Goal: Task Accomplishment & Management: Complete application form

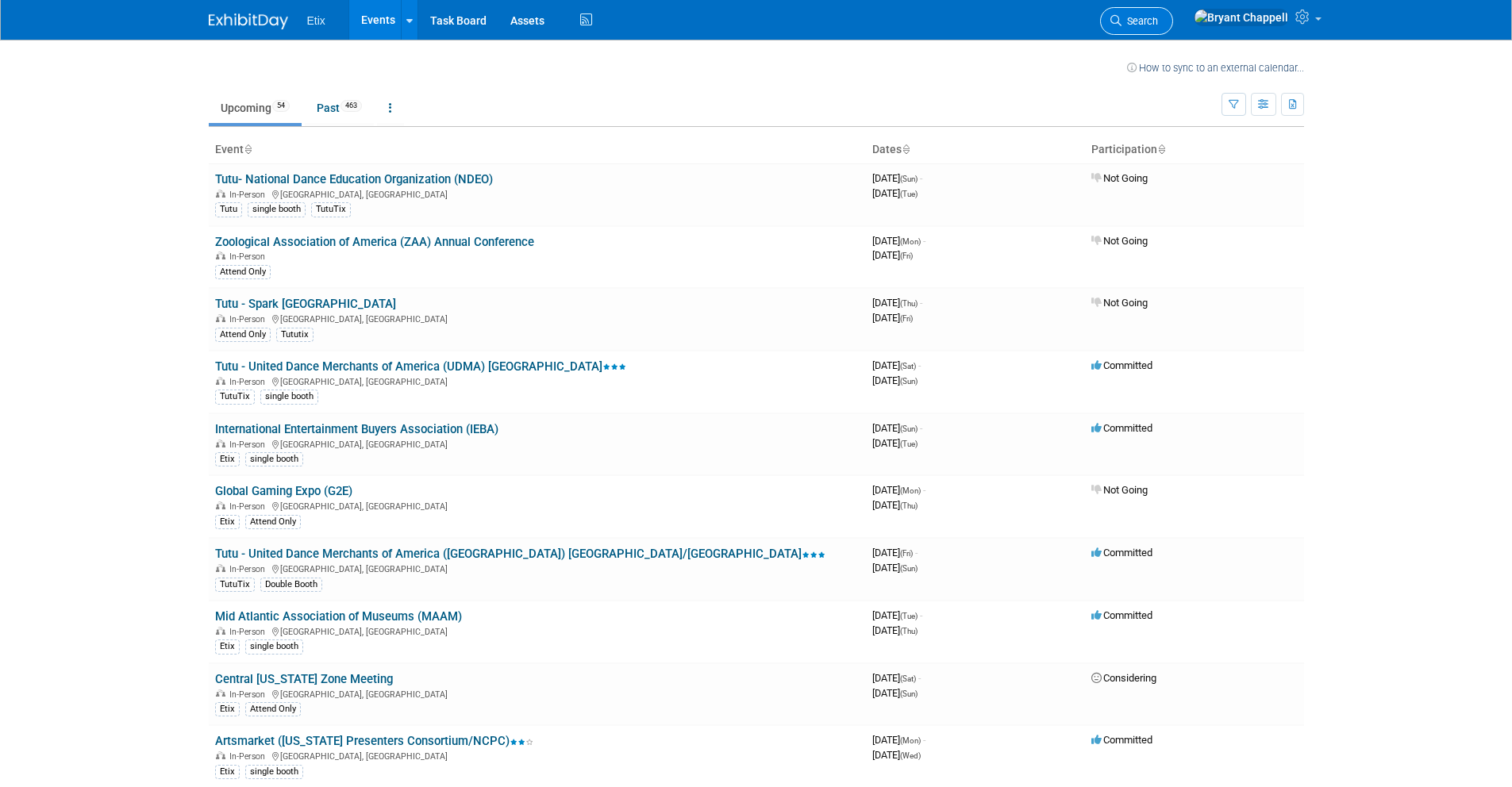
click at [1173, 13] on link "Search" at bounding box center [1136, 21] width 73 height 27
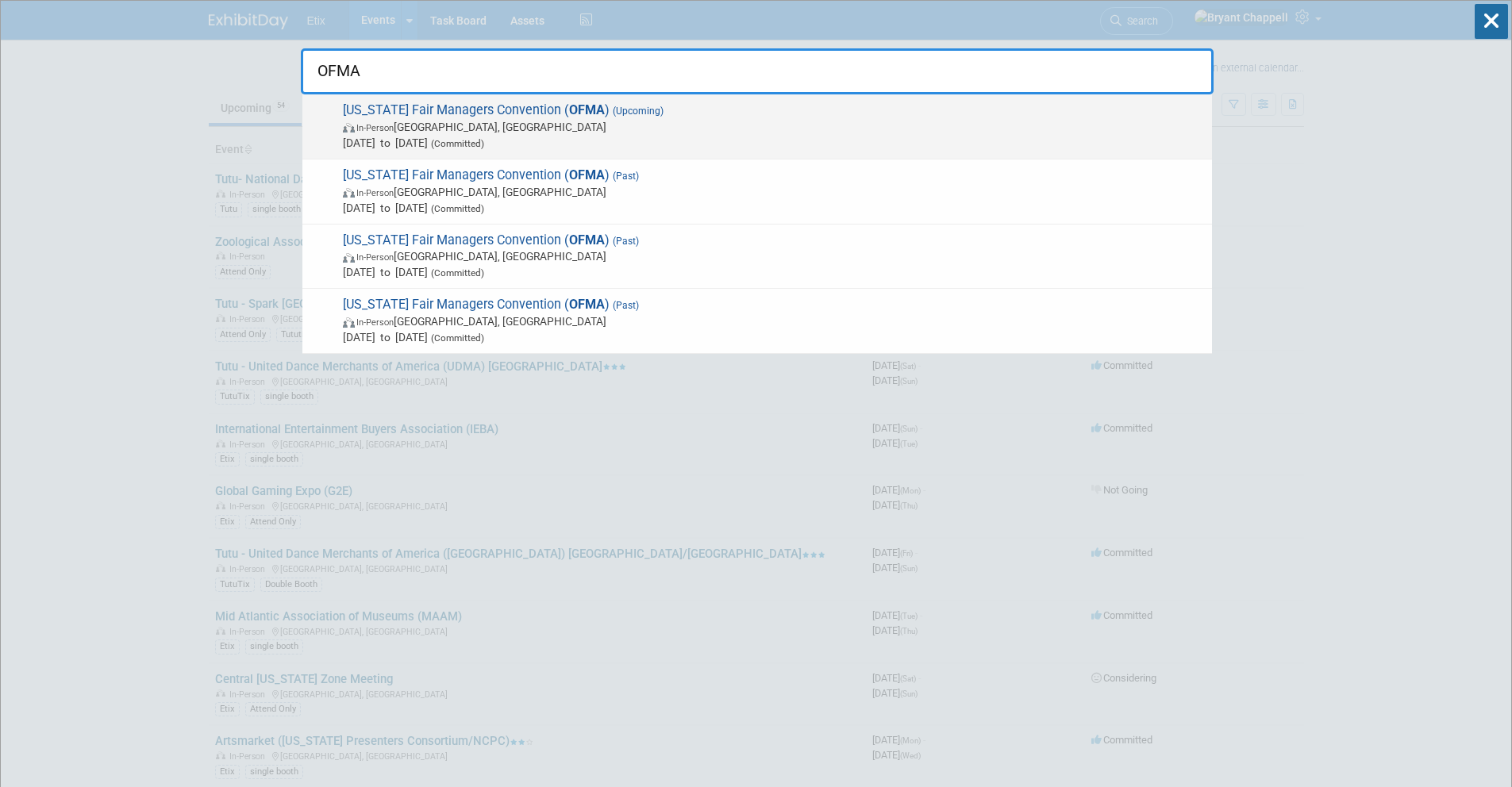
type input "OFMA"
click at [585, 130] on span "In-Person [GEOGRAPHIC_DATA], [GEOGRAPHIC_DATA]" at bounding box center [773, 127] width 861 height 16
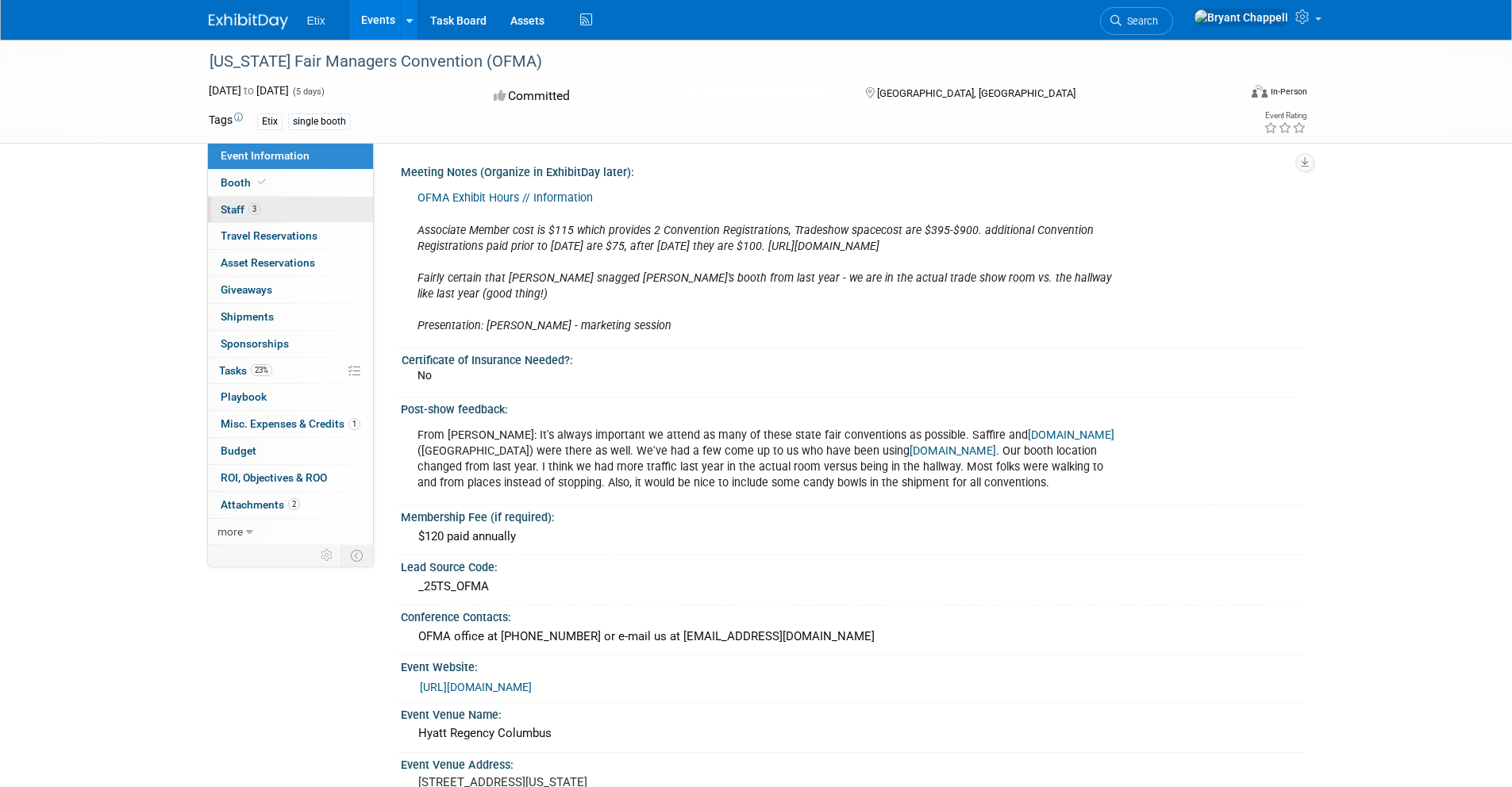
click at [311, 213] on link "3 Staff 3" at bounding box center [290, 209] width 165 height 26
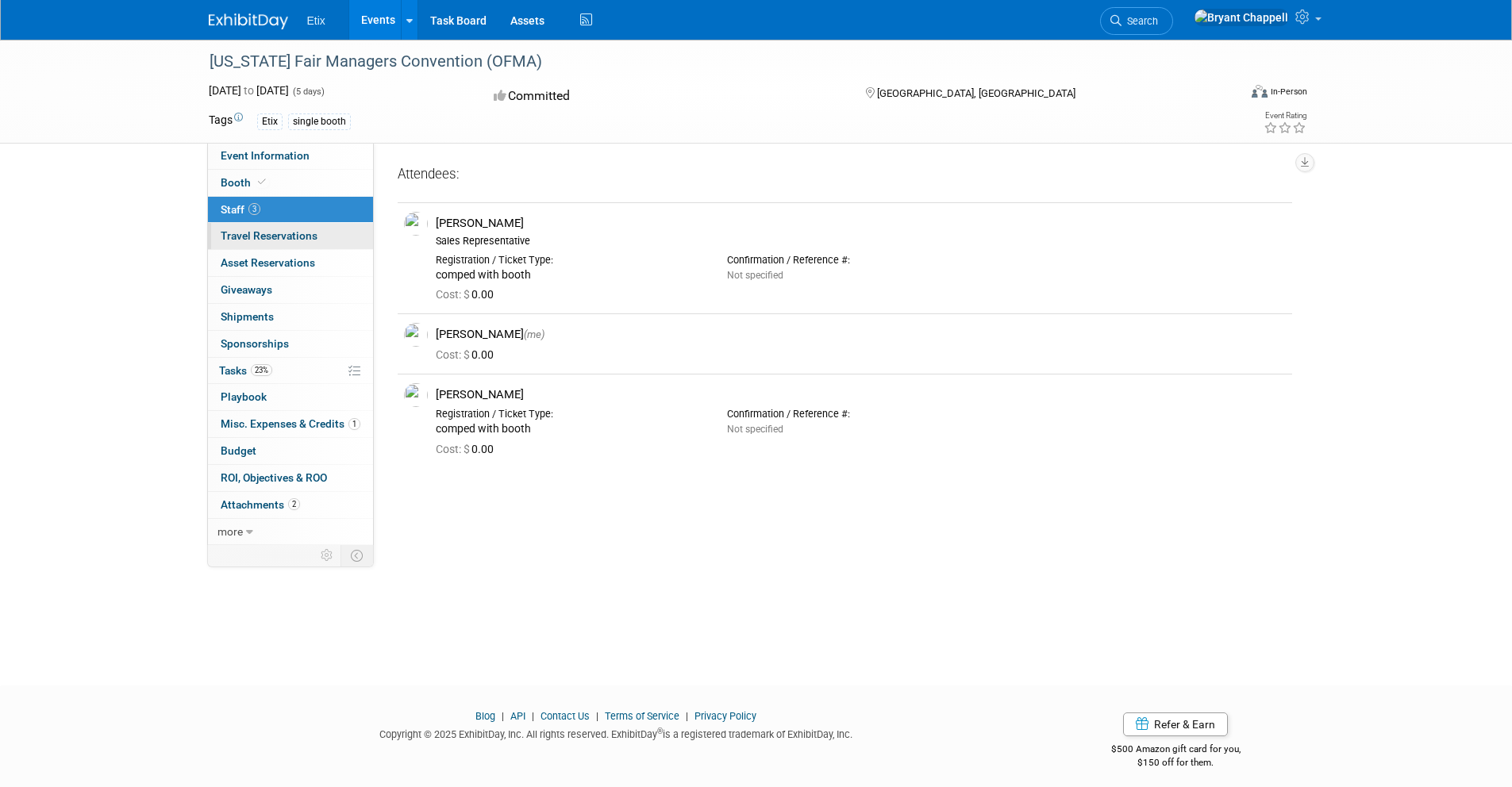
click at [304, 239] on span "Travel Reservations 0" at bounding box center [268, 235] width 97 height 13
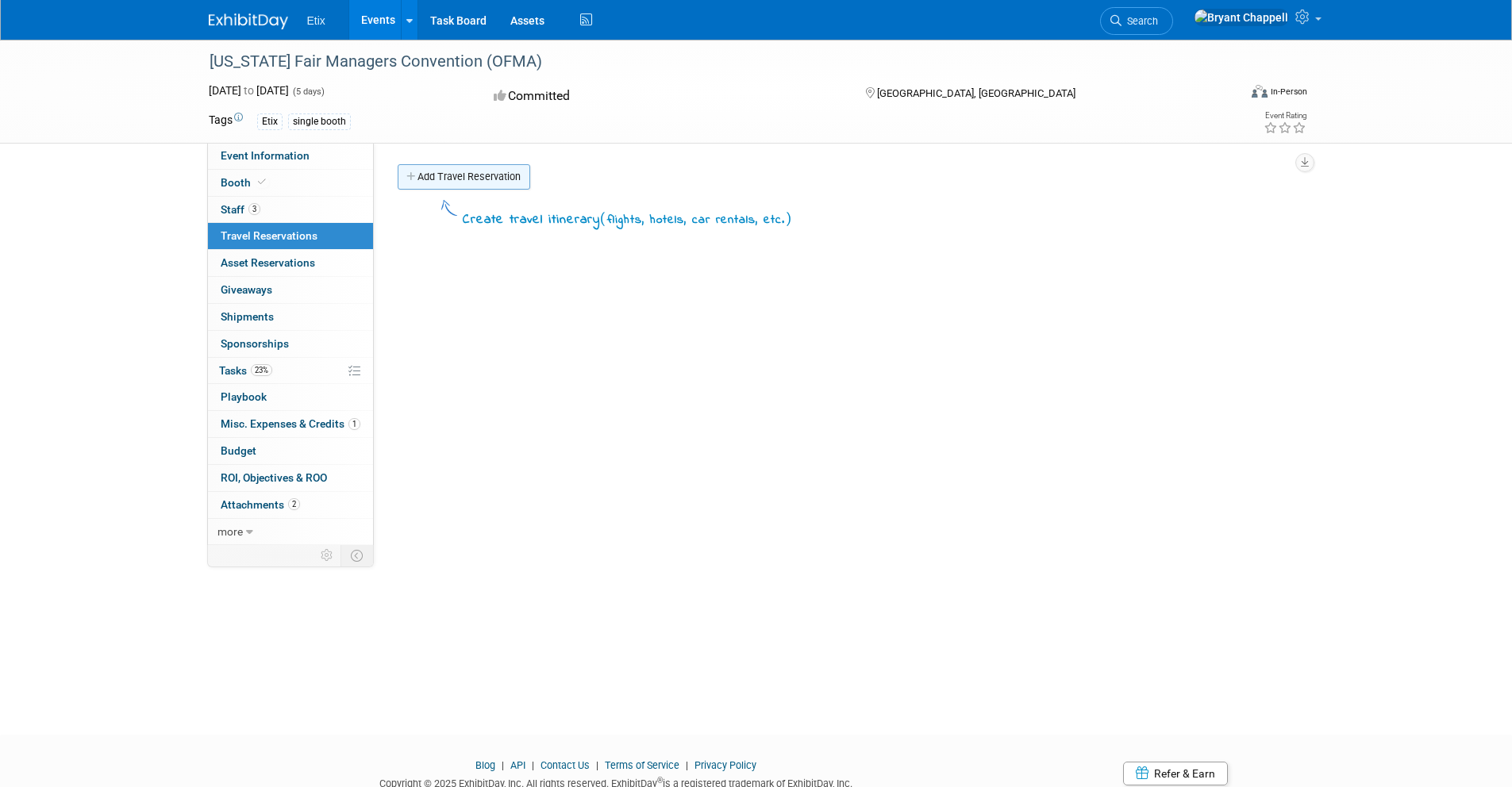
click at [449, 178] on link "Add Travel Reservation" at bounding box center [463, 177] width 132 height 25
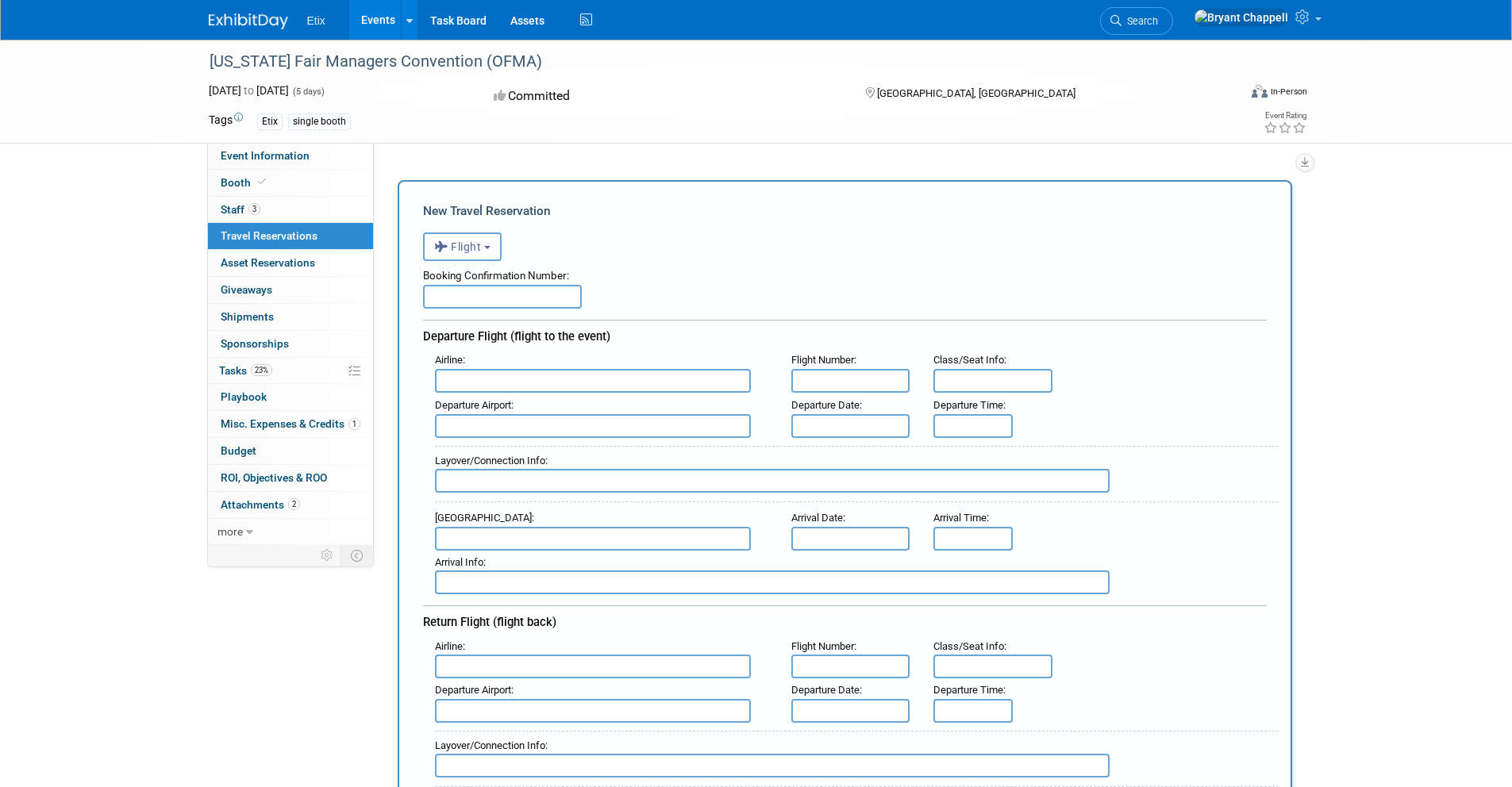
click at [465, 295] on input "text" at bounding box center [502, 297] width 159 height 23
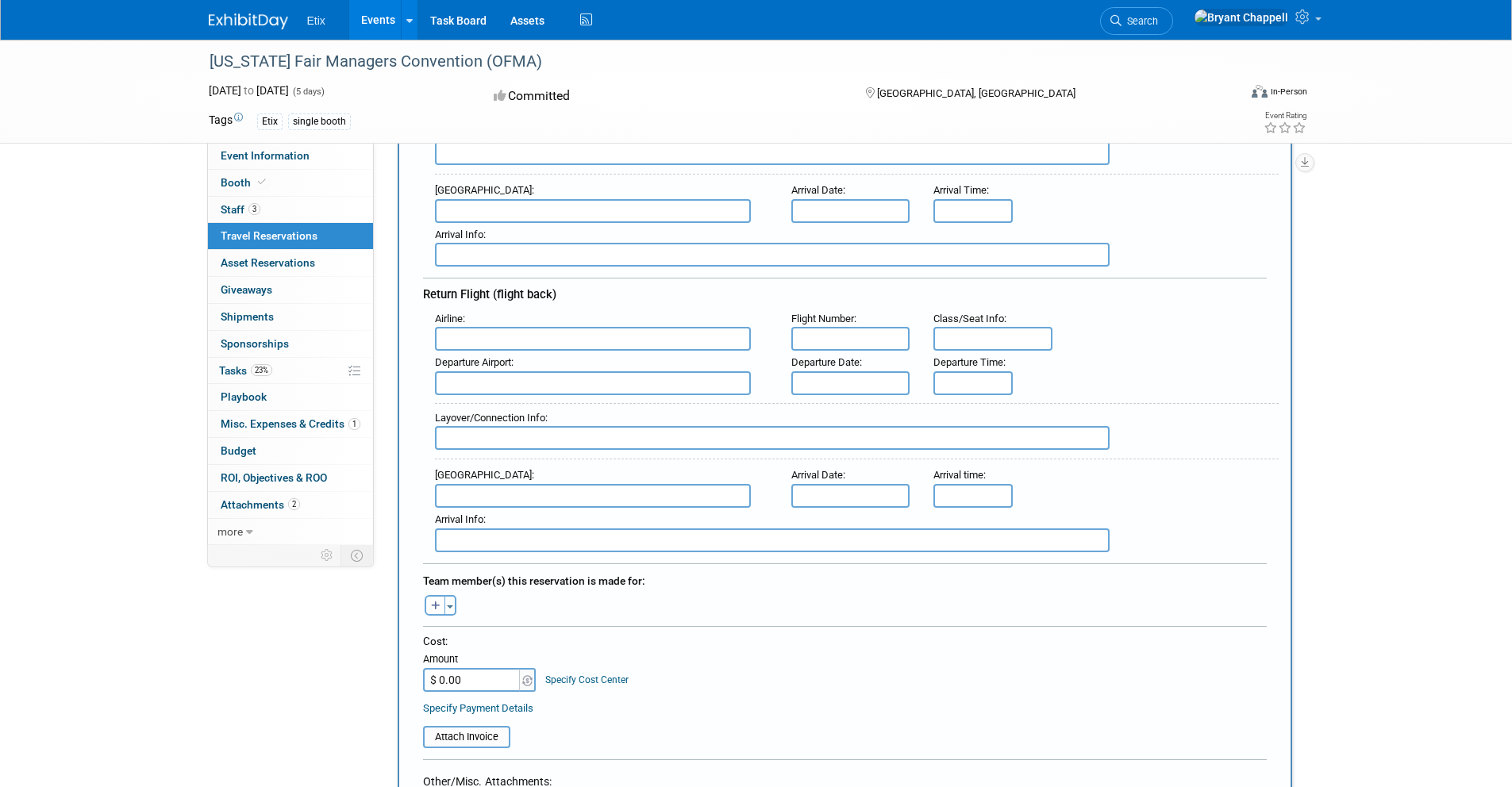
scroll to position [400, 0]
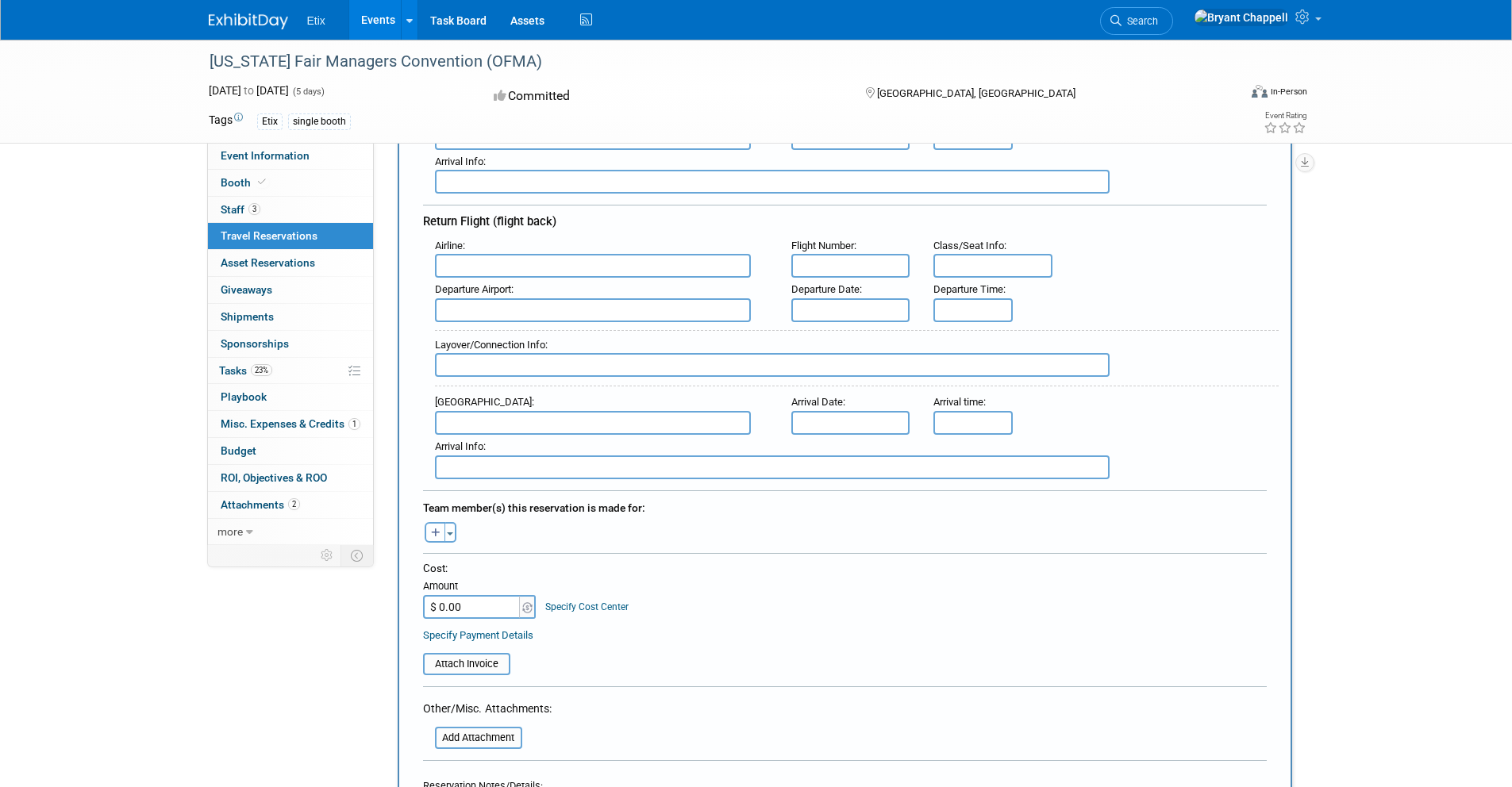
click at [435, 533] on icon "button" at bounding box center [436, 533] width 10 height 11
select select
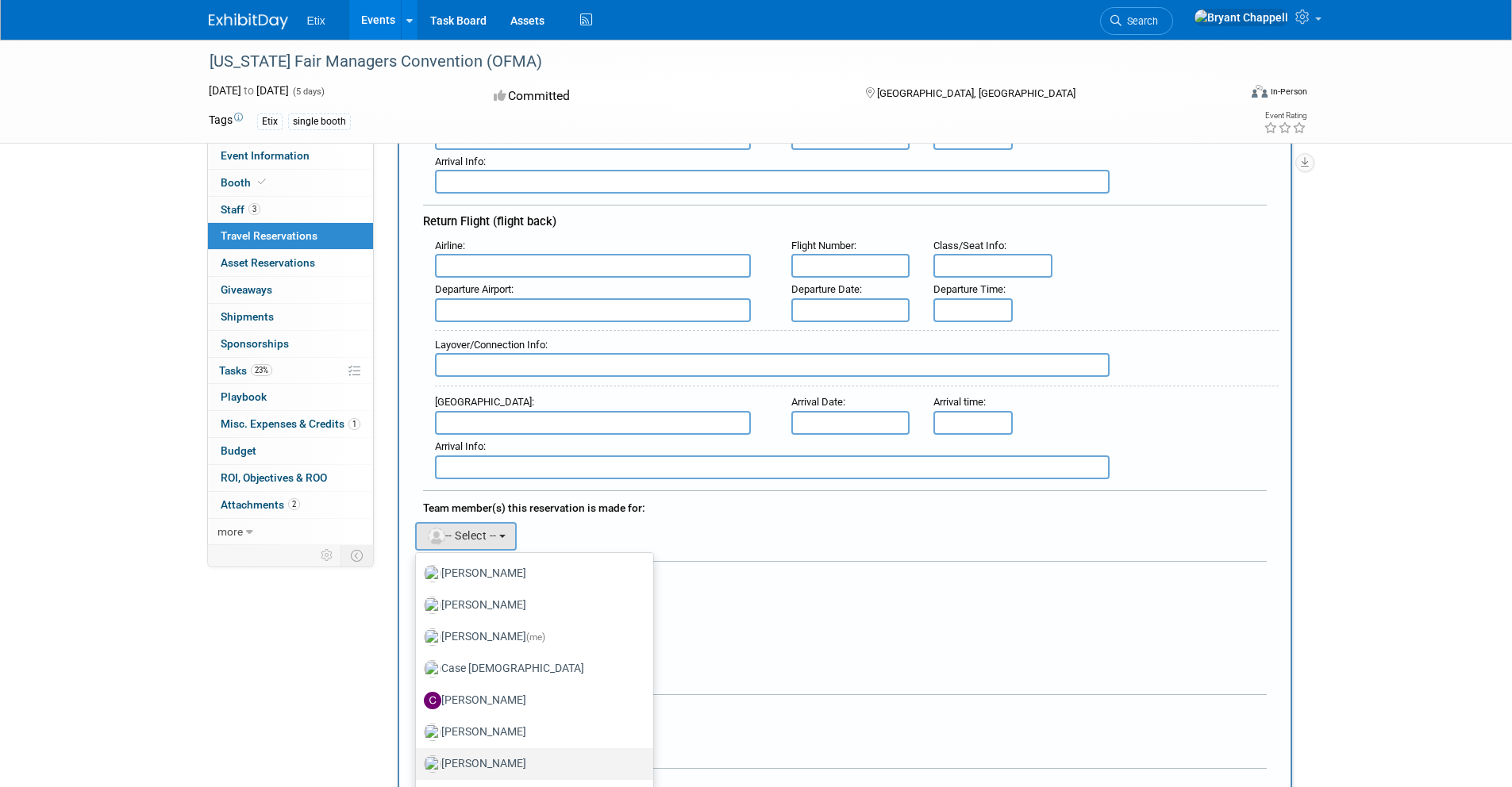
scroll to position [346, 0]
click at [480, 640] on label "Bryant Chappell (me)" at bounding box center [531, 643] width 213 height 25
click at [418, 640] on input "Bryant Chappell (me)" at bounding box center [413, 641] width 11 height 11
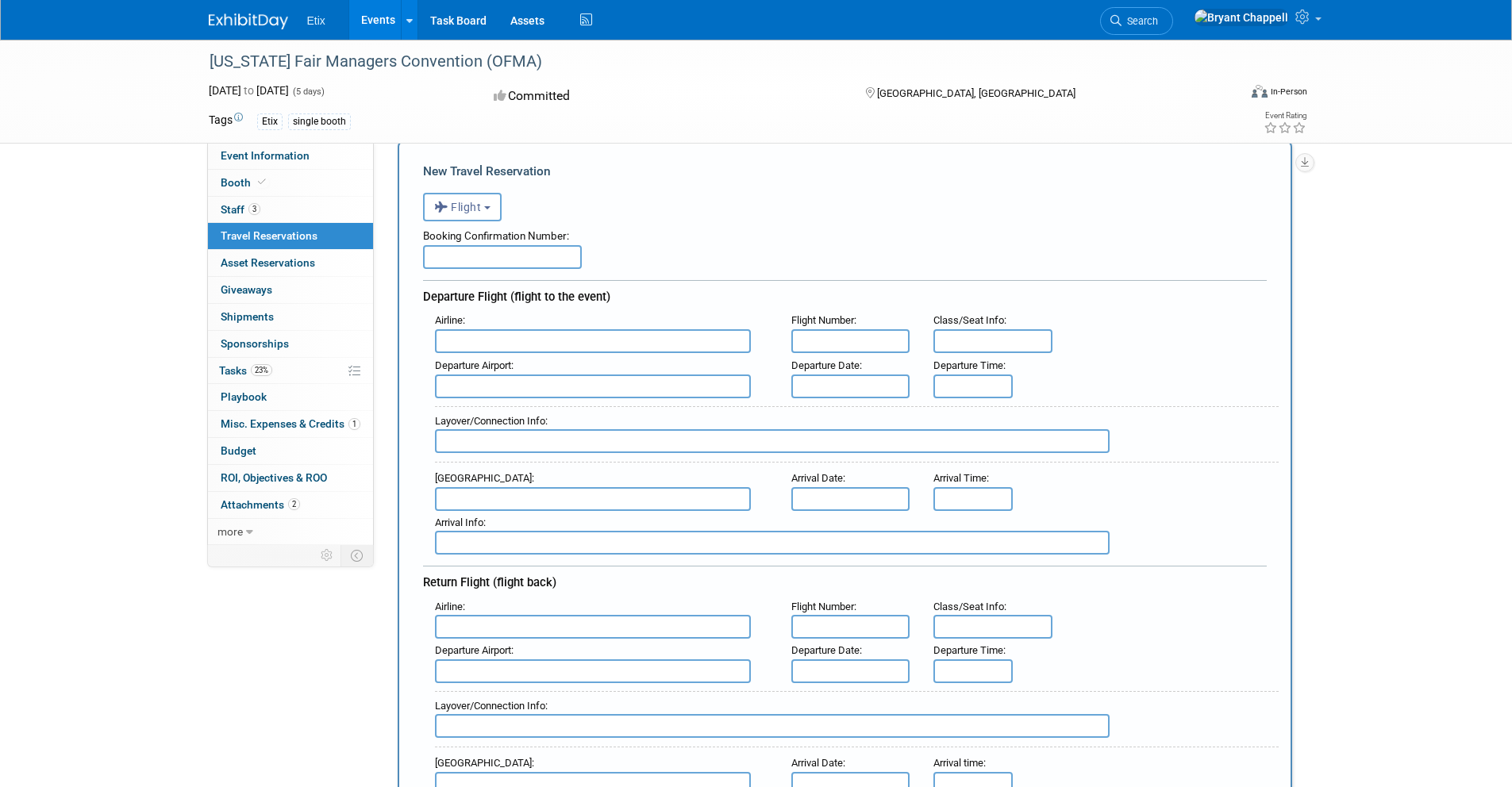
scroll to position [35, 0]
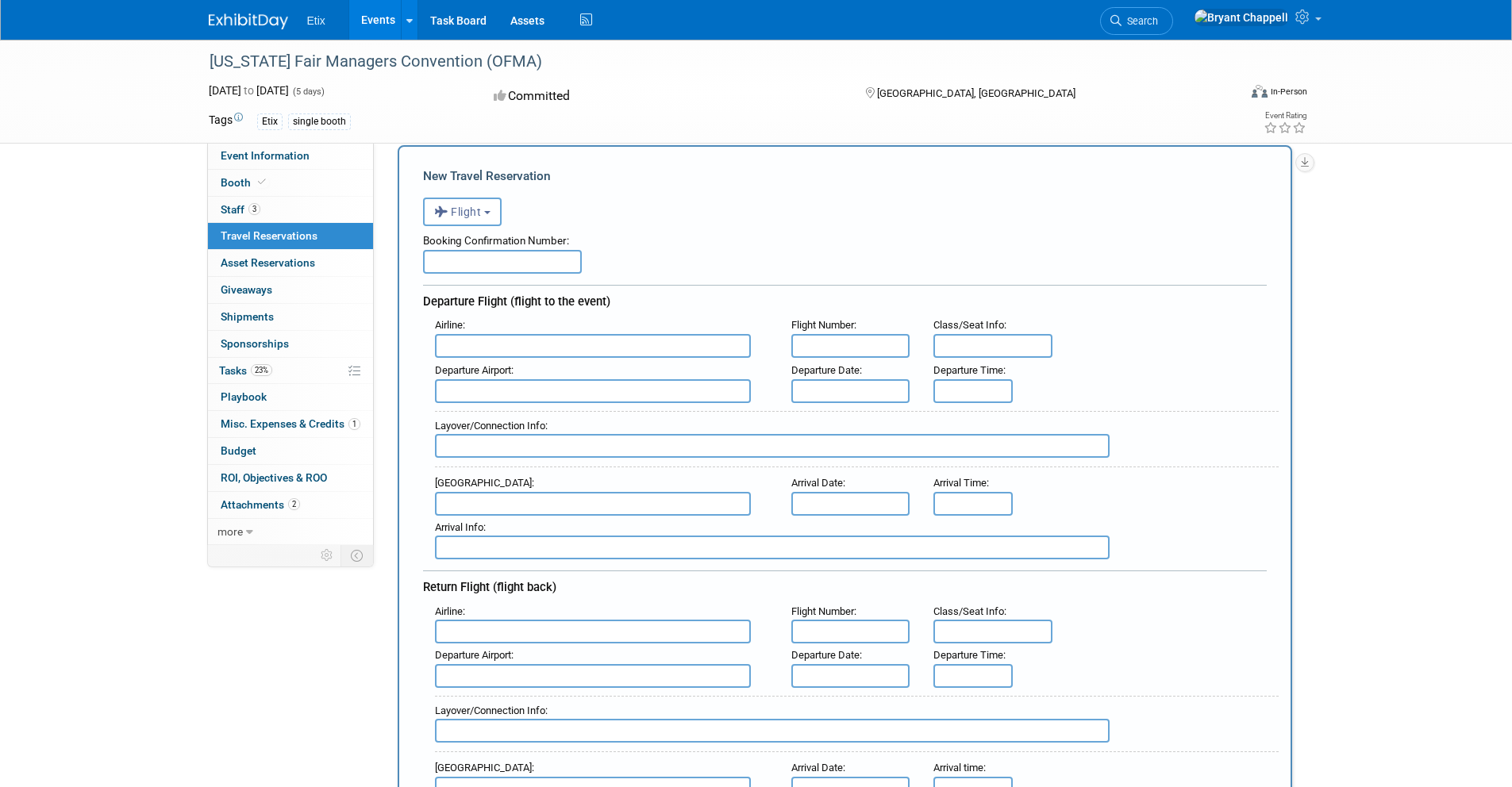
click at [468, 341] on input "text" at bounding box center [592, 346] width 316 height 23
click at [488, 394] on span "Delta Air Lines (DAL)" at bounding box center [600, 398] width 330 height 25
type input "Delta Air Lines (DAL)"
click at [832, 349] on input "text" at bounding box center [851, 346] width 119 height 23
click at [843, 340] on input "text" at bounding box center [851, 346] width 119 height 23
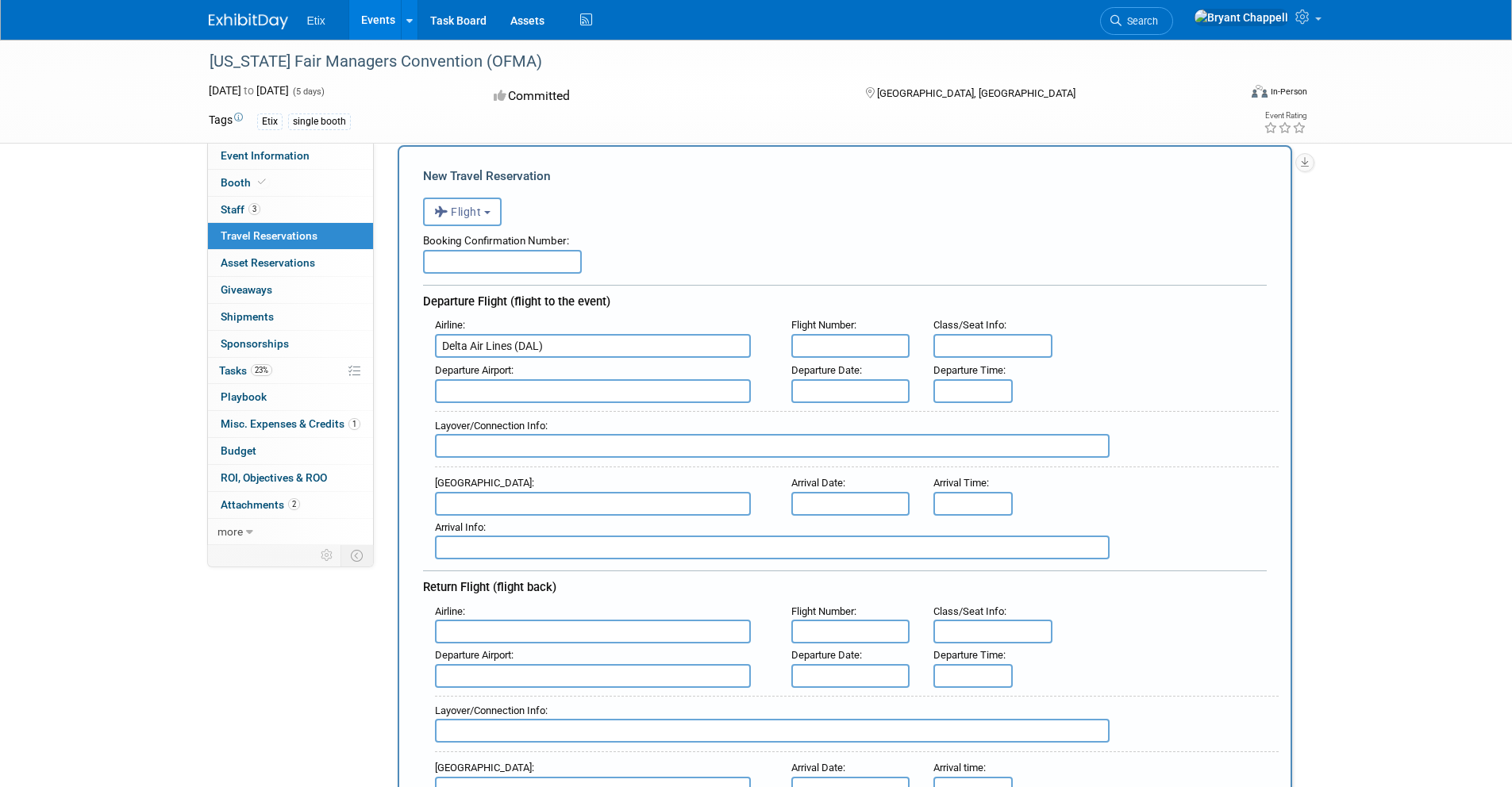
paste input "2052"
type input "2052"
click at [550, 392] on input "text" at bounding box center [592, 391] width 316 height 23
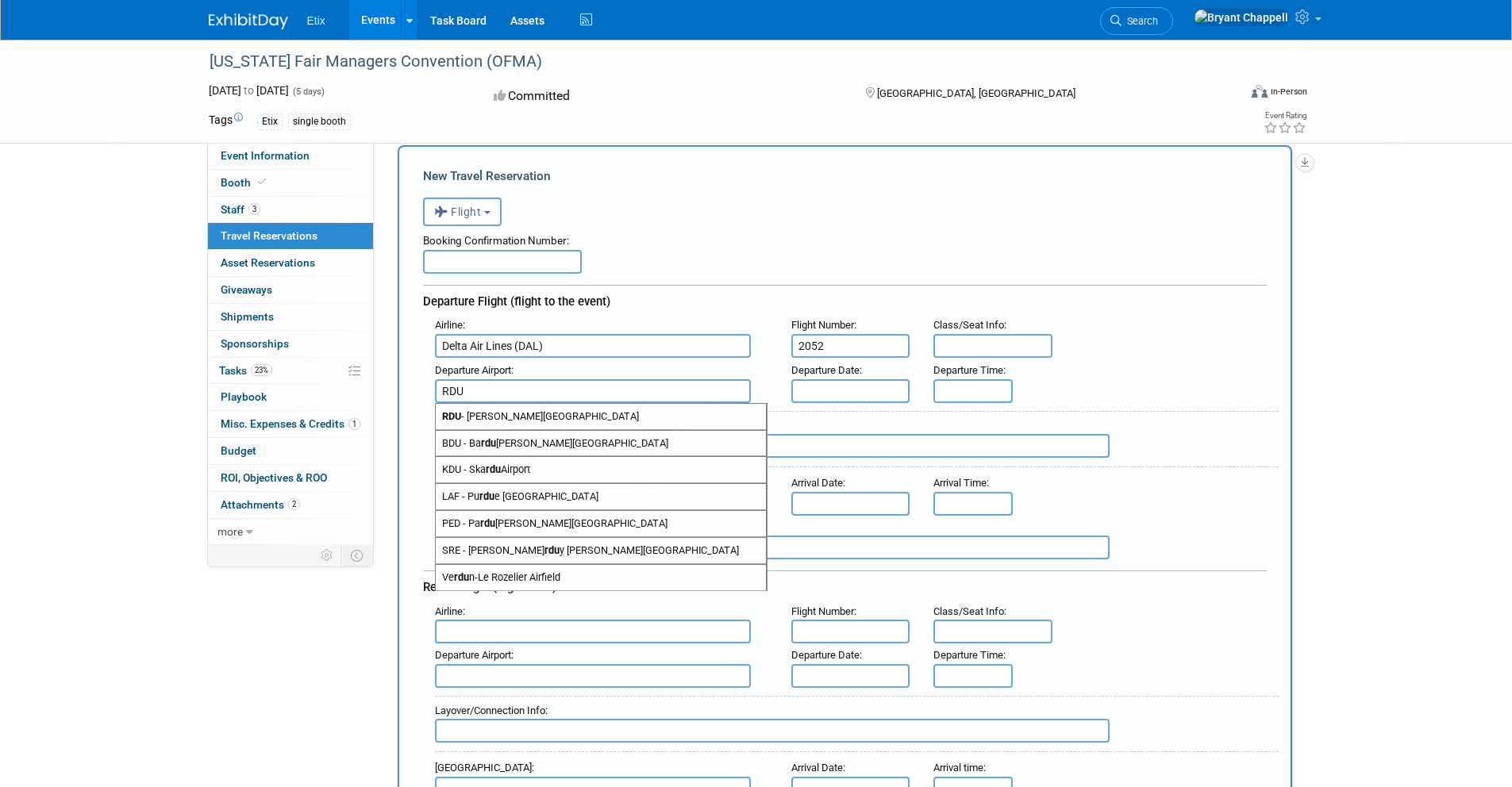
click at [553, 411] on span "RDU - Raleigh Durham International Airport" at bounding box center [600, 416] width 330 height 25
type input "RDU - Raleigh Durham International Airport"
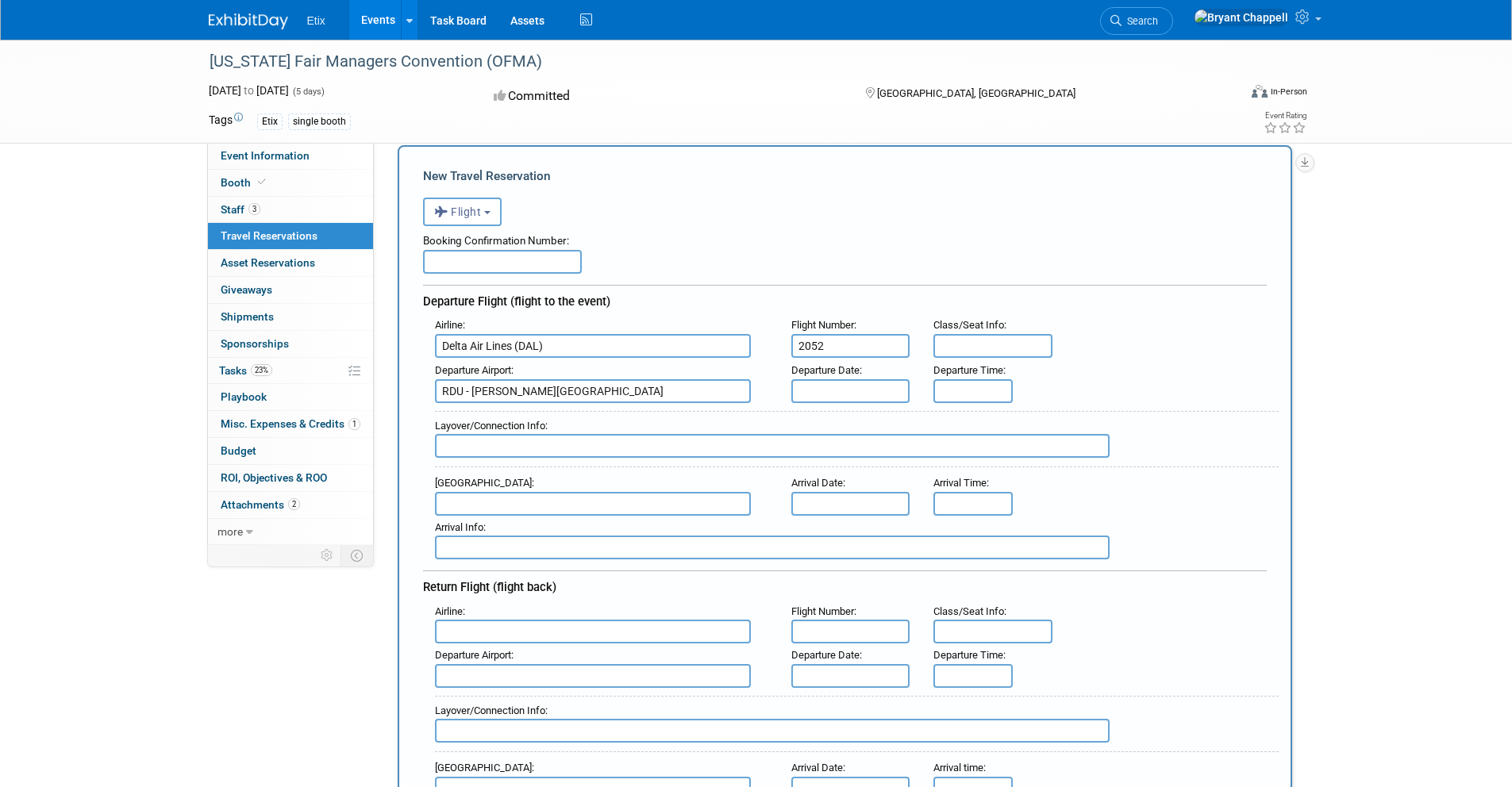
click at [827, 390] on input "text" at bounding box center [851, 391] width 119 height 23
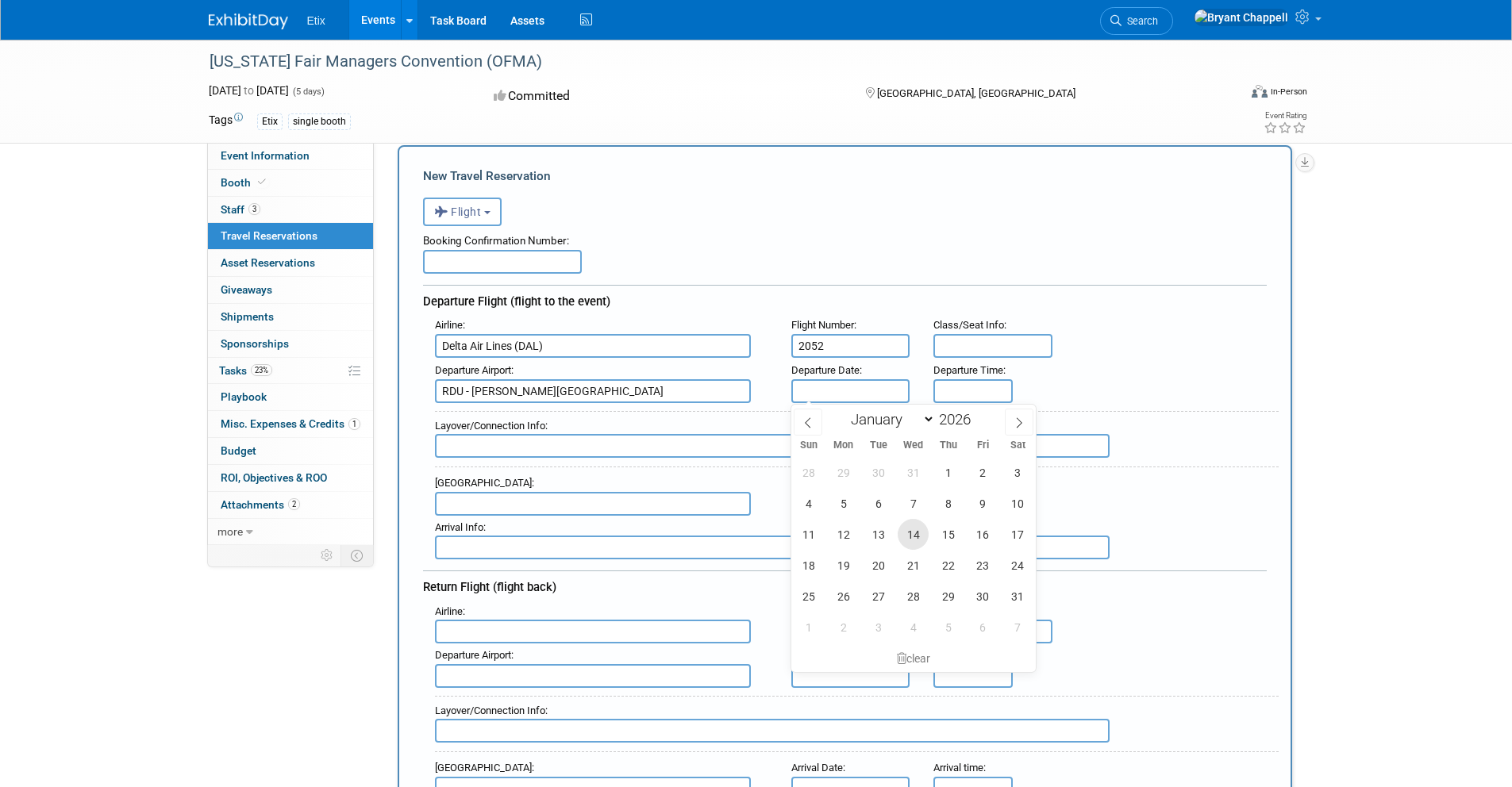
click at [916, 528] on span "14" at bounding box center [914, 534] width 31 height 31
type input "Jan 14, 2026"
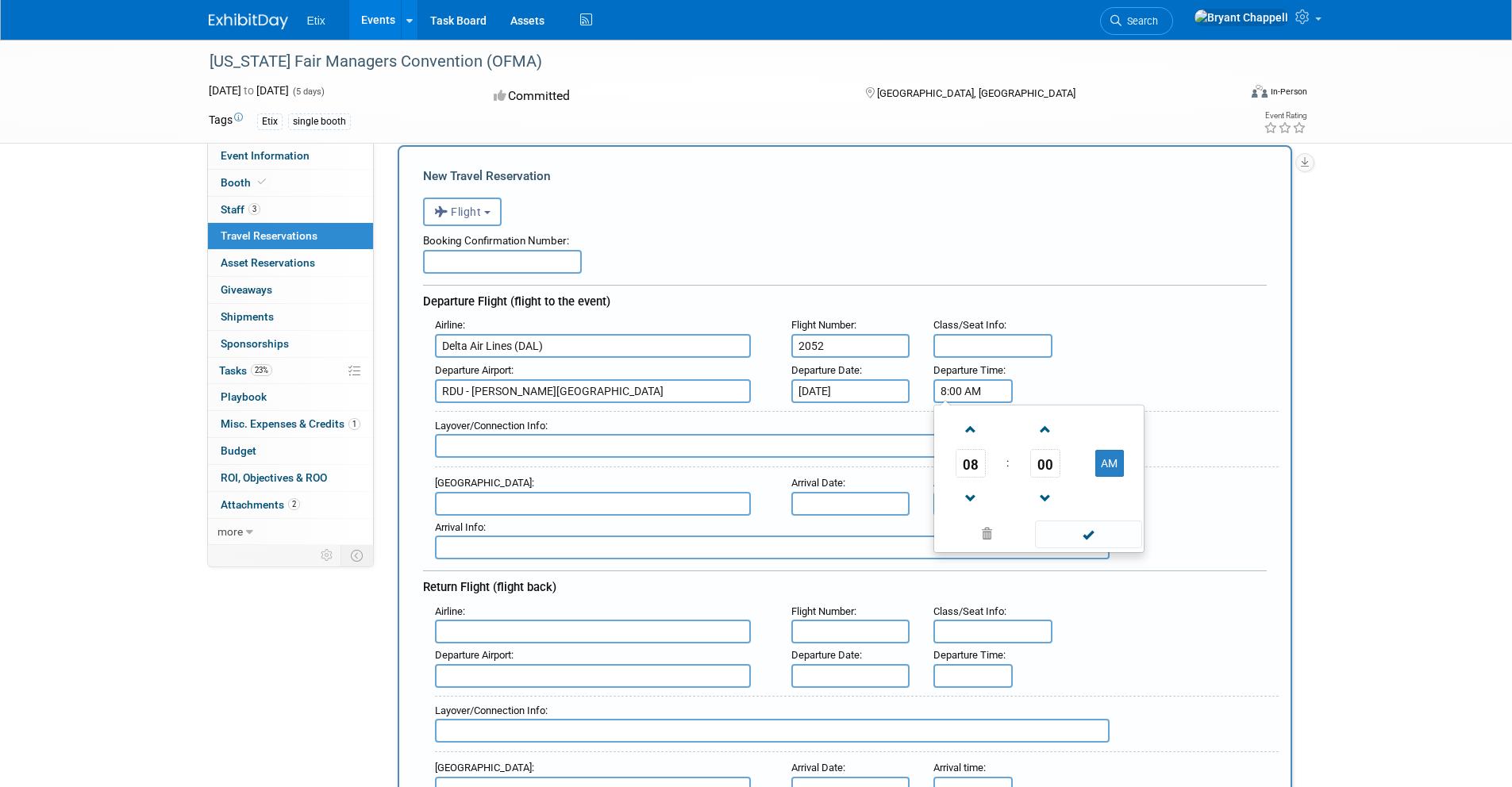
click at [956, 394] on input "8:00 AM" at bounding box center [972, 391] width 79 height 23
click at [974, 429] on span at bounding box center [970, 430] width 27 height 27
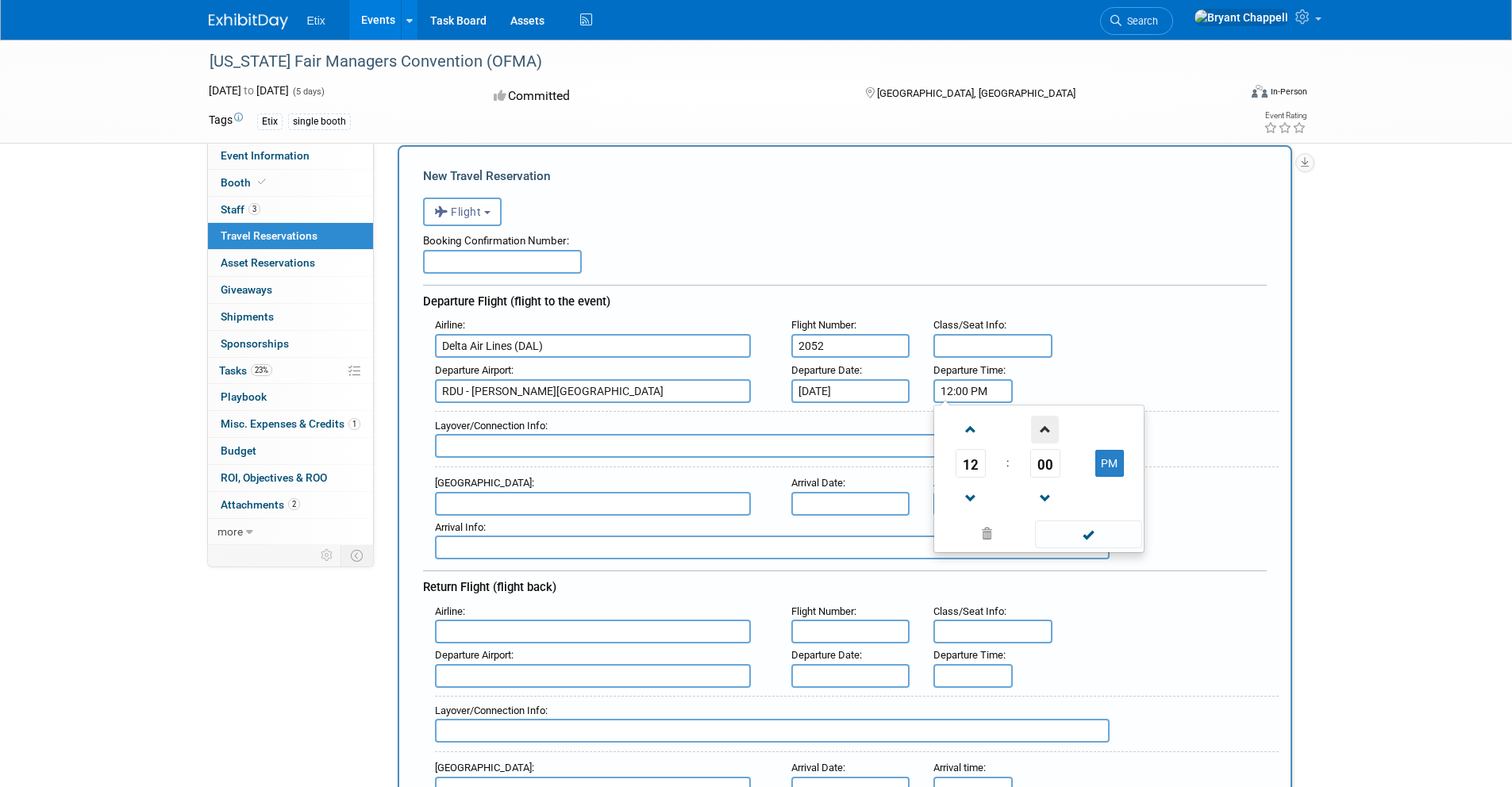
click at [1040, 432] on span at bounding box center [1045, 430] width 27 height 27
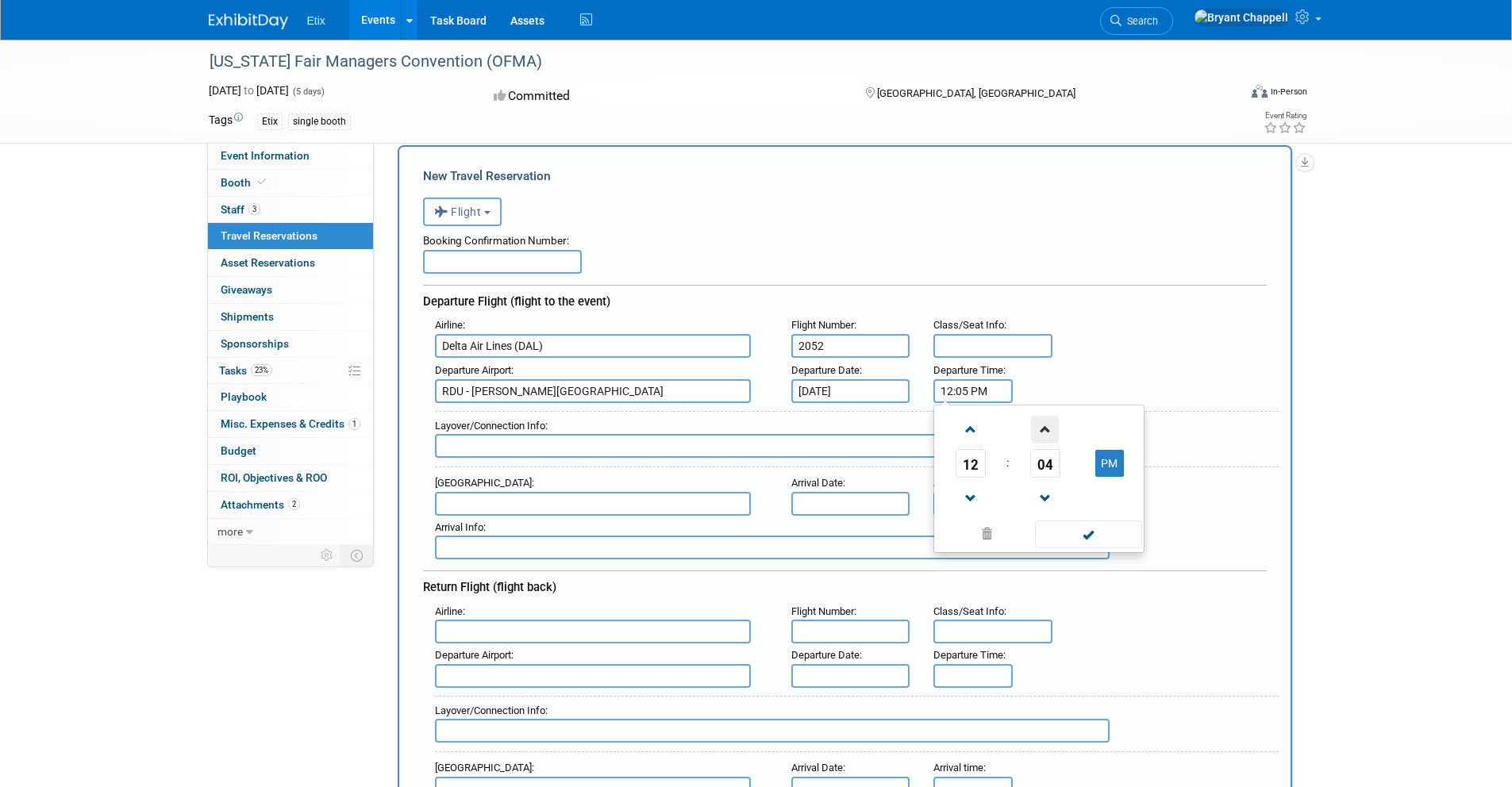
click at [1040, 432] on span at bounding box center [1045, 430] width 27 height 27
click at [1044, 459] on span "06" at bounding box center [1045, 463] width 30 height 28
click at [1044, 459] on td "30" at bounding box center [1064, 473] width 51 height 43
click at [1047, 461] on span "30" at bounding box center [1045, 463] width 30 height 28
click at [970, 519] on td "40" at bounding box center [963, 516] width 51 height 43
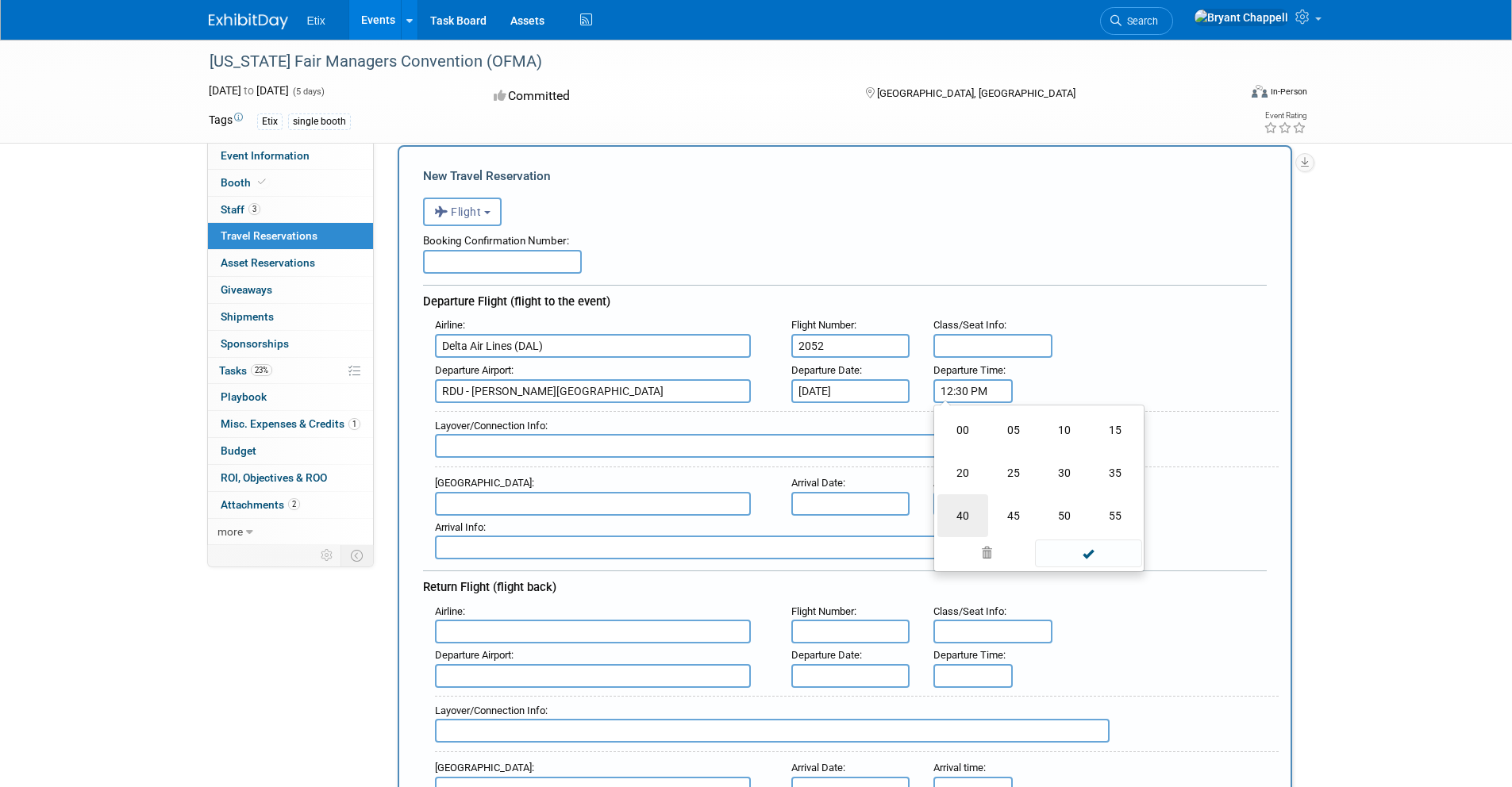
type input "12:40 PM"
click at [1109, 528] on span at bounding box center [1088, 534] width 107 height 27
click at [548, 447] on input "text" at bounding box center [772, 445] width 675 height 23
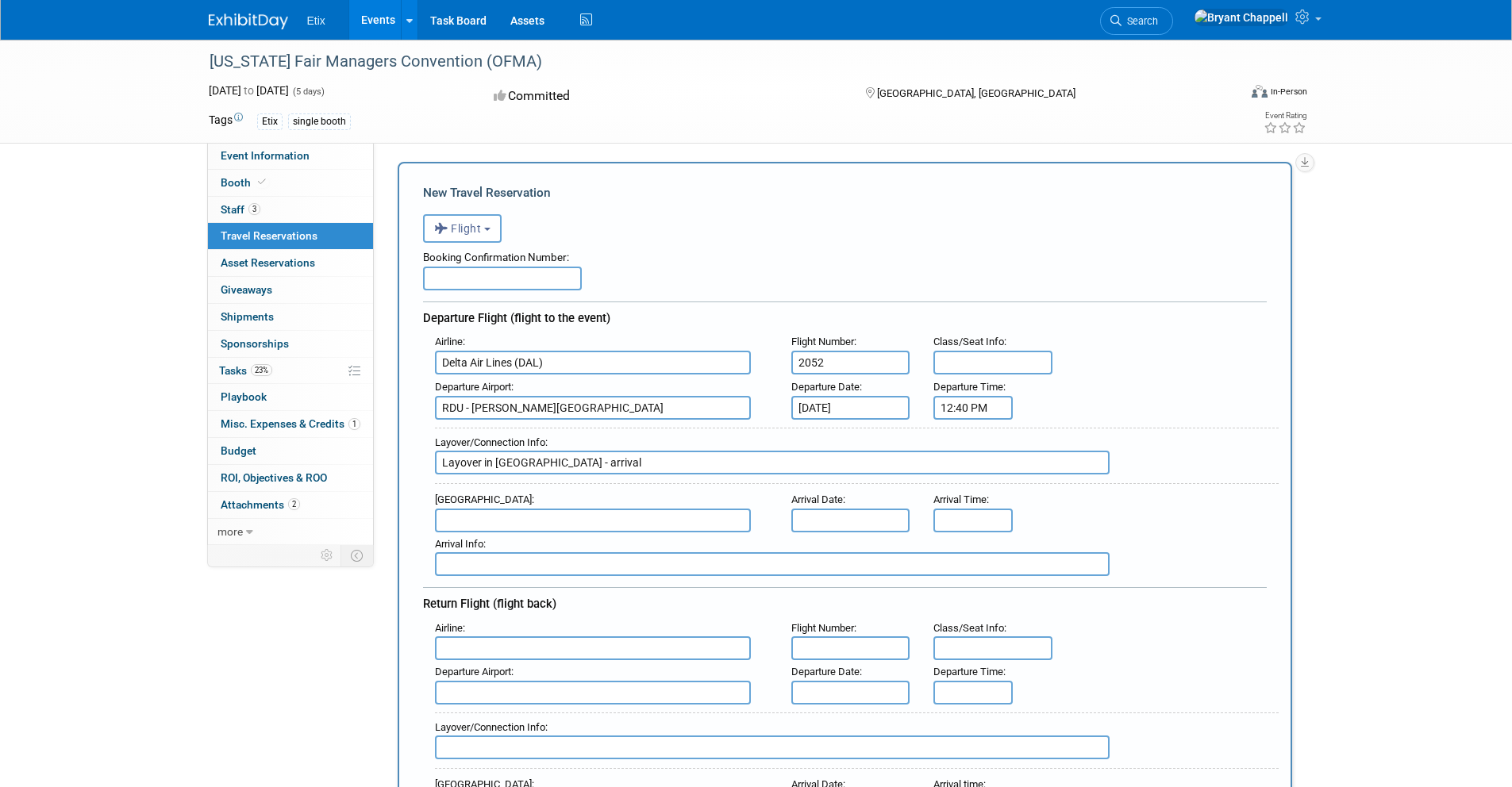
scroll to position [5, 0]
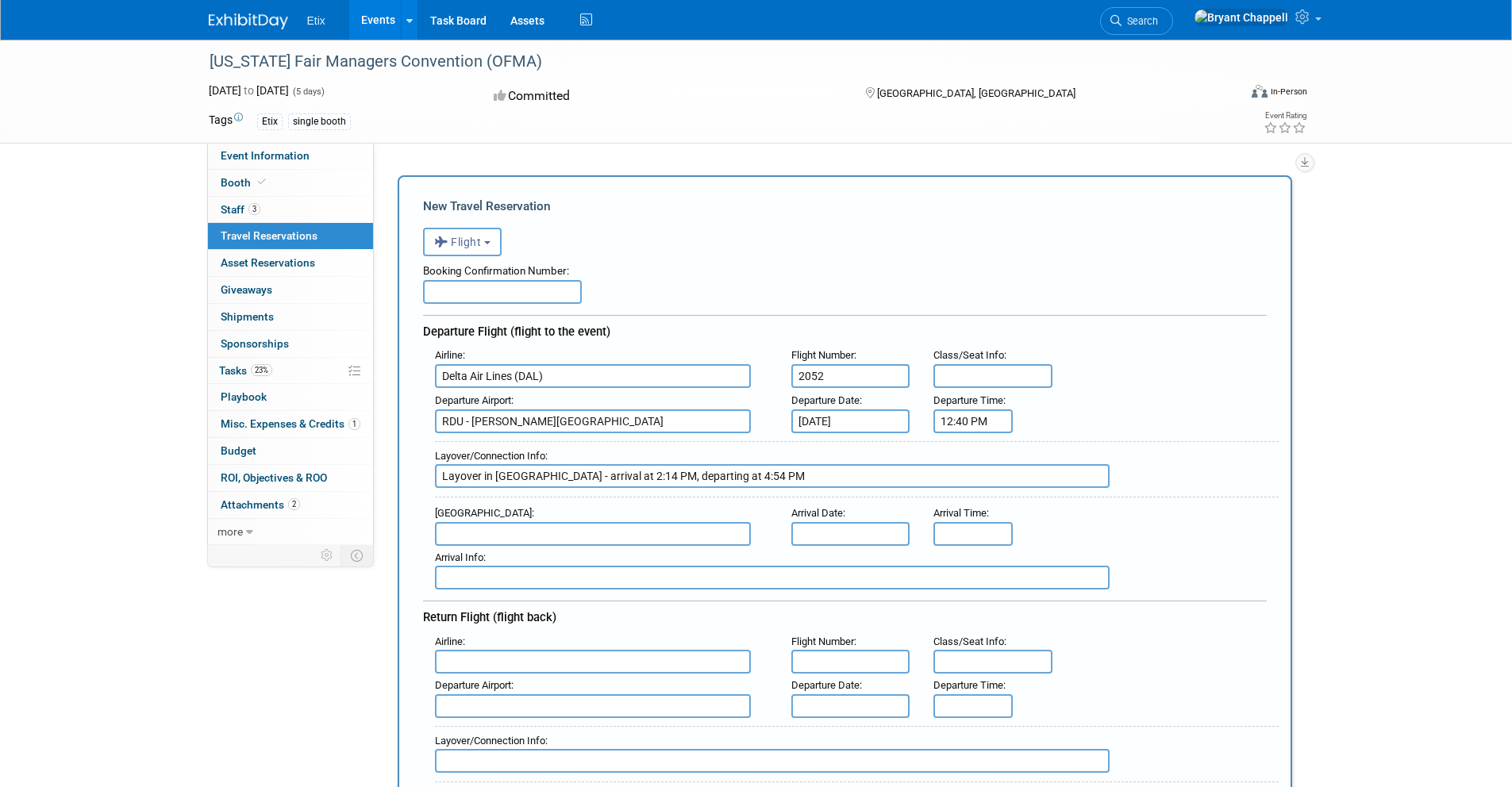
type input "Layover in Atlanta - arrival at 2:14 PM, departing at 4:54 PM"
click at [554, 536] on input "text" at bounding box center [592, 533] width 316 height 23
drag, startPoint x: 590, startPoint y: 554, endPoint x: 690, endPoint y: 539, distance: 101.1
click at [590, 554] on span "CMH - John Glenn Columbus International Airport" at bounding box center [600, 559] width 330 height 25
type input "CMH - John Glenn Columbus International Airport"
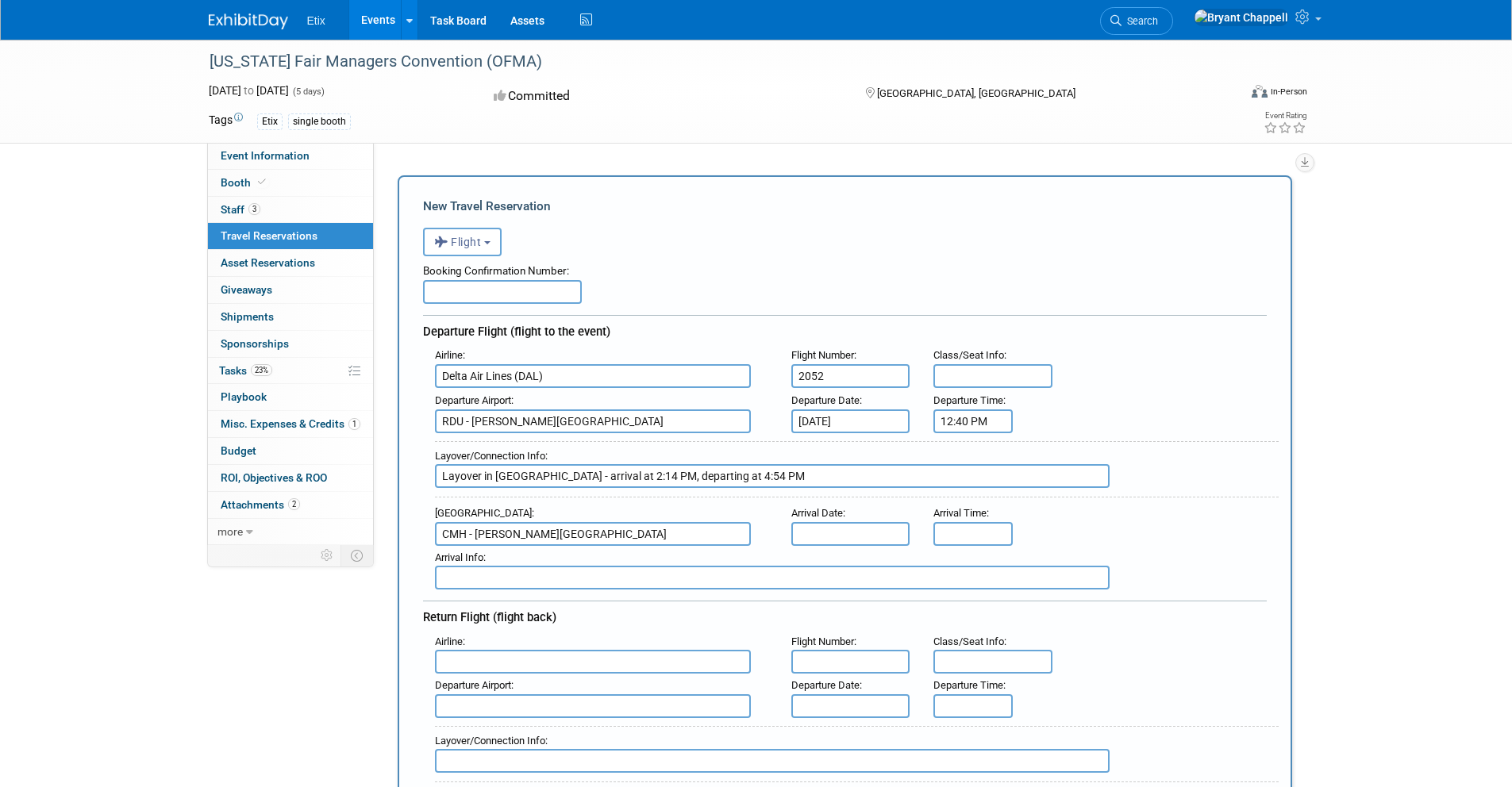
click at [834, 533] on input "text" at bounding box center [851, 533] width 119 height 23
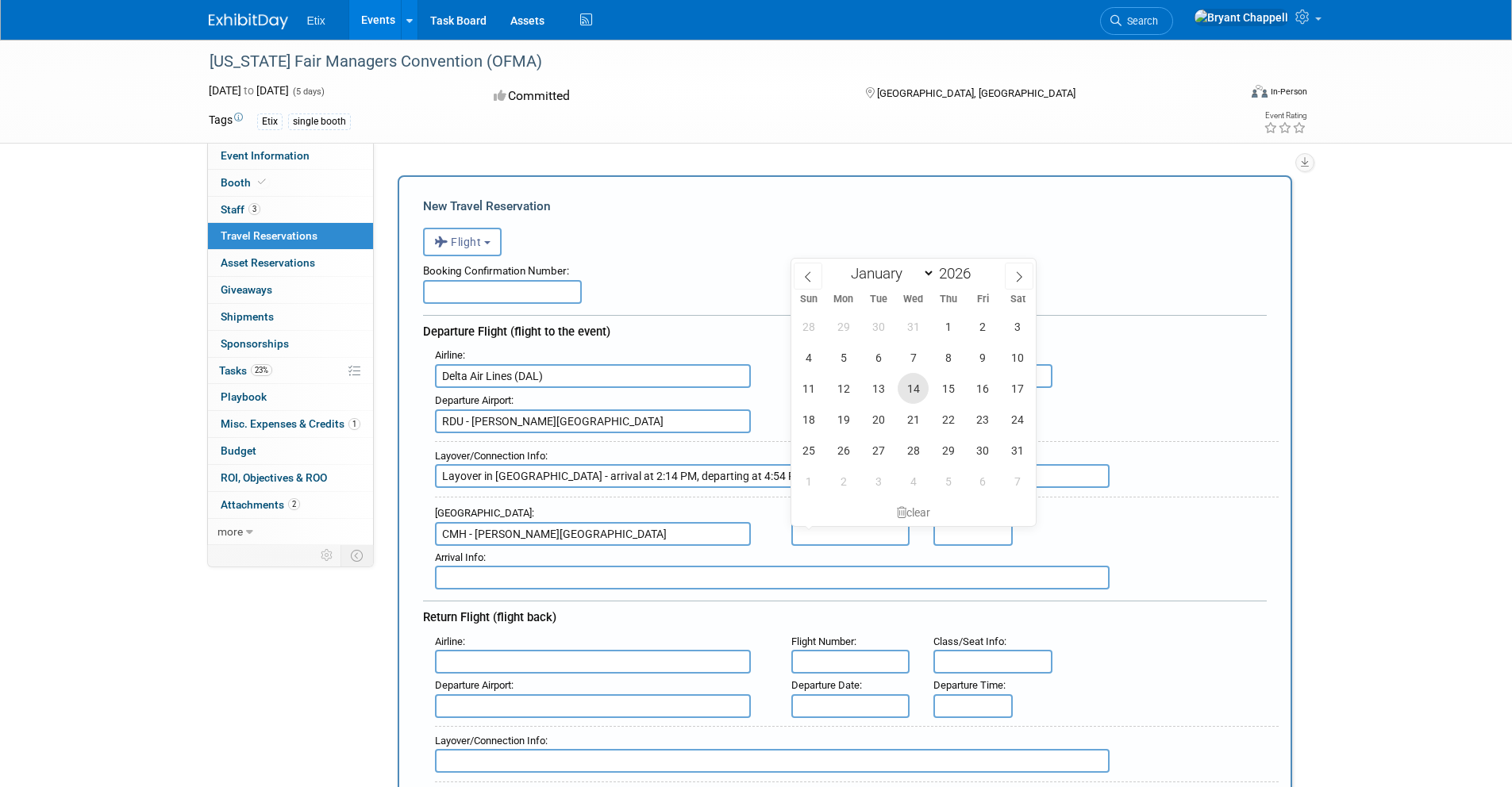
click at [915, 392] on span "14" at bounding box center [914, 389] width 31 height 31
type input "Jan 14, 2026"
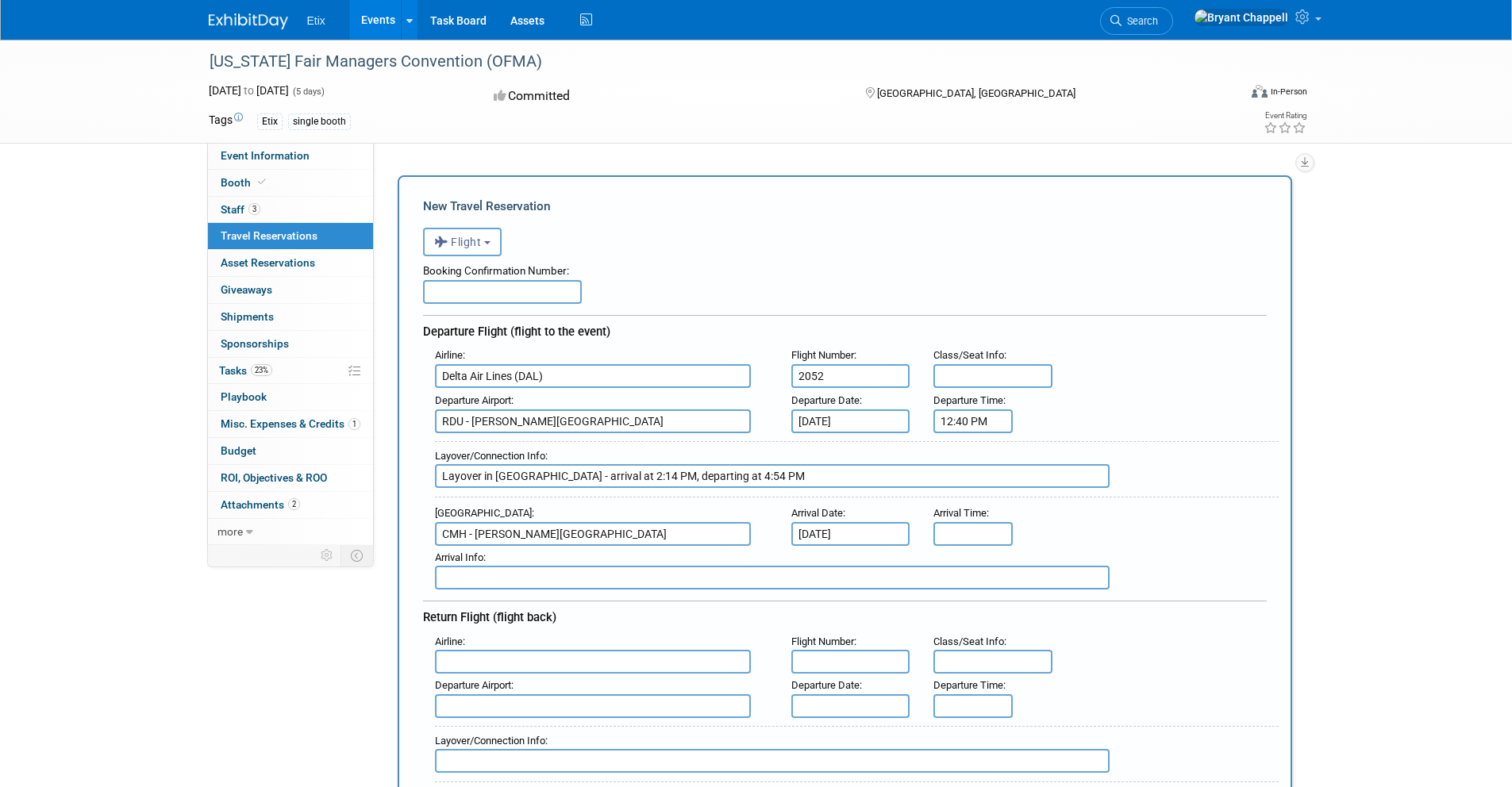
click at [692, 478] on input "Layover in Atlanta - arrival at 2:14 PM, departing at 4:54 PM" at bounding box center [772, 476] width 675 height 23
drag, startPoint x: 713, startPoint y: 476, endPoint x: 692, endPoint y: 475, distance: 21.0
click at [692, 475] on input "Layover in Atlanta - arrival at 2:14 PM, departing at 4:54 PM" at bounding box center [772, 476] width 675 height 23
type input "Layover in Atlanta - arrival at 2:14 PM, departing at 3:20 PM"
click at [957, 536] on input "8:00 AM" at bounding box center [972, 533] width 79 height 23
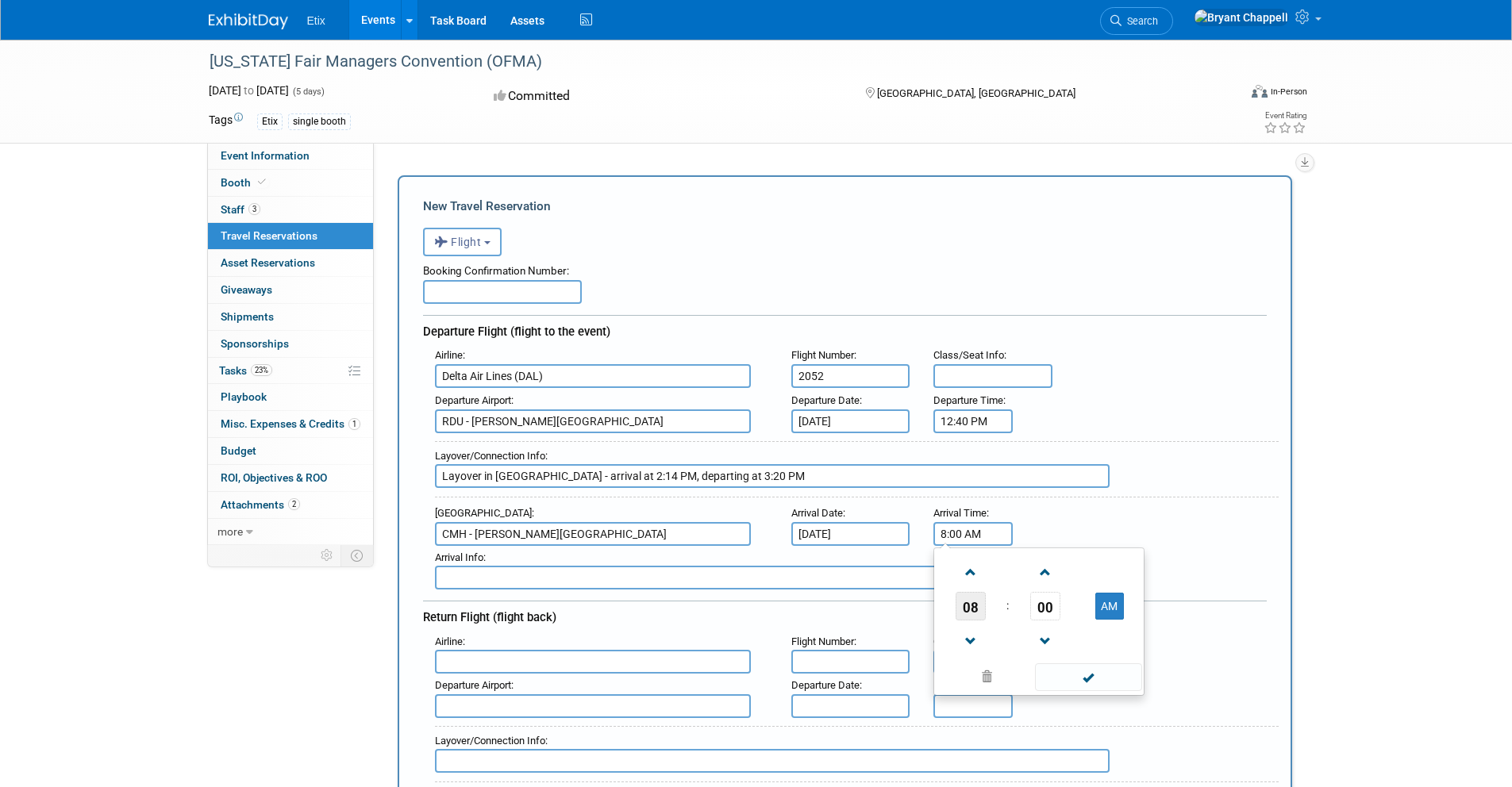
click at [973, 600] on span "08" at bounding box center [970, 606] width 30 height 28
click at [970, 619] on td "04" at bounding box center [963, 616] width 51 height 43
click at [1042, 609] on span "00" at bounding box center [1045, 606] width 30 height 28
click at [1106, 652] on td "55" at bounding box center [1115, 659] width 51 height 43
click at [1044, 634] on span at bounding box center [1045, 641] width 27 height 27
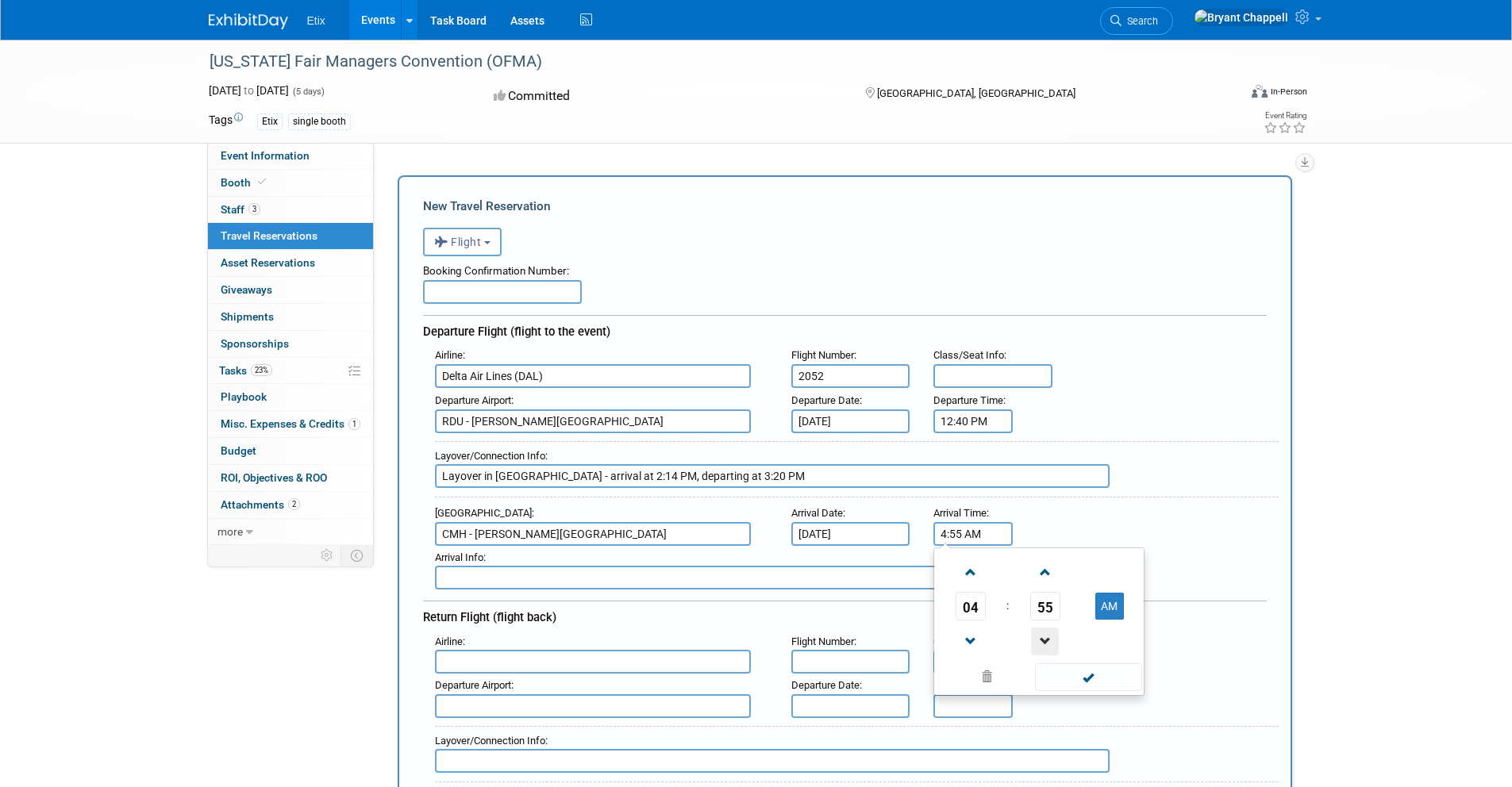
type input "4:54 AM"
click at [1076, 668] on span at bounding box center [1088, 676] width 107 height 27
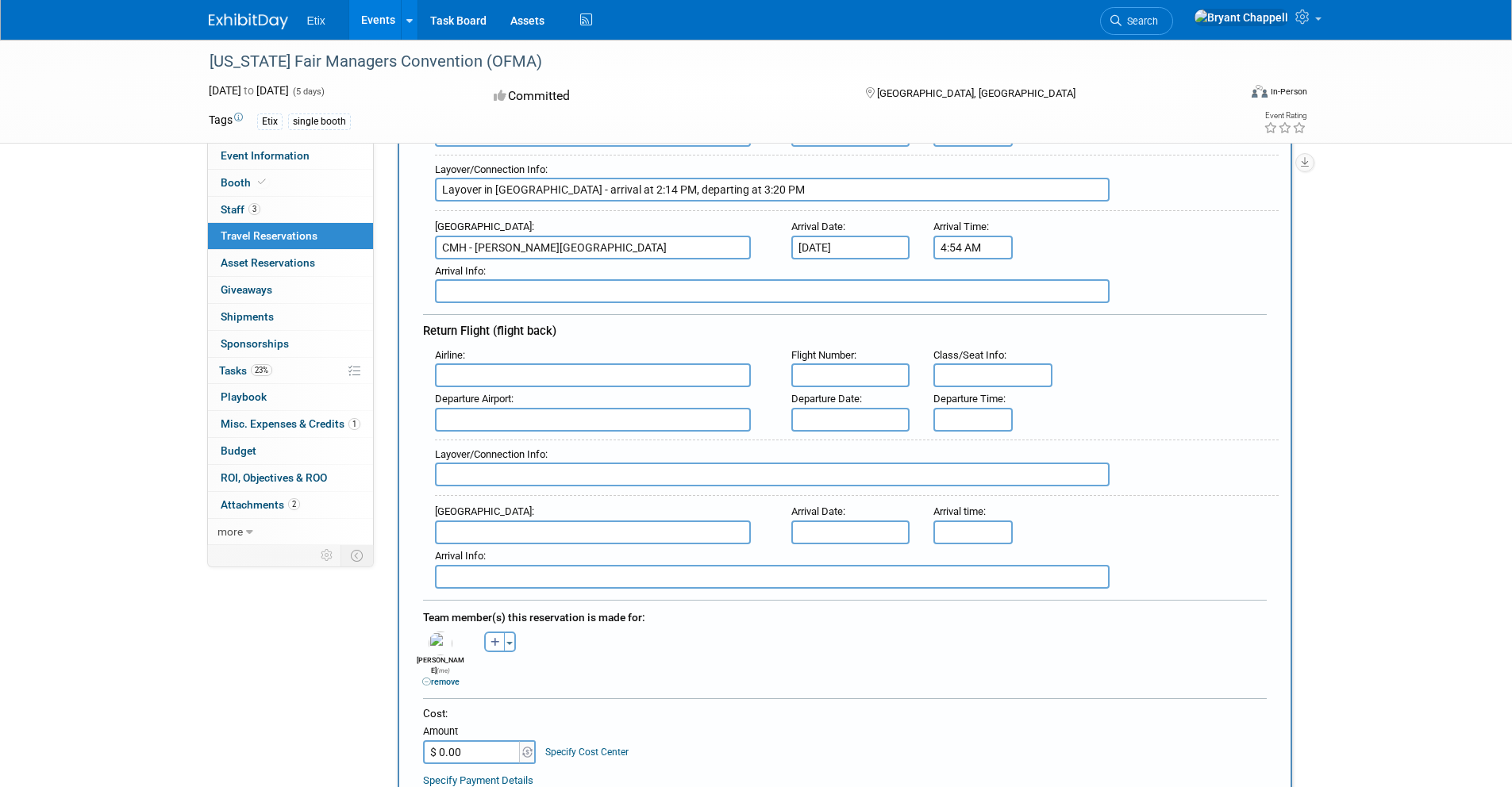
scroll to position [293, 0]
click at [496, 373] on input "text" at bounding box center [592, 374] width 316 height 23
click at [481, 421] on span "Delta Air Lines (DAL)" at bounding box center [600, 426] width 330 height 25
type input "Delta Air Lines (DAL)"
click at [858, 373] on input "text" at bounding box center [851, 374] width 119 height 23
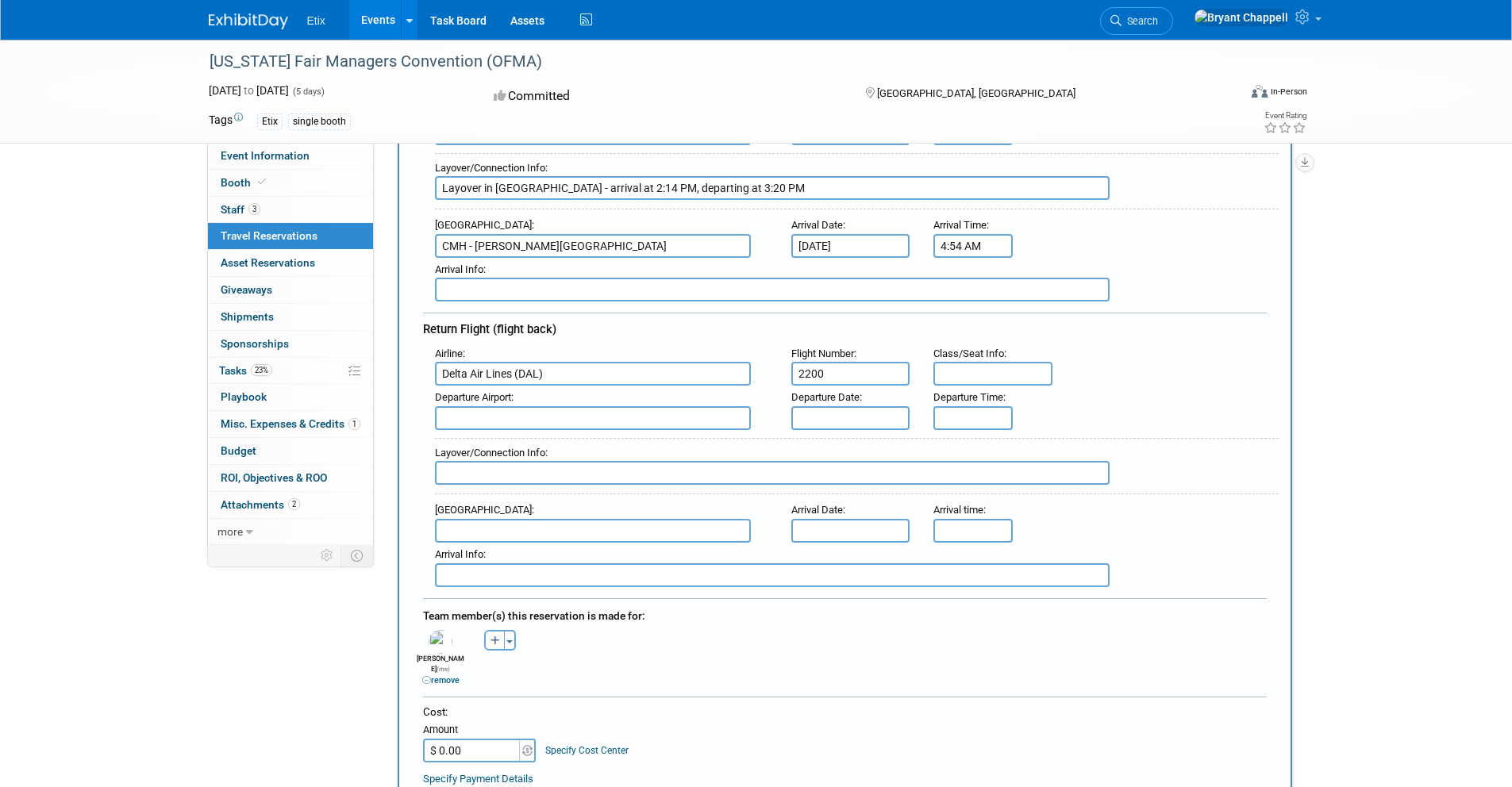
type input "2200"
click at [563, 421] on input "text" at bounding box center [592, 418] width 316 height 23
click at [610, 445] on span "CMH - John Glenn Columbus International Airport" at bounding box center [600, 443] width 330 height 25
type input "CMH - John Glenn Columbus International Airport"
click at [824, 417] on input "text" at bounding box center [851, 418] width 119 height 23
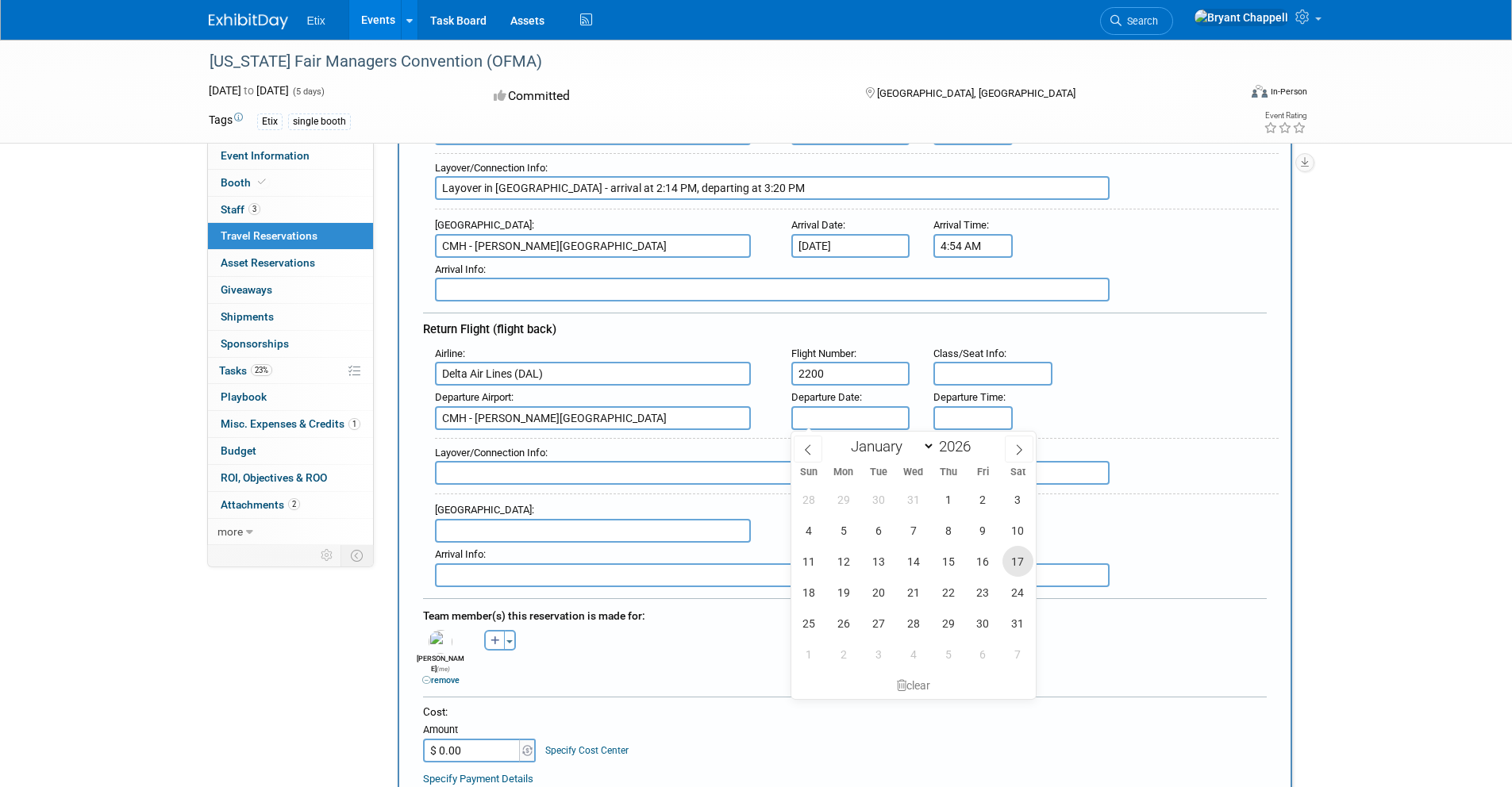
click at [1011, 567] on span "17" at bounding box center [1018, 562] width 31 height 31
type input "Jan 17, 2026"
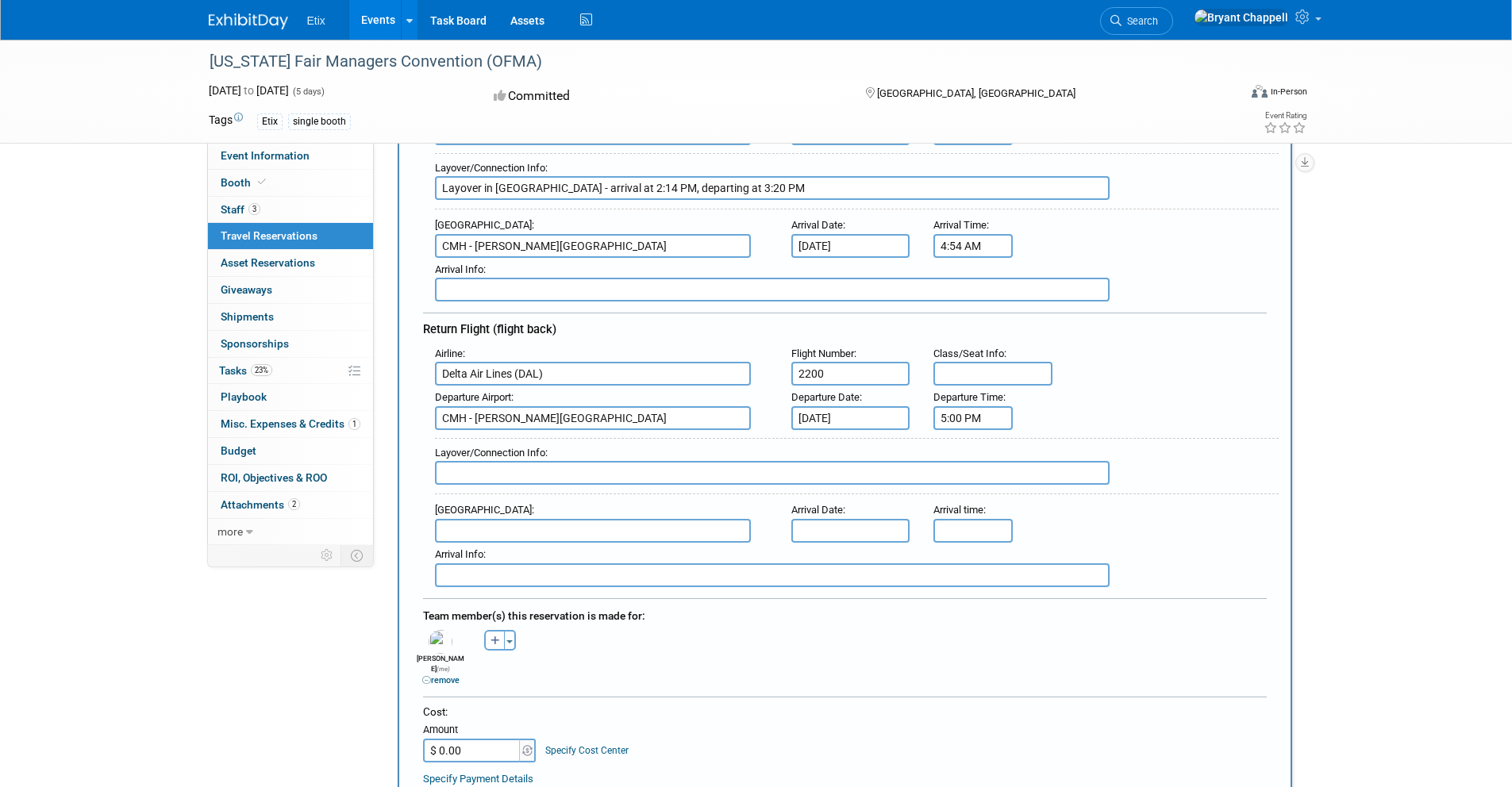
click at [964, 421] on input "5:00 PM" at bounding box center [972, 418] width 79 height 23
click at [970, 518] on span at bounding box center [970, 526] width 27 height 27
click at [1044, 488] on span "00" at bounding box center [1045, 489] width 30 height 28
click at [962, 508] on td "20" at bounding box center [963, 500] width 51 height 43
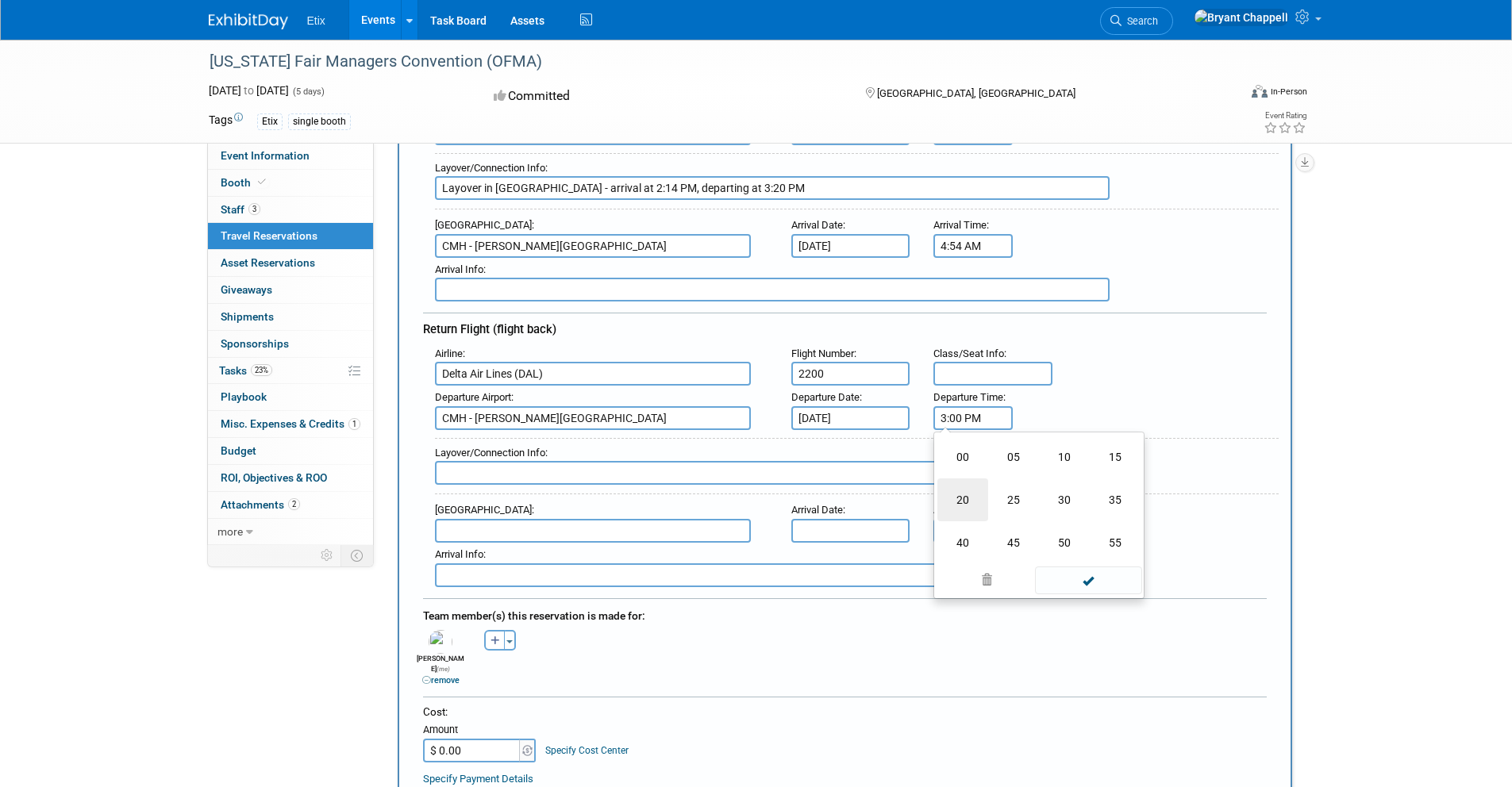
type input "3:20 PM"
click at [549, 476] on input "text" at bounding box center [772, 473] width 675 height 23
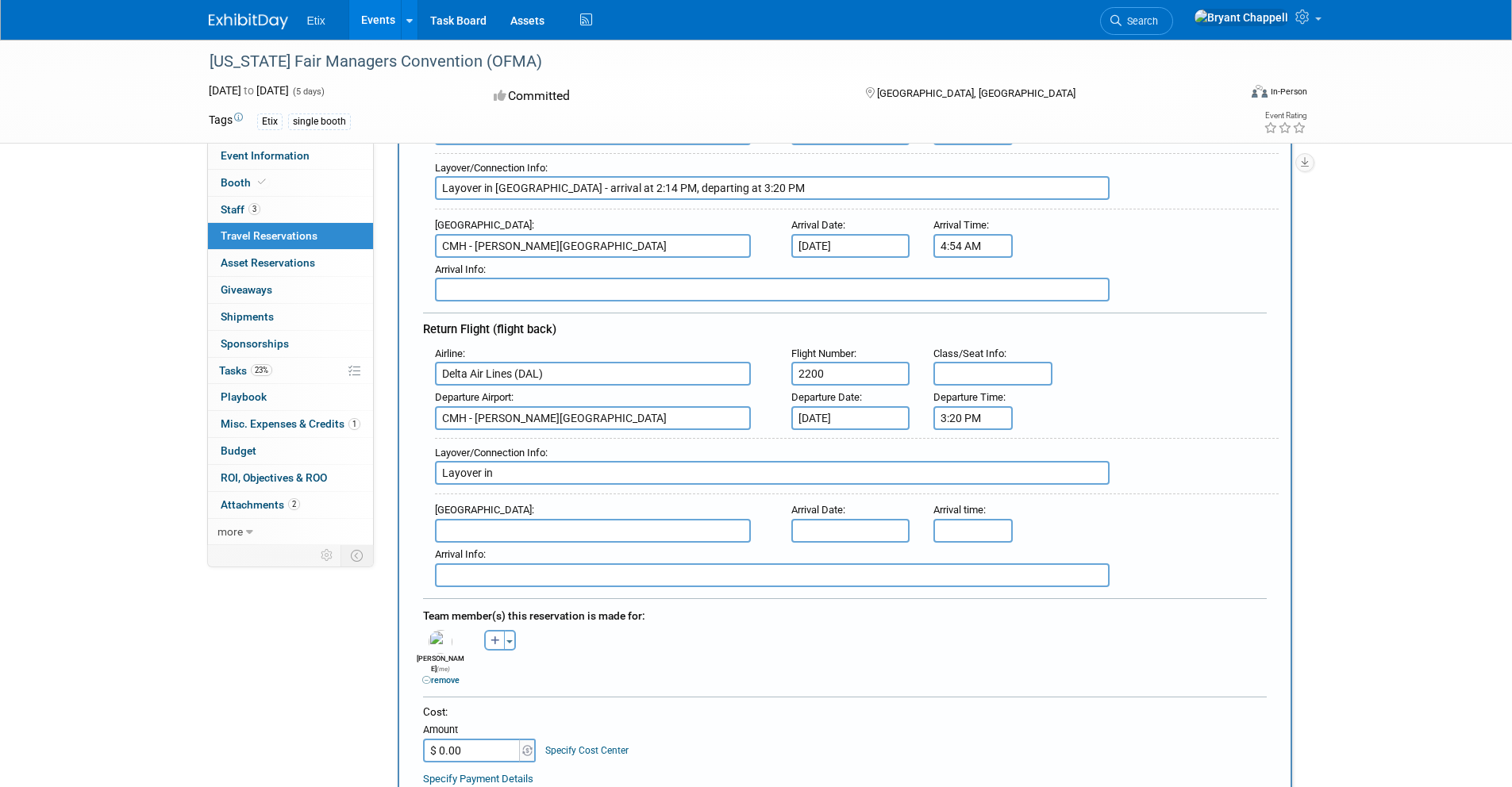
click at [570, 486] on div "Layover/Connection Info : Layover in" at bounding box center [856, 466] width 843 height 57
click at [565, 479] on input "Layover in" at bounding box center [772, 473] width 675 height 23
type input "Layover in Atlanta - arrival at 5:05 PM, departing at 7:35 PM"
click at [517, 533] on input "text" at bounding box center [592, 531] width 316 height 23
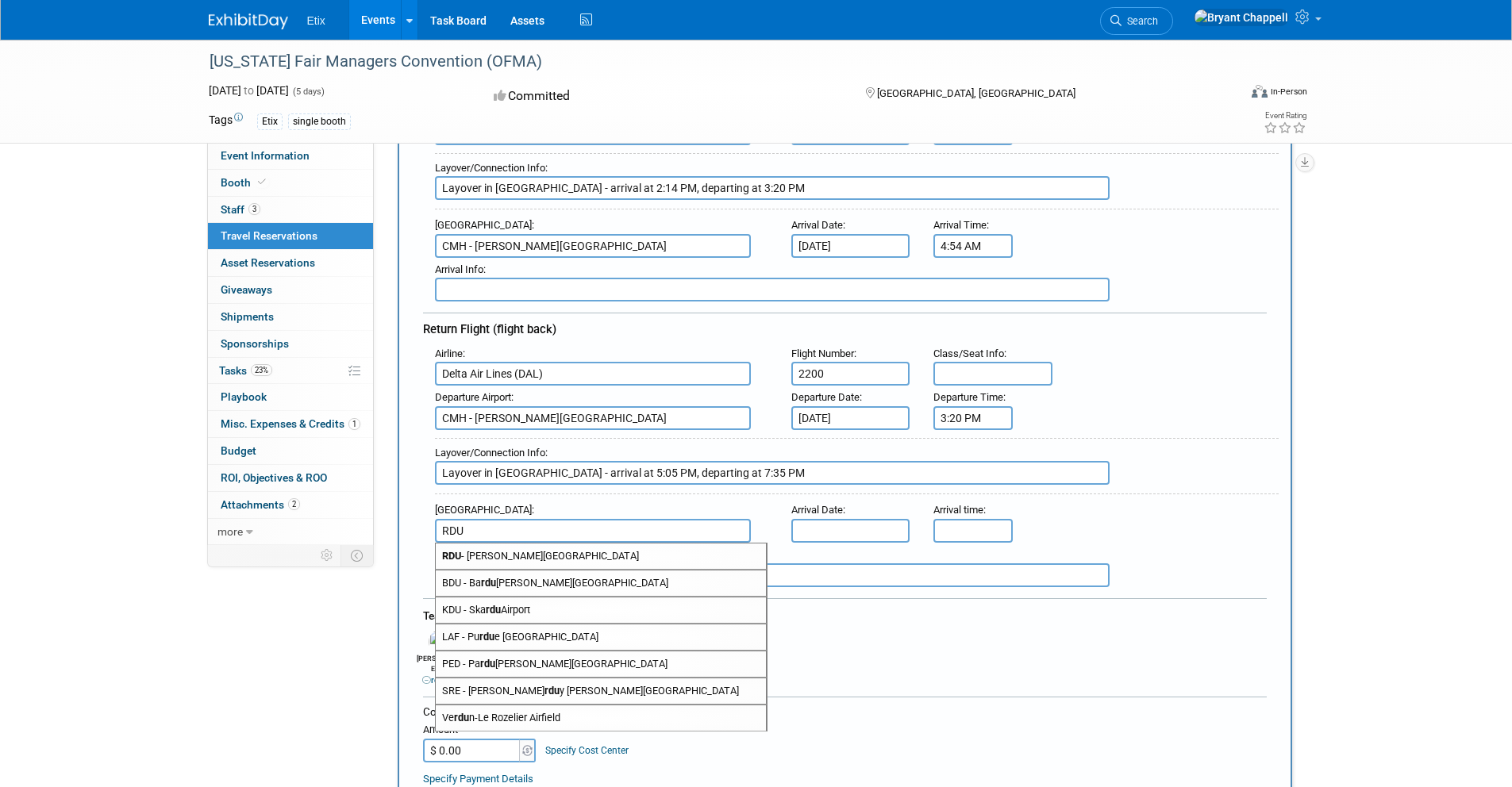
click at [530, 555] on span "RDU - Raleigh Durham International Airport" at bounding box center [600, 556] width 330 height 25
type input "RDU - Raleigh Durham International Airport"
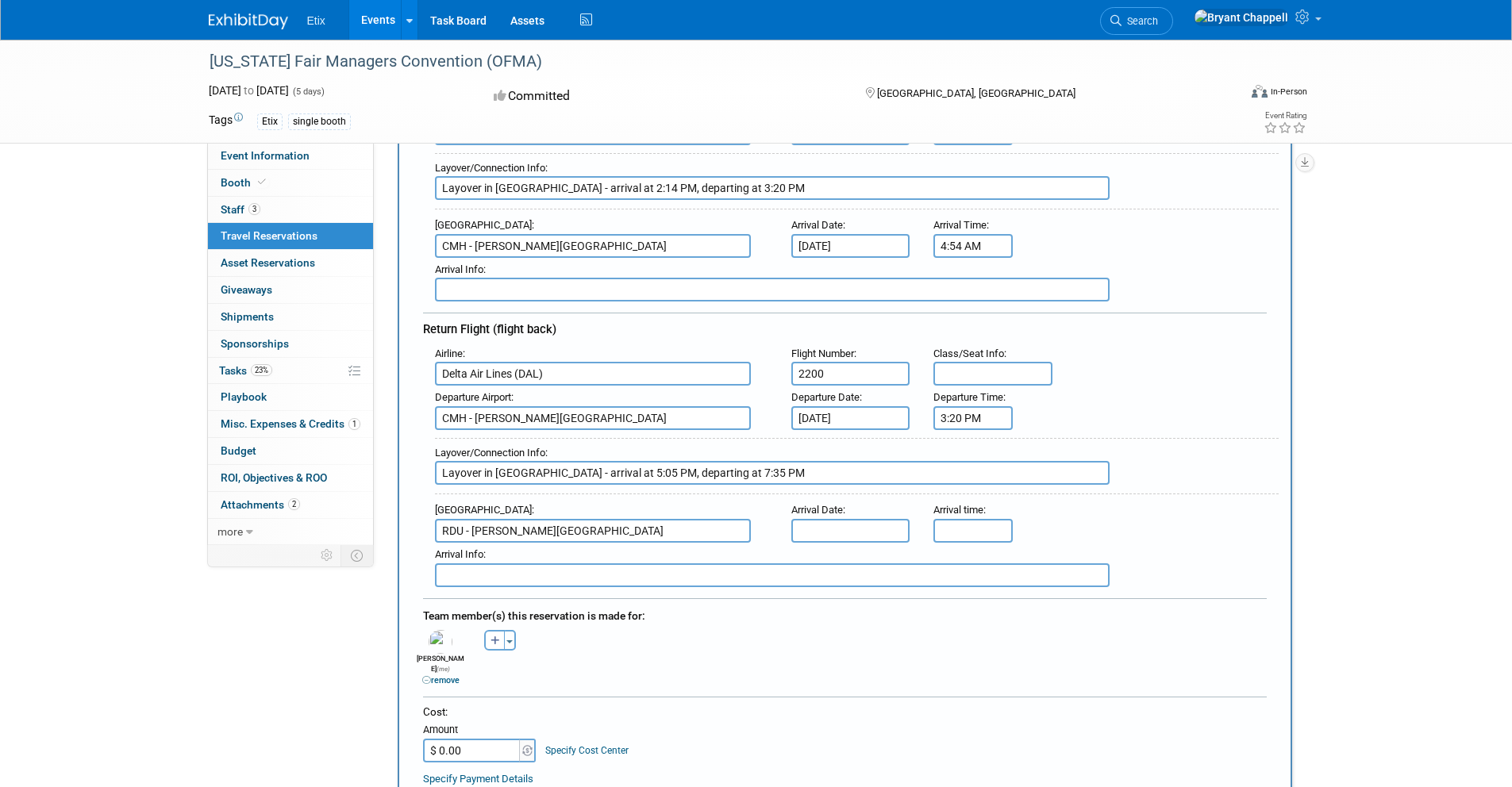
click at [824, 530] on input "text" at bounding box center [851, 531] width 119 height 23
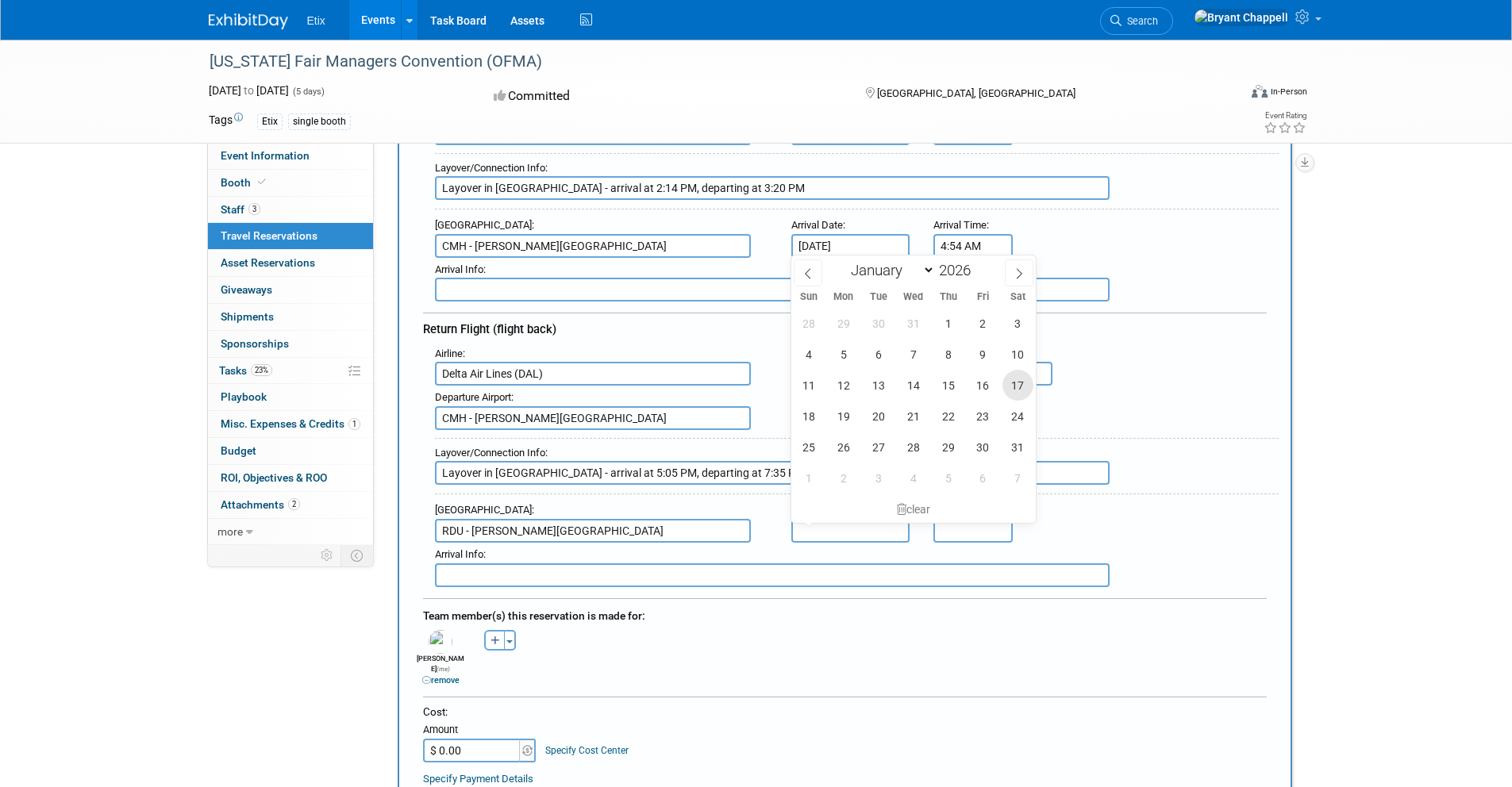
click at [1008, 380] on span "17" at bounding box center [1018, 386] width 31 height 31
type input "Jan 17, 2026"
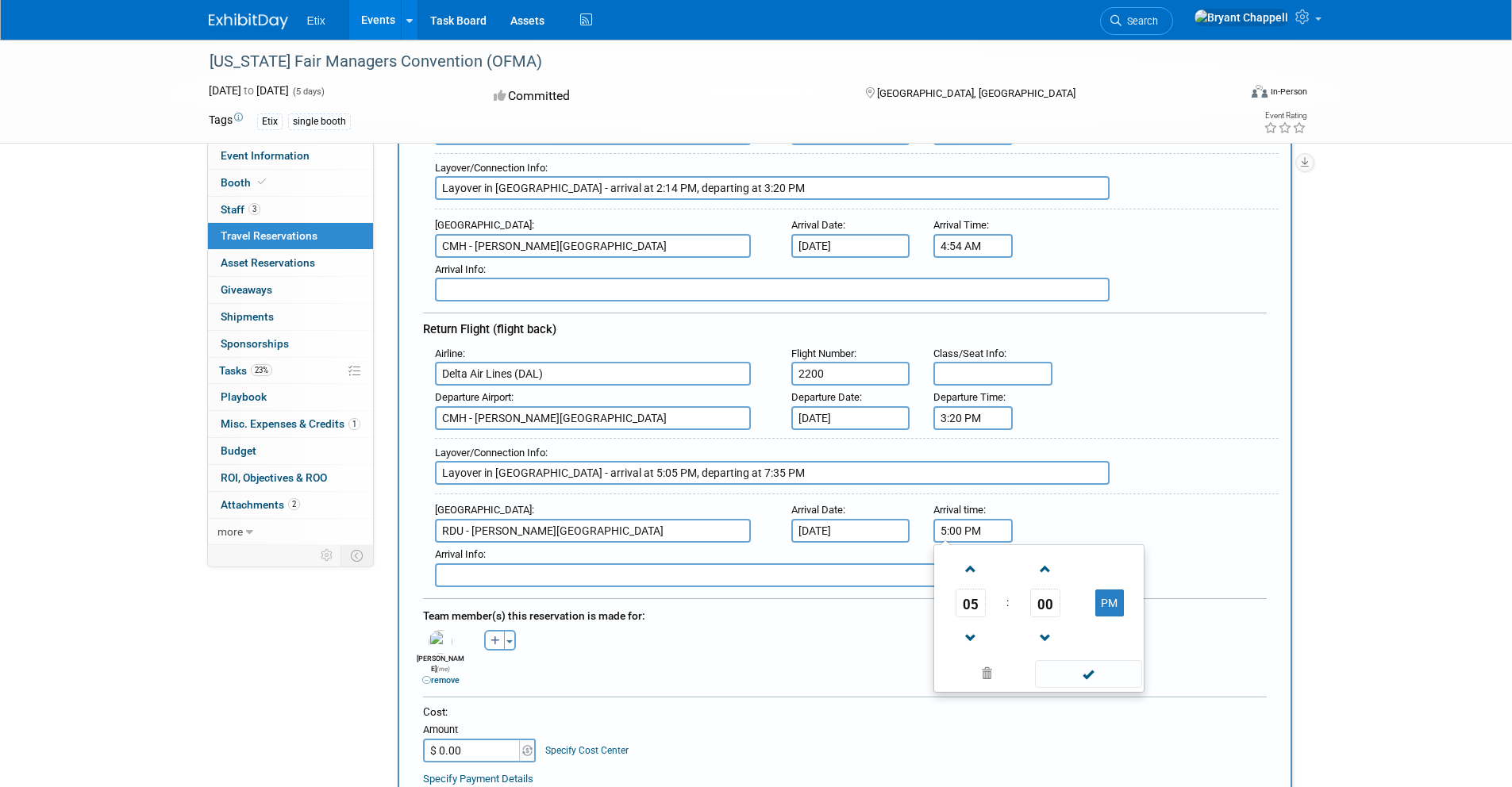
click at [951, 532] on input "5:00 PM" at bounding box center [972, 531] width 79 height 23
click at [968, 596] on span "05" at bounding box center [970, 602] width 30 height 28
click at [1102, 617] on td "07" at bounding box center [1115, 613] width 51 height 43
click at [1041, 606] on span "00" at bounding box center [1045, 602] width 30 height 28
click at [1095, 611] on td "35" at bounding box center [1115, 613] width 51 height 43
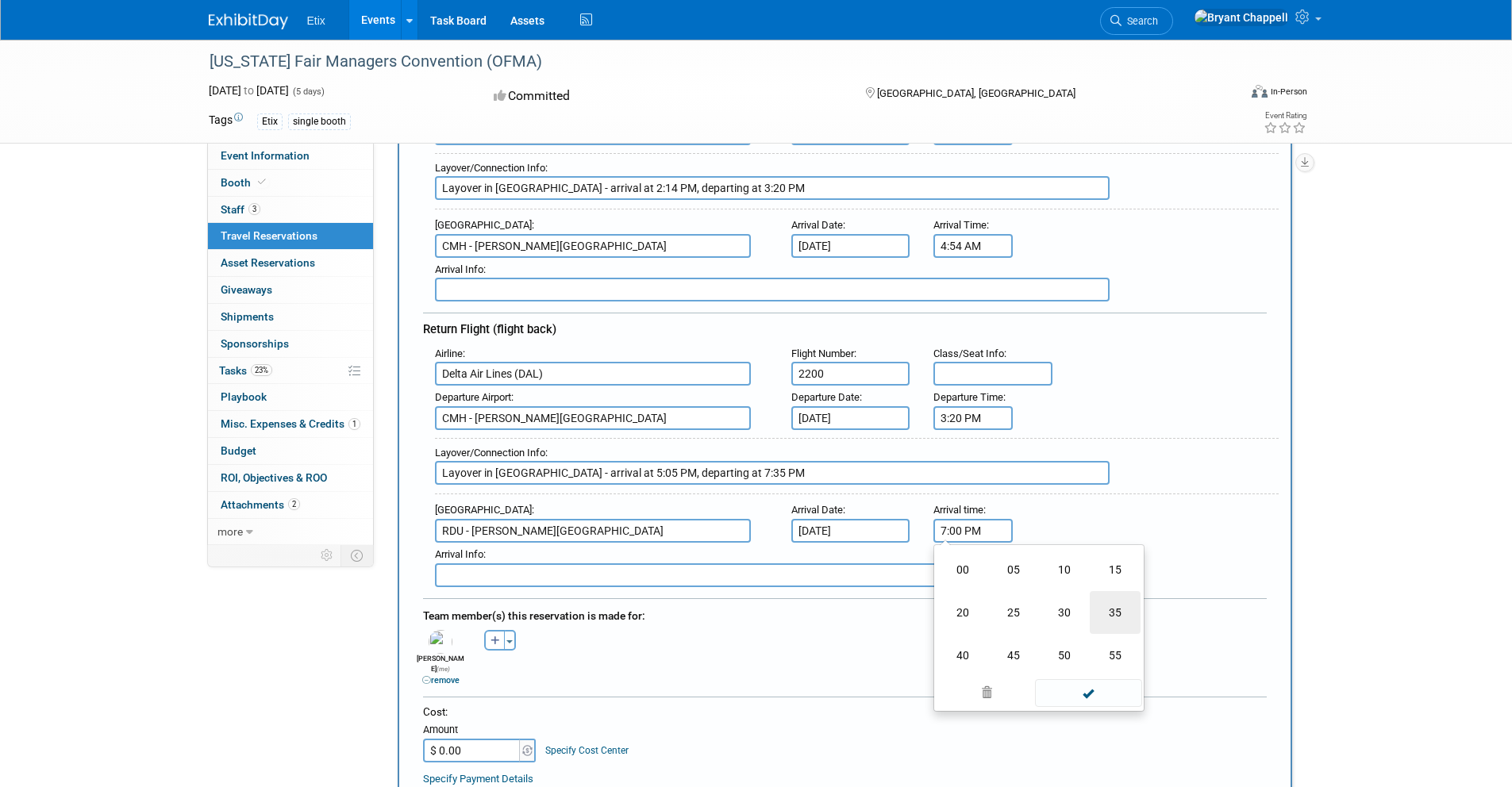
type input "7:35 PM"
drag, startPoint x: 1076, startPoint y: 670, endPoint x: 708, endPoint y: 576, distance: 379.8
click at [1076, 670] on span at bounding box center [1088, 673] width 107 height 27
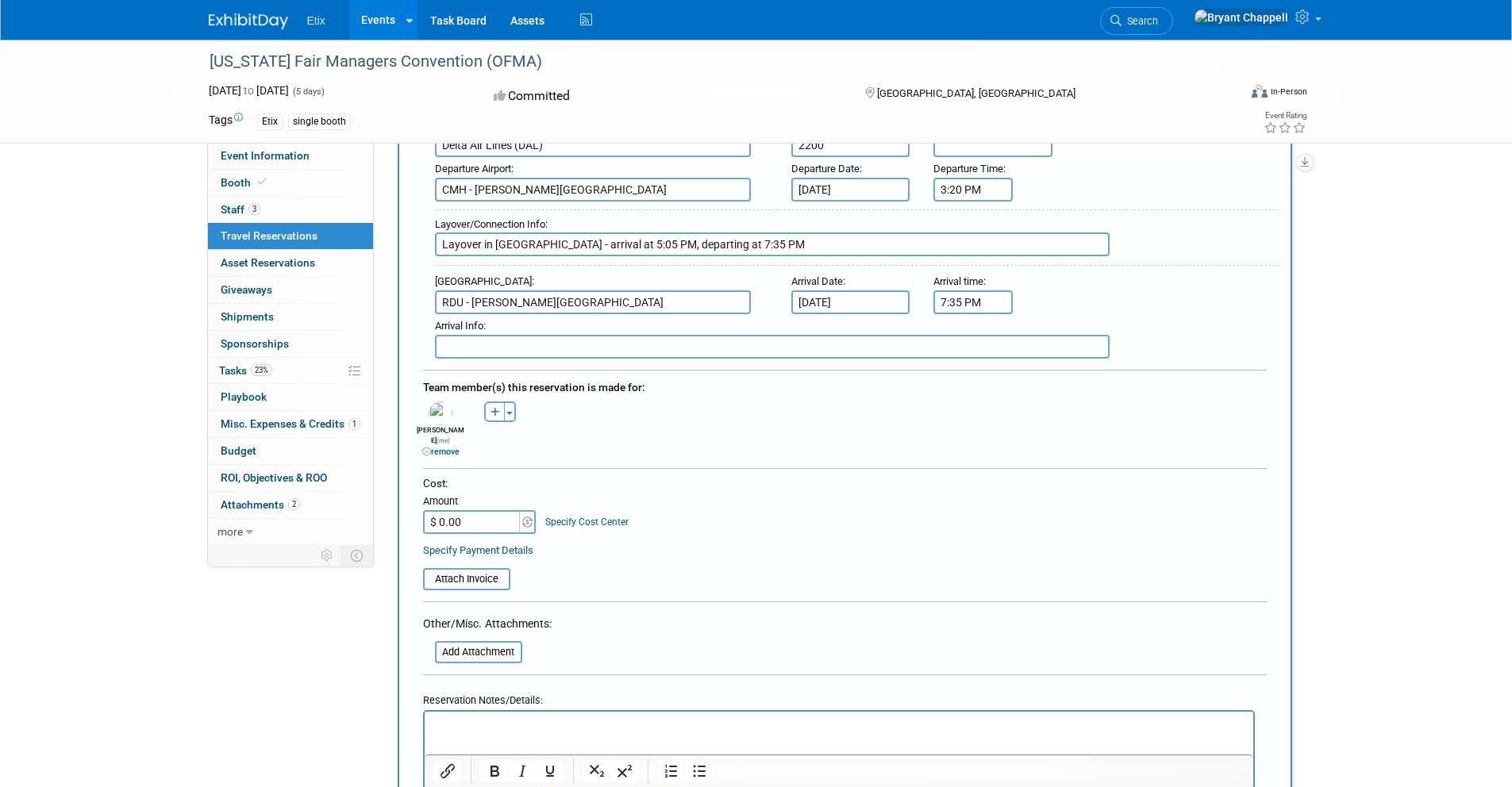
scroll to position [525, 0]
click at [470, 507] on input "$ 0.00" at bounding box center [472, 519] width 99 height 23
type input "$ 299.36"
click at [657, 550] on table "Attach Invoice" at bounding box center [844, 568] width 843 height 36
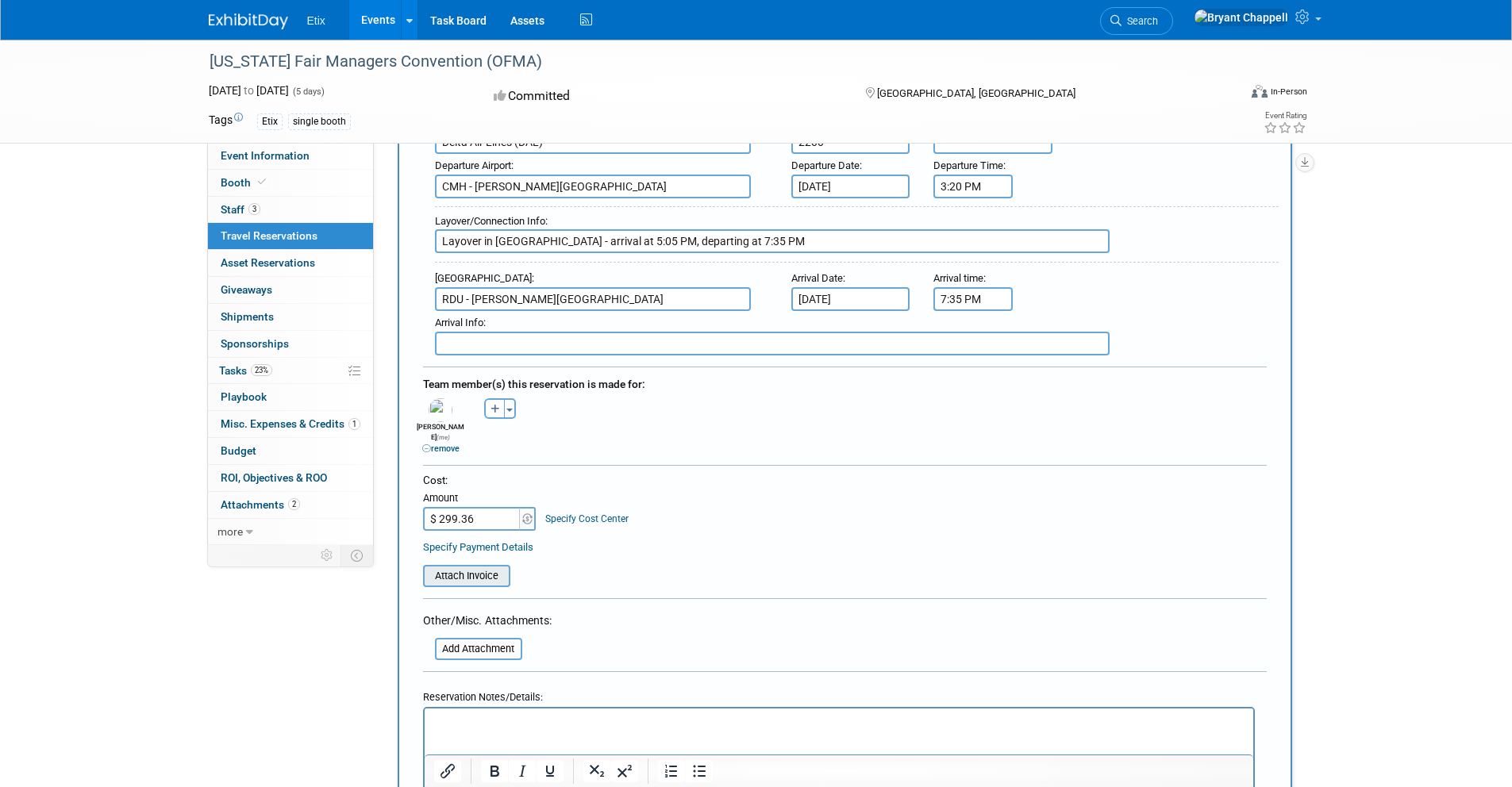
click at [500, 567] on input "file" at bounding box center [414, 576] width 189 height 19
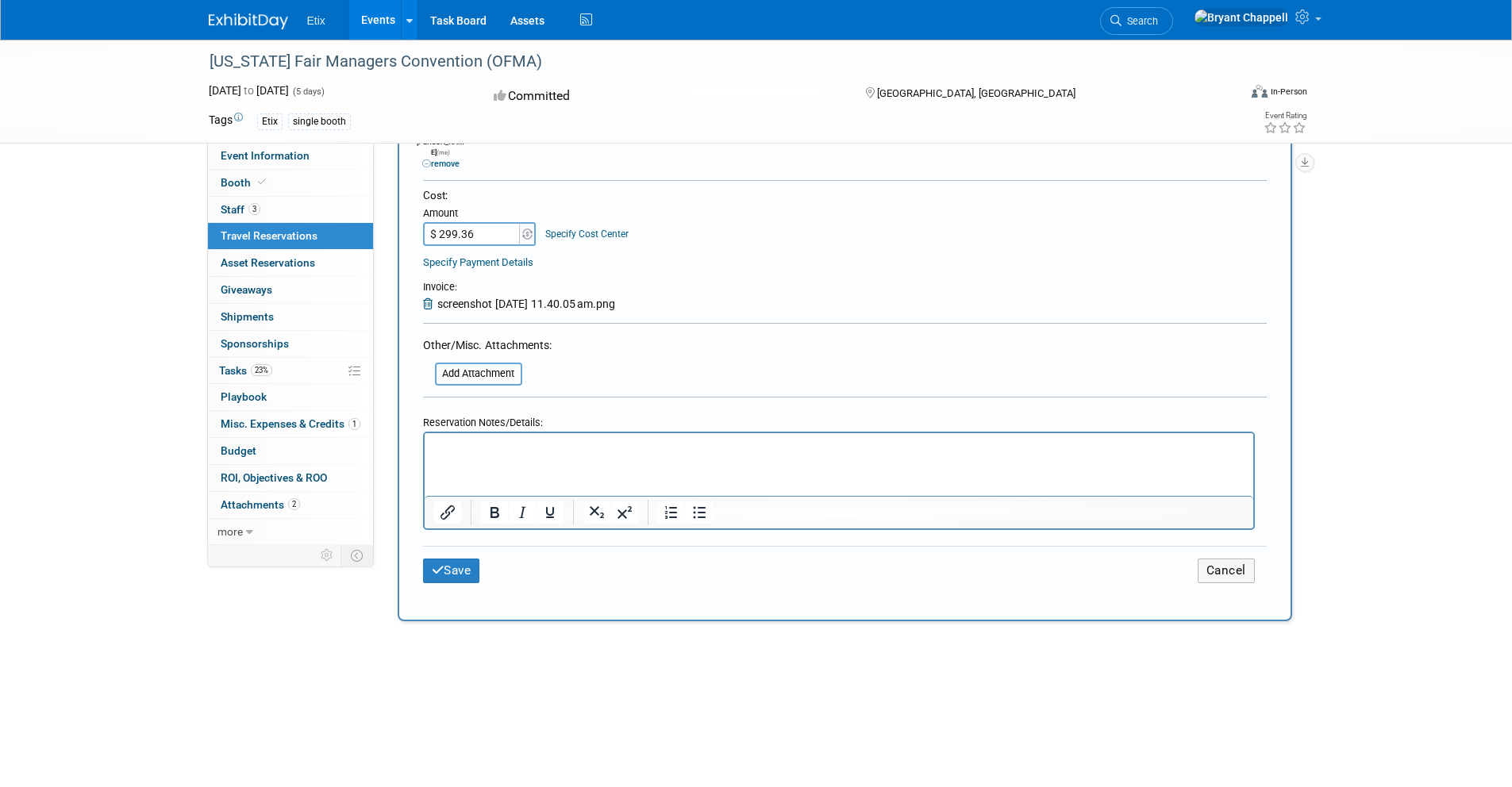
scroll to position [826, 0]
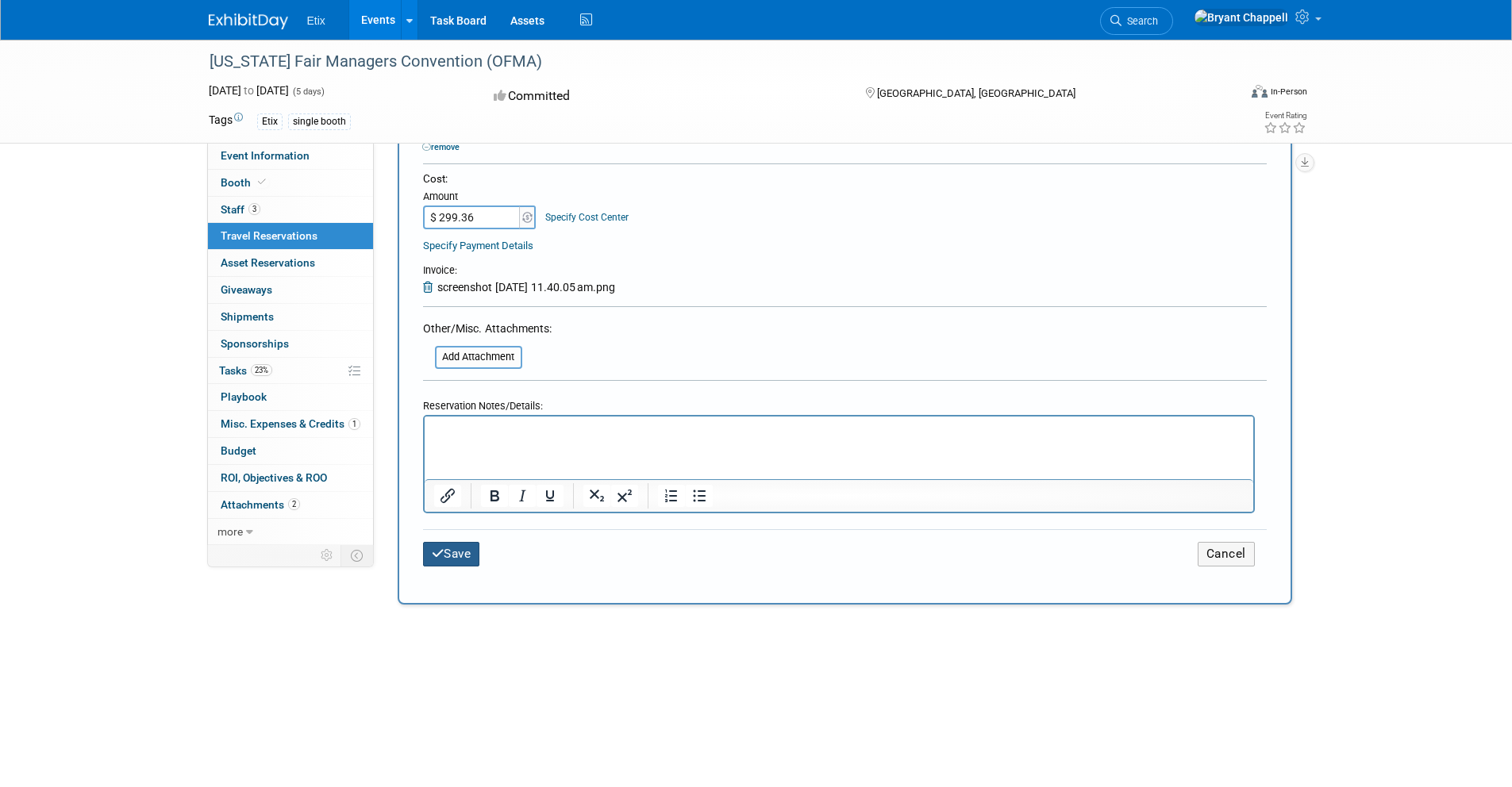
click at [462, 546] on button "Save" at bounding box center [451, 553] width 57 height 24
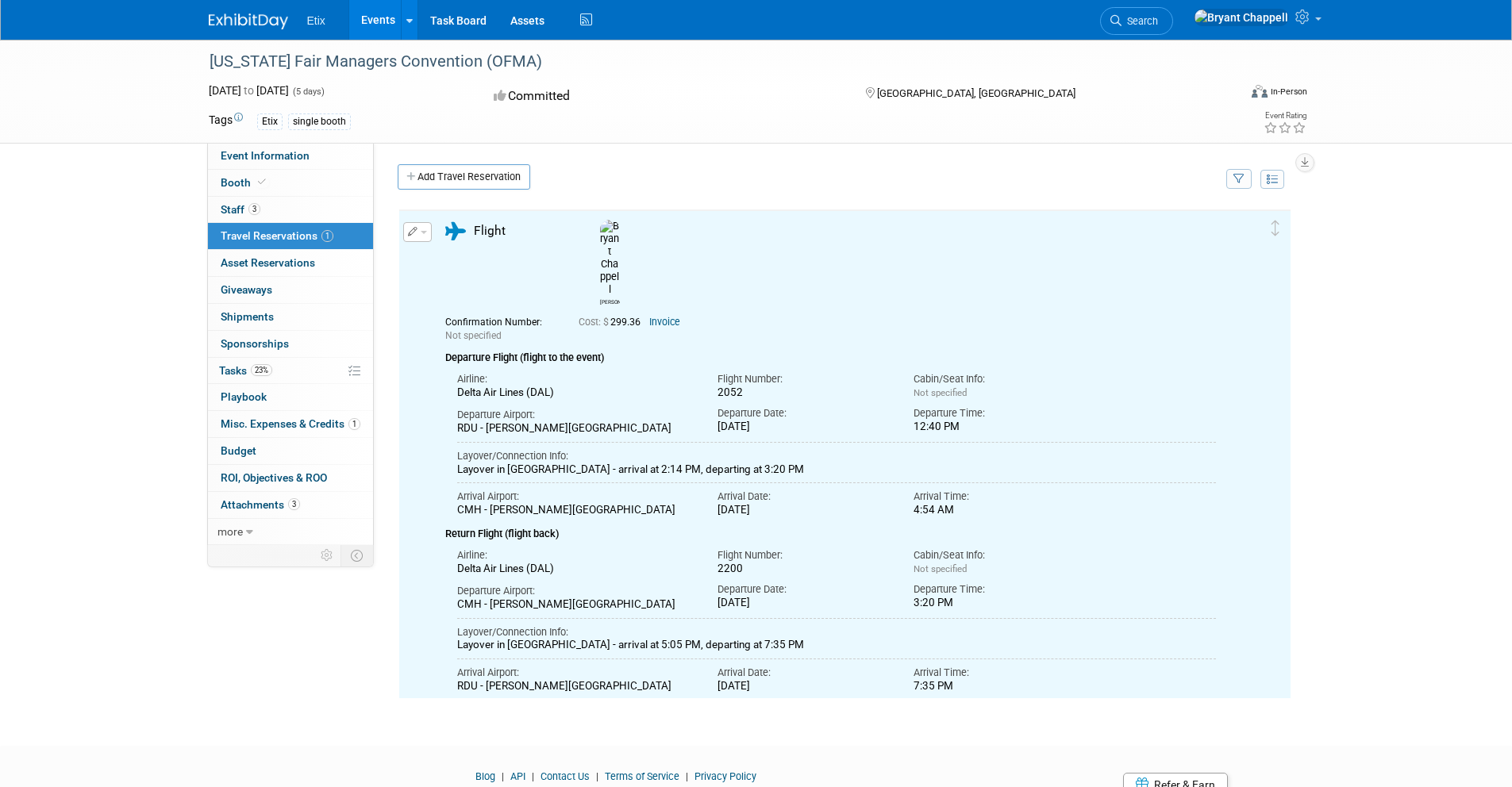
scroll to position [0, 0]
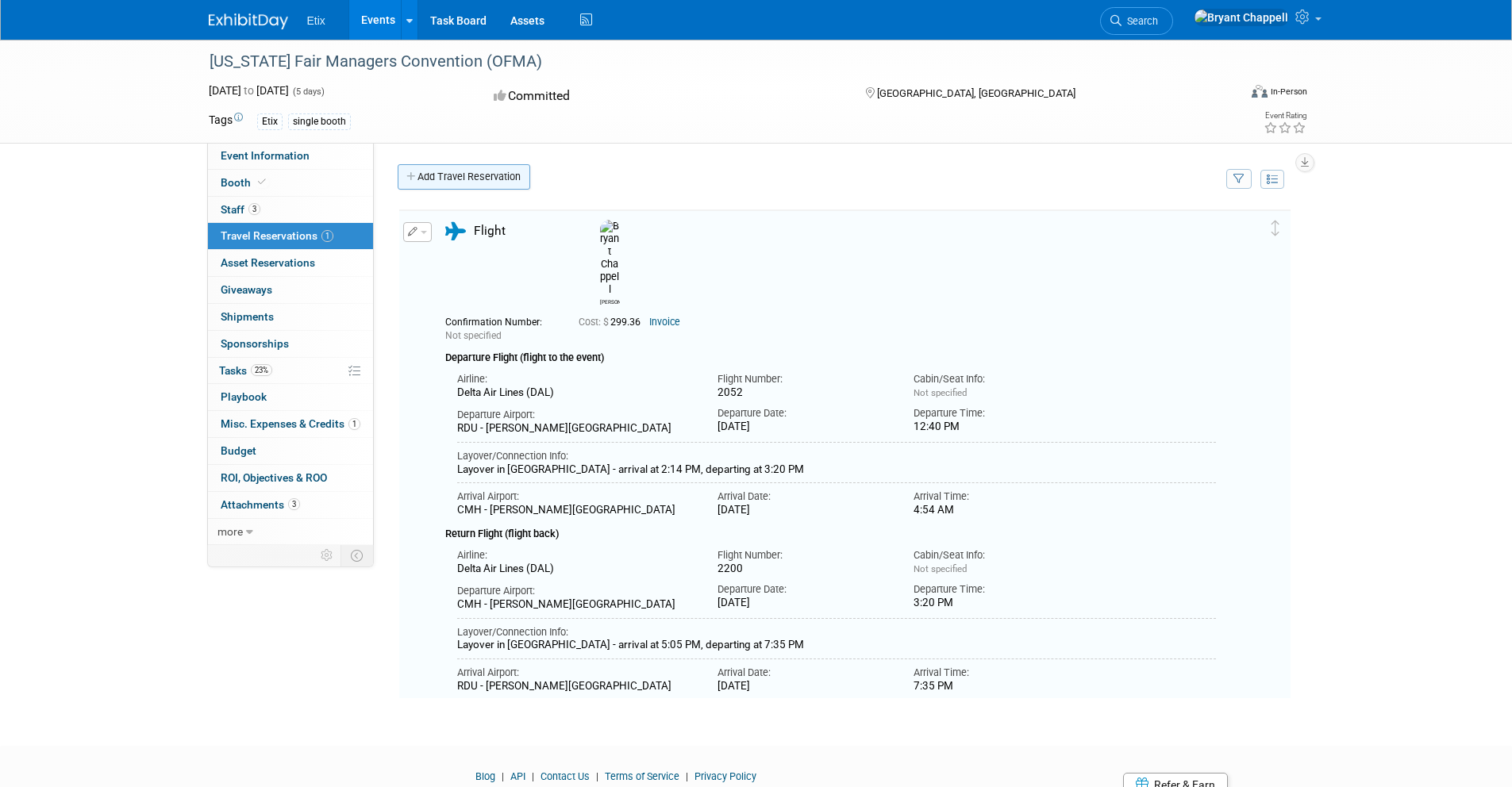
click at [440, 178] on link "Add Travel Reservation" at bounding box center [463, 177] width 132 height 25
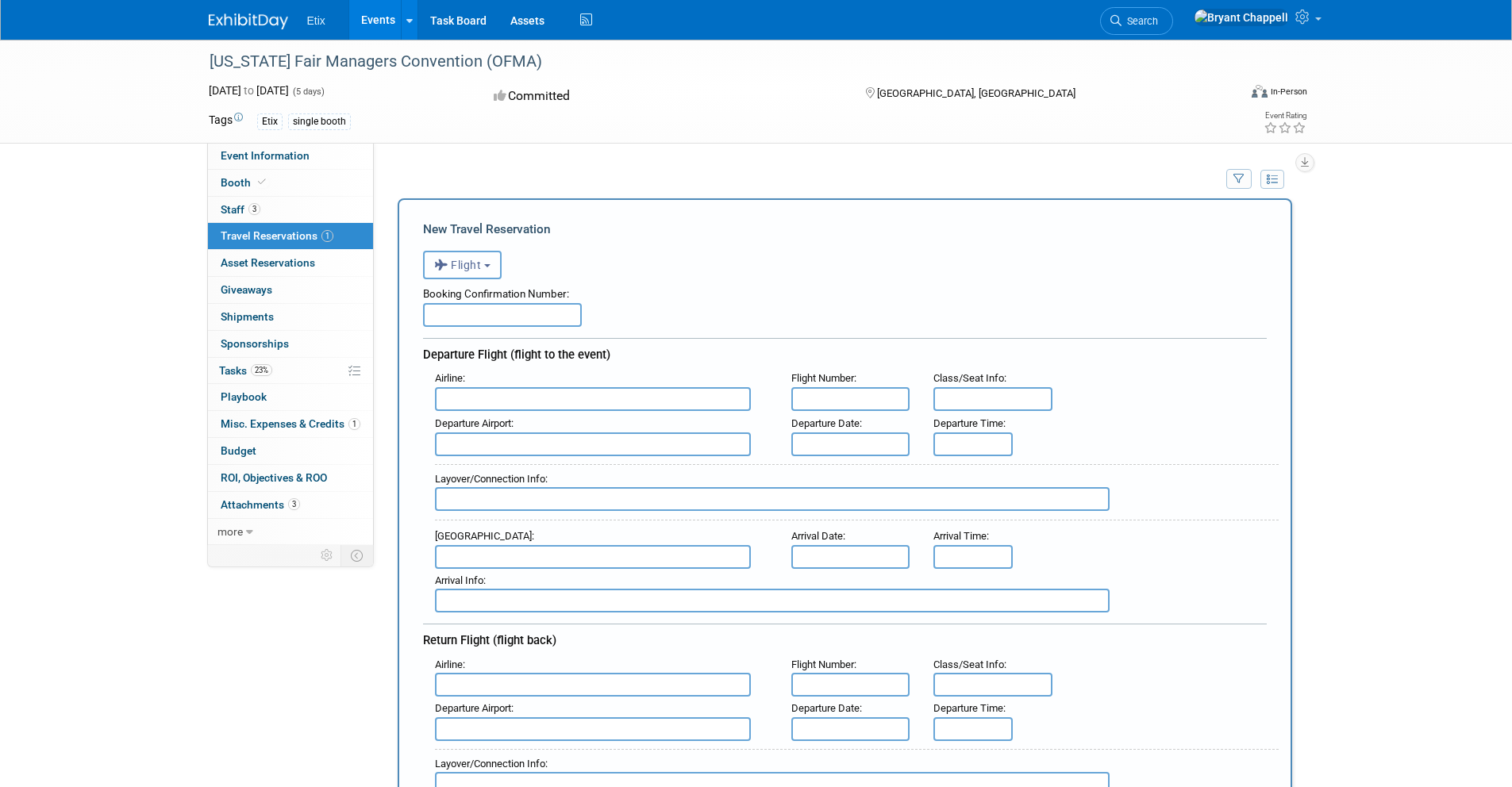
click at [454, 264] on span "Flight" at bounding box center [457, 264] width 48 height 13
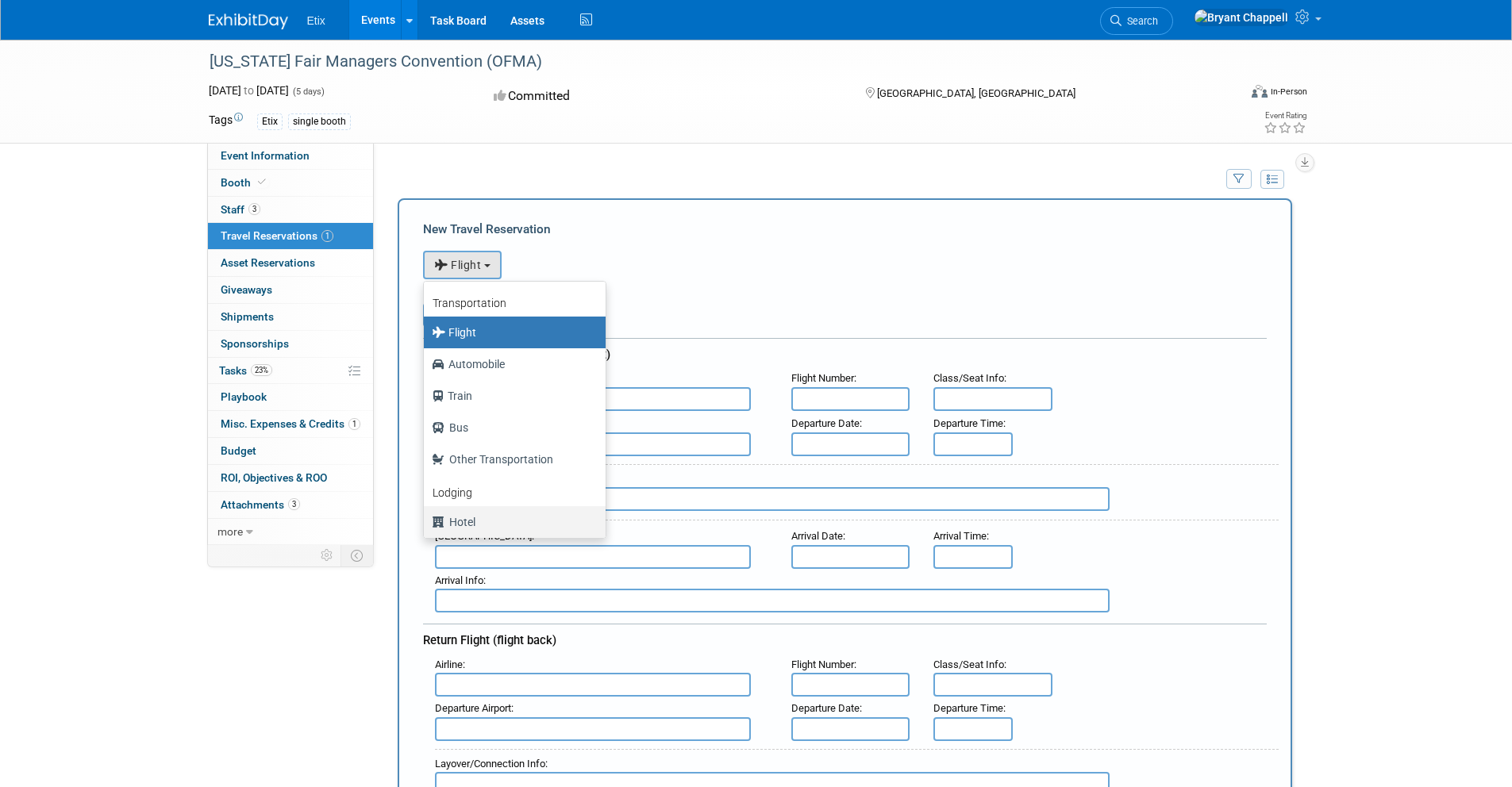
click at [480, 512] on label "Hotel" at bounding box center [510, 522] width 158 height 25
click at [426, 515] on input "Hotel" at bounding box center [421, 520] width 11 height 11
select select "6"
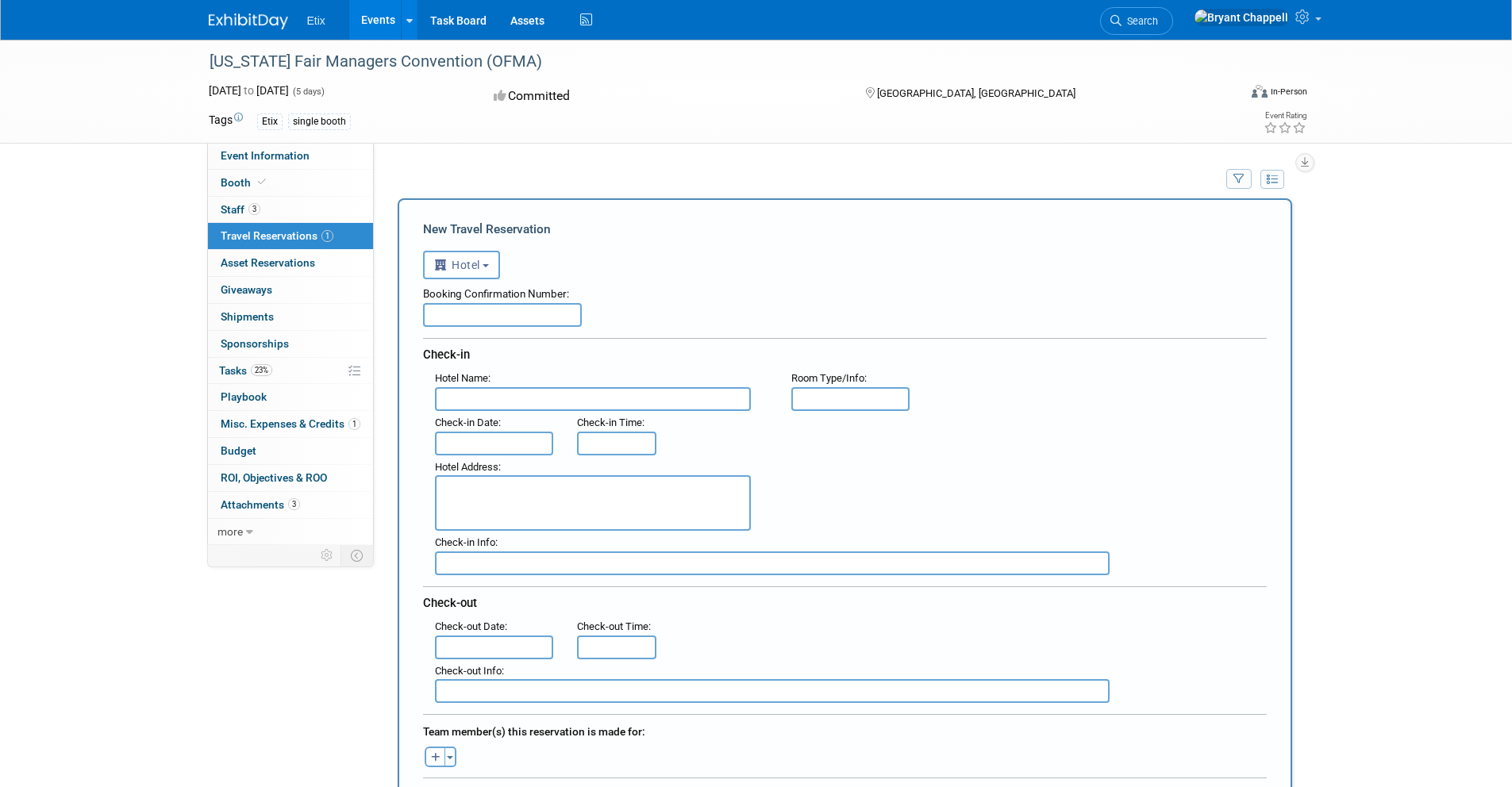
click at [525, 312] on input "text" at bounding box center [502, 315] width 159 height 23
paste input "31476639"
type input "31476639"
click at [501, 402] on input "text" at bounding box center [592, 398] width 316 height 23
paste input "Hyatt Regency Columbus"
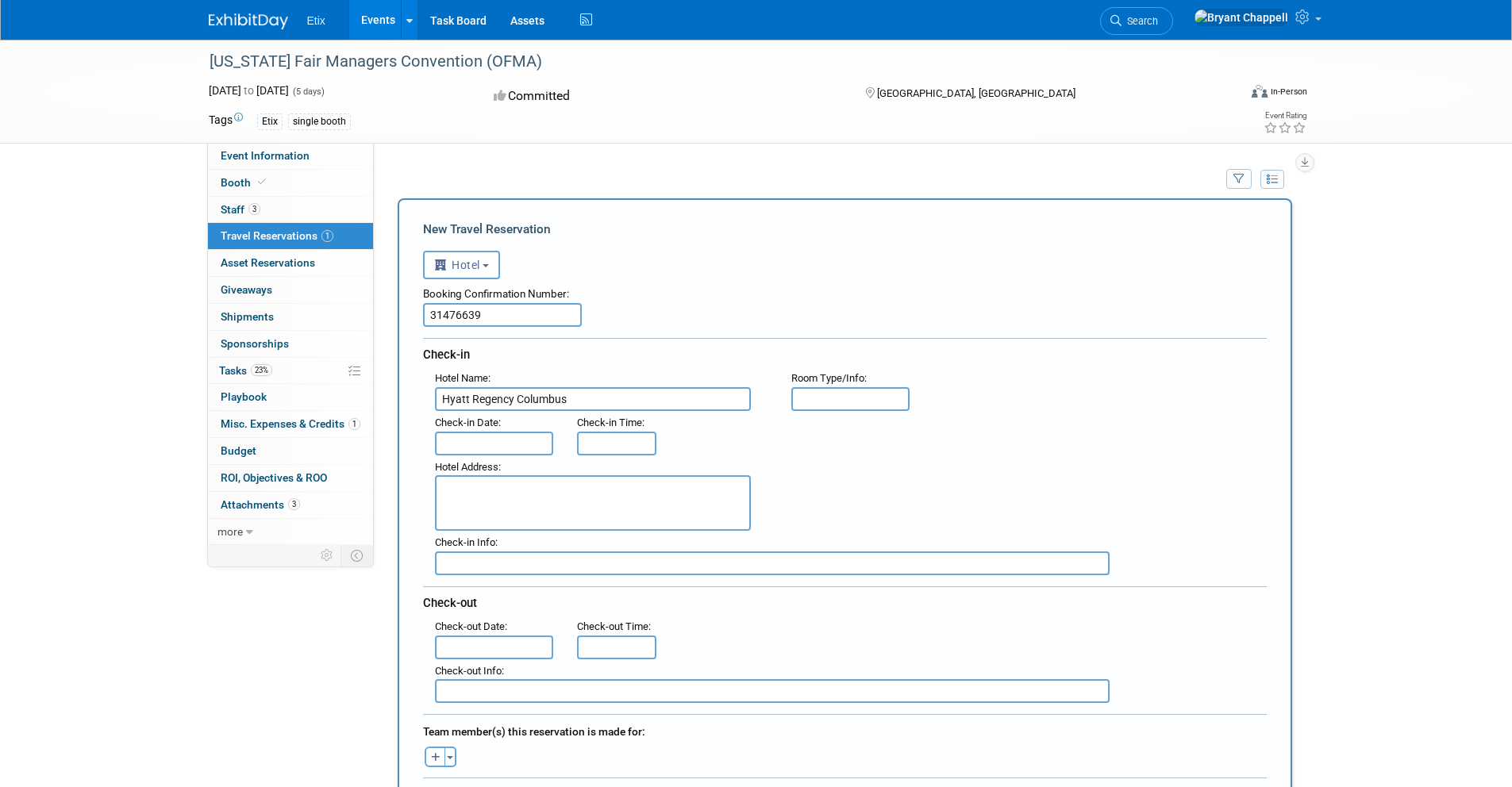
type input "Hyatt Regency Columbus"
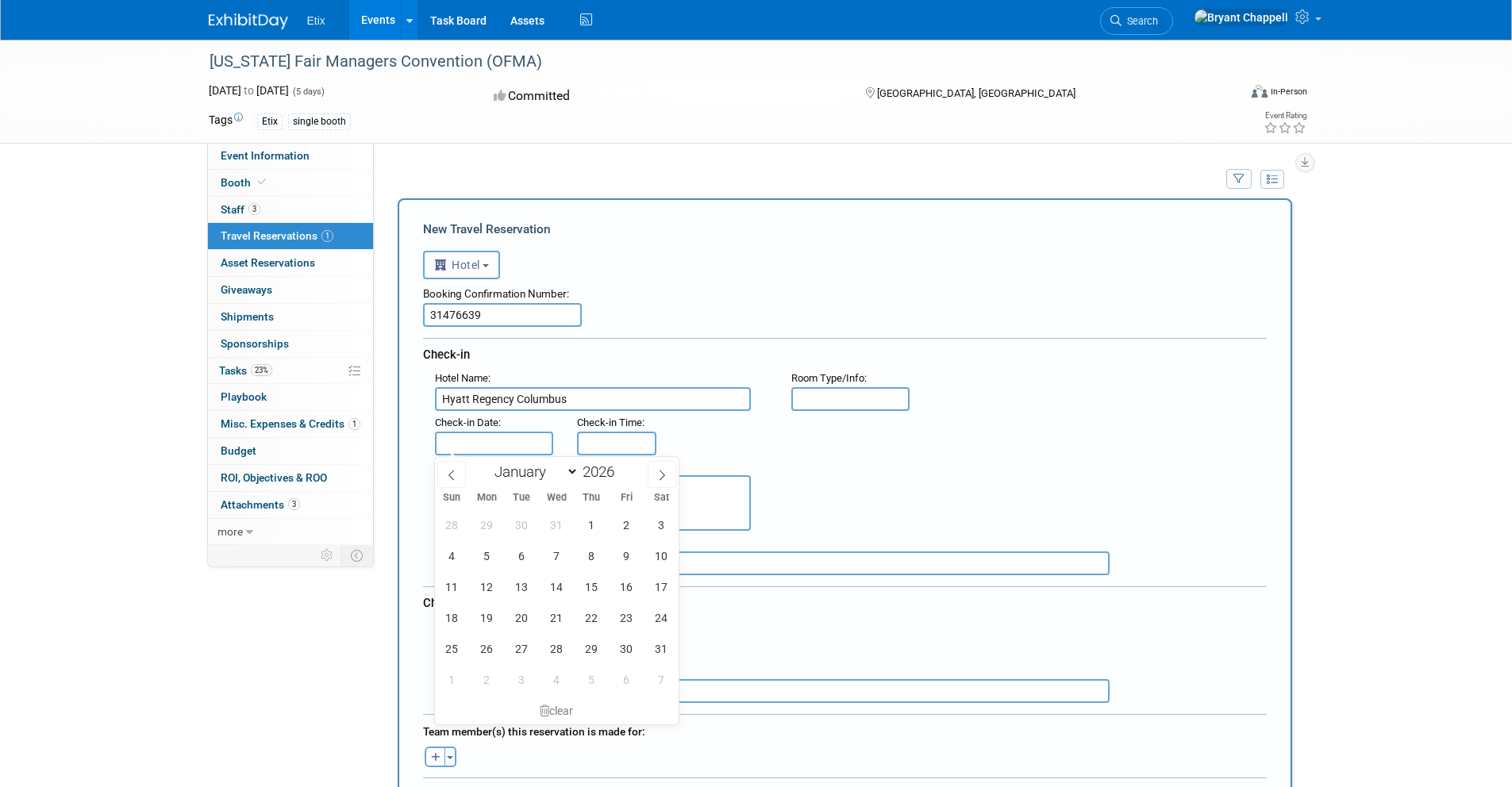
click at [514, 443] on input "text" at bounding box center [495, 443] width 119 height 23
click at [558, 587] on span "14" at bounding box center [557, 586] width 31 height 31
type input "Jan 14, 2026"
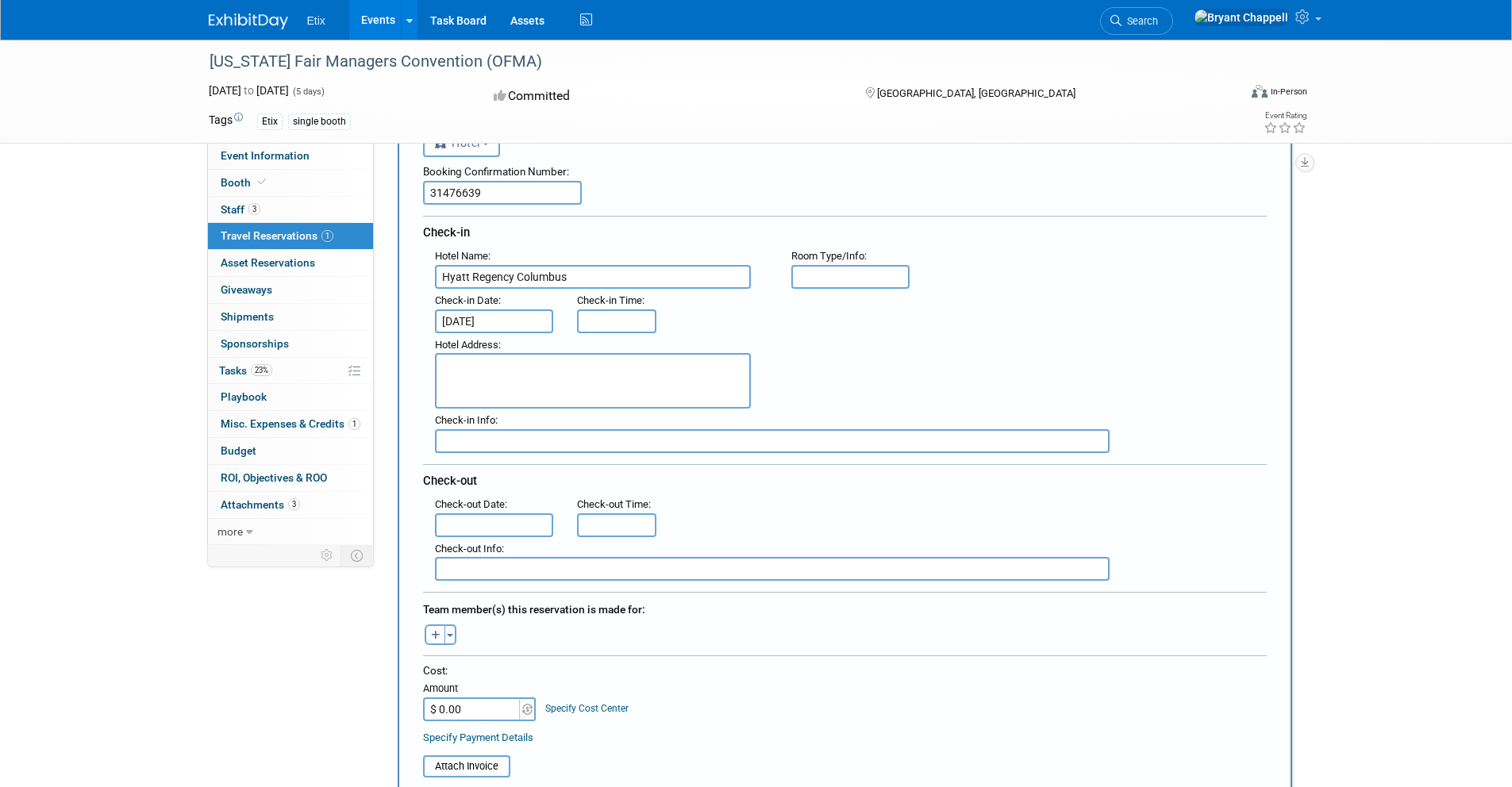
scroll to position [123, 0]
click at [473, 525] on input "text" at bounding box center [495, 525] width 119 height 23
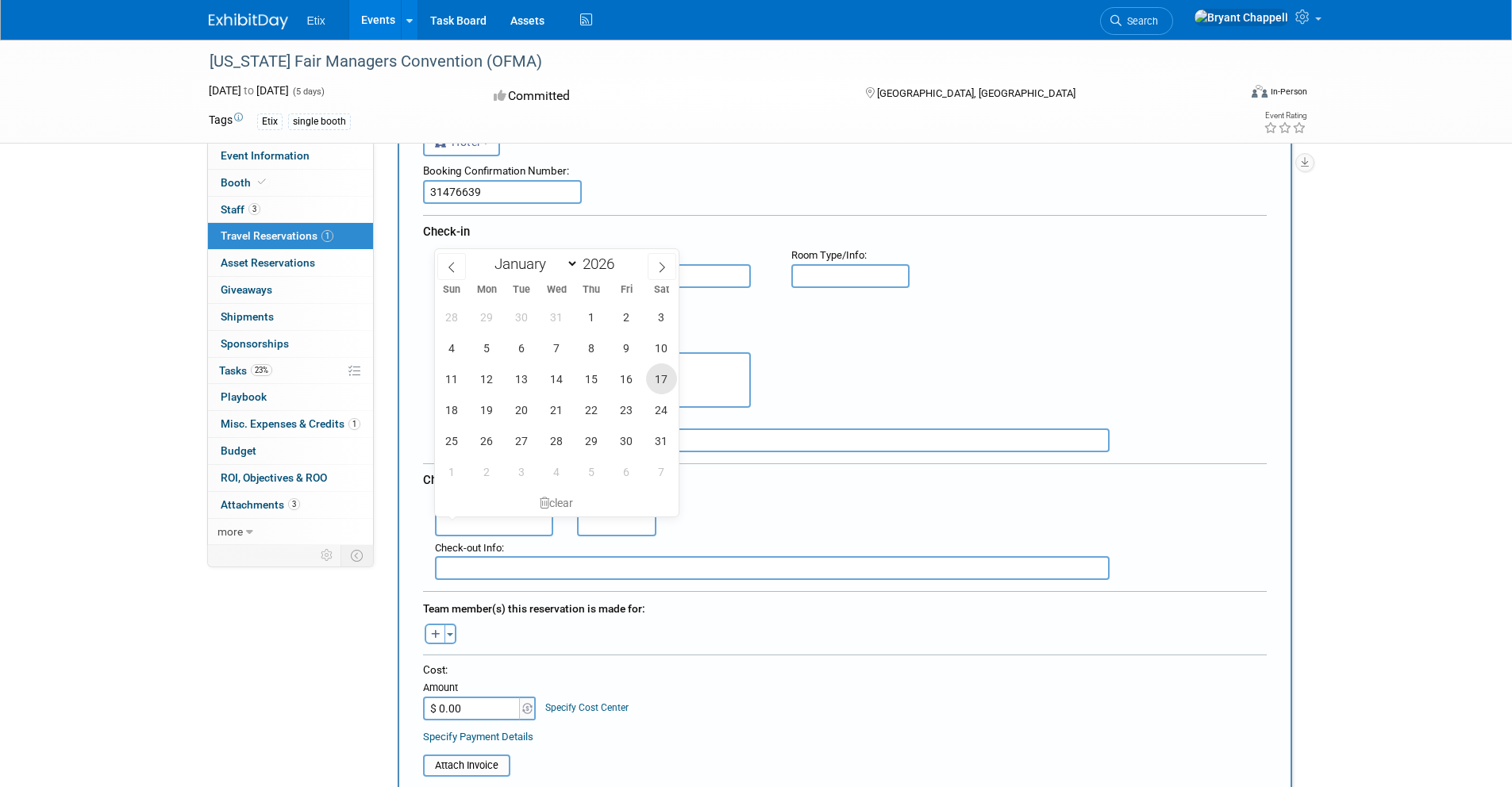
click at [662, 387] on span "17" at bounding box center [662, 379] width 31 height 31
type input "Jan 17, 2026"
click at [470, 380] on div "28 29 30 31 1 2 3 4 5 6 7 8 9 10 11 12 13 14 15 16 17 18 19 20 21 22 23 24 25 2…" at bounding box center [557, 394] width 245 height 186
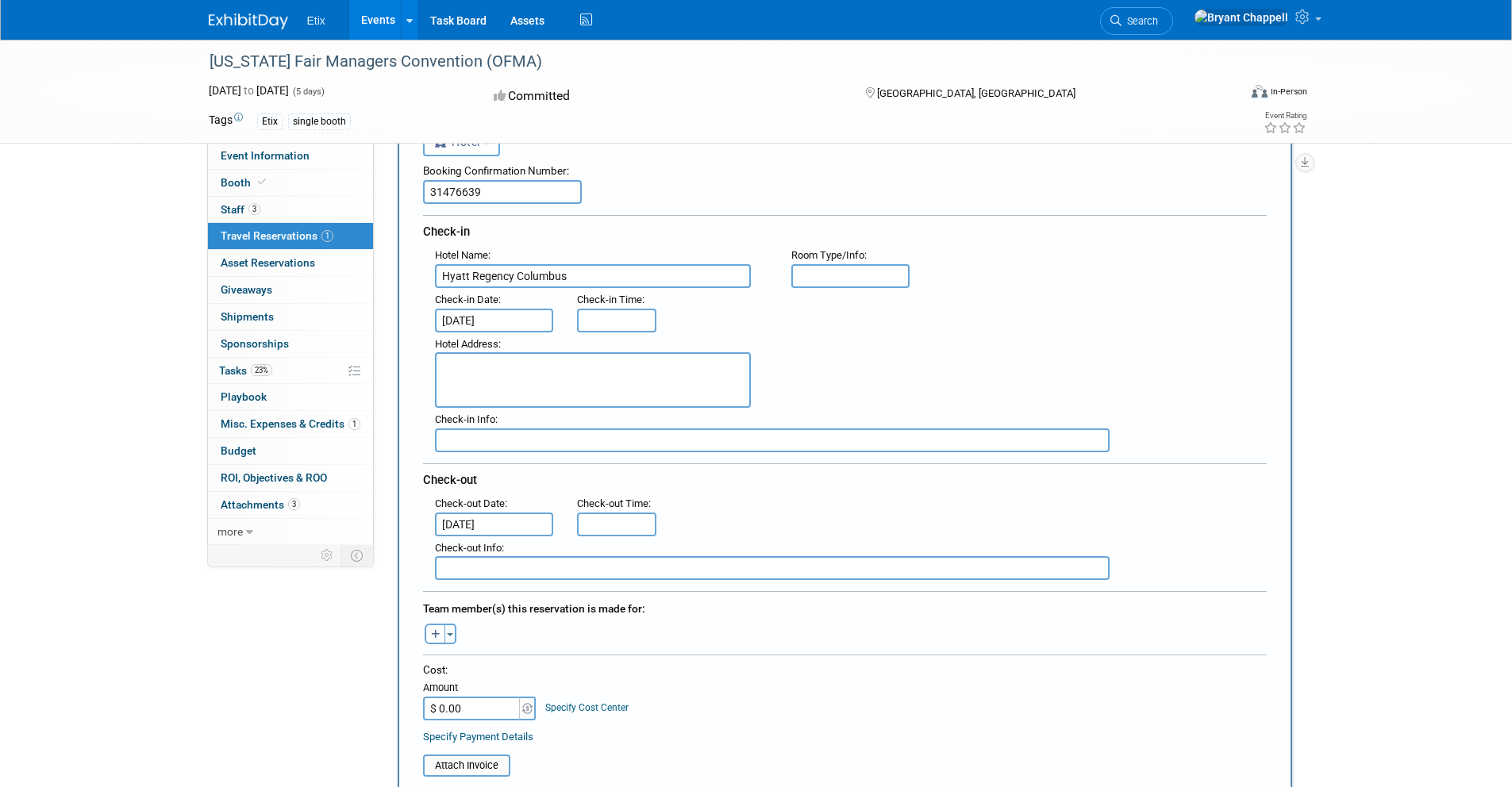
drag, startPoint x: 898, startPoint y: 359, endPoint x: 554, endPoint y: 370, distance: 344.2
click at [894, 360] on div "Hotel Address :" at bounding box center [851, 371] width 856 height 76
click at [479, 379] on textarea at bounding box center [592, 380] width 316 height 56
paste textarea "350 North High Street, Columbus, OH, US, 43215"
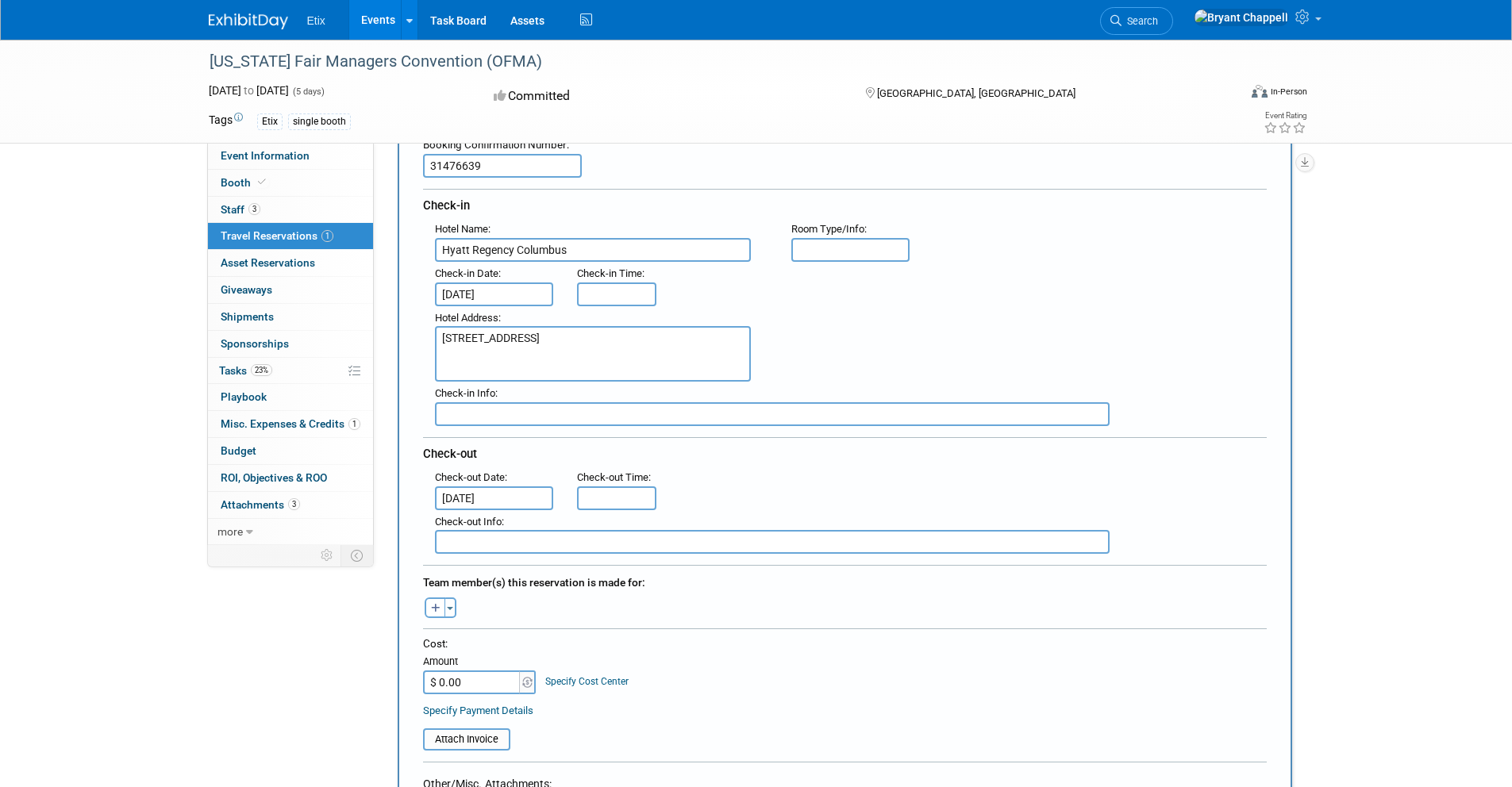
scroll to position [178, 0]
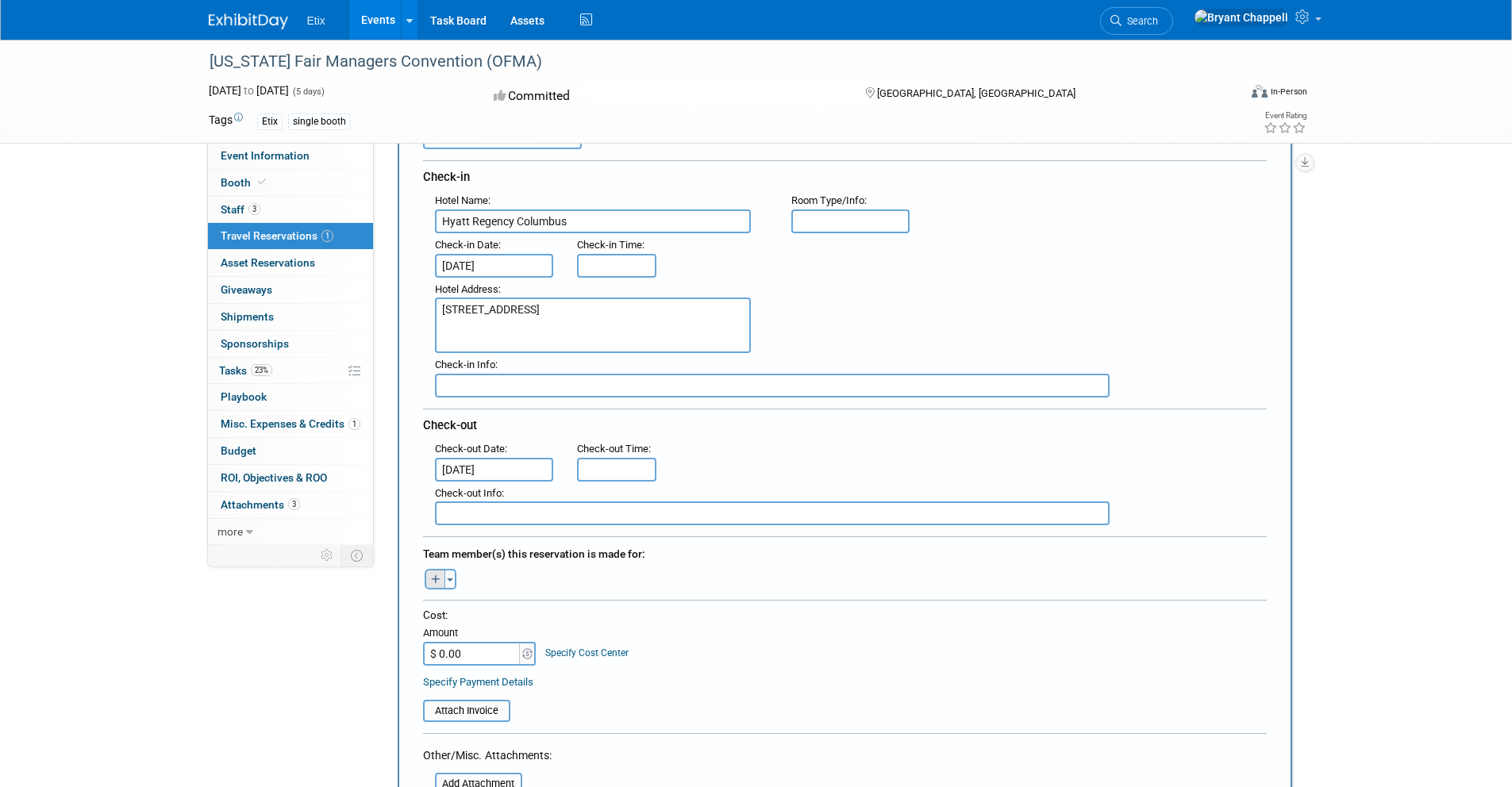
type textarea "350 North High Street, Columbus, OH, US, 43215"
click at [438, 578] on icon "button" at bounding box center [436, 580] width 10 height 11
select select
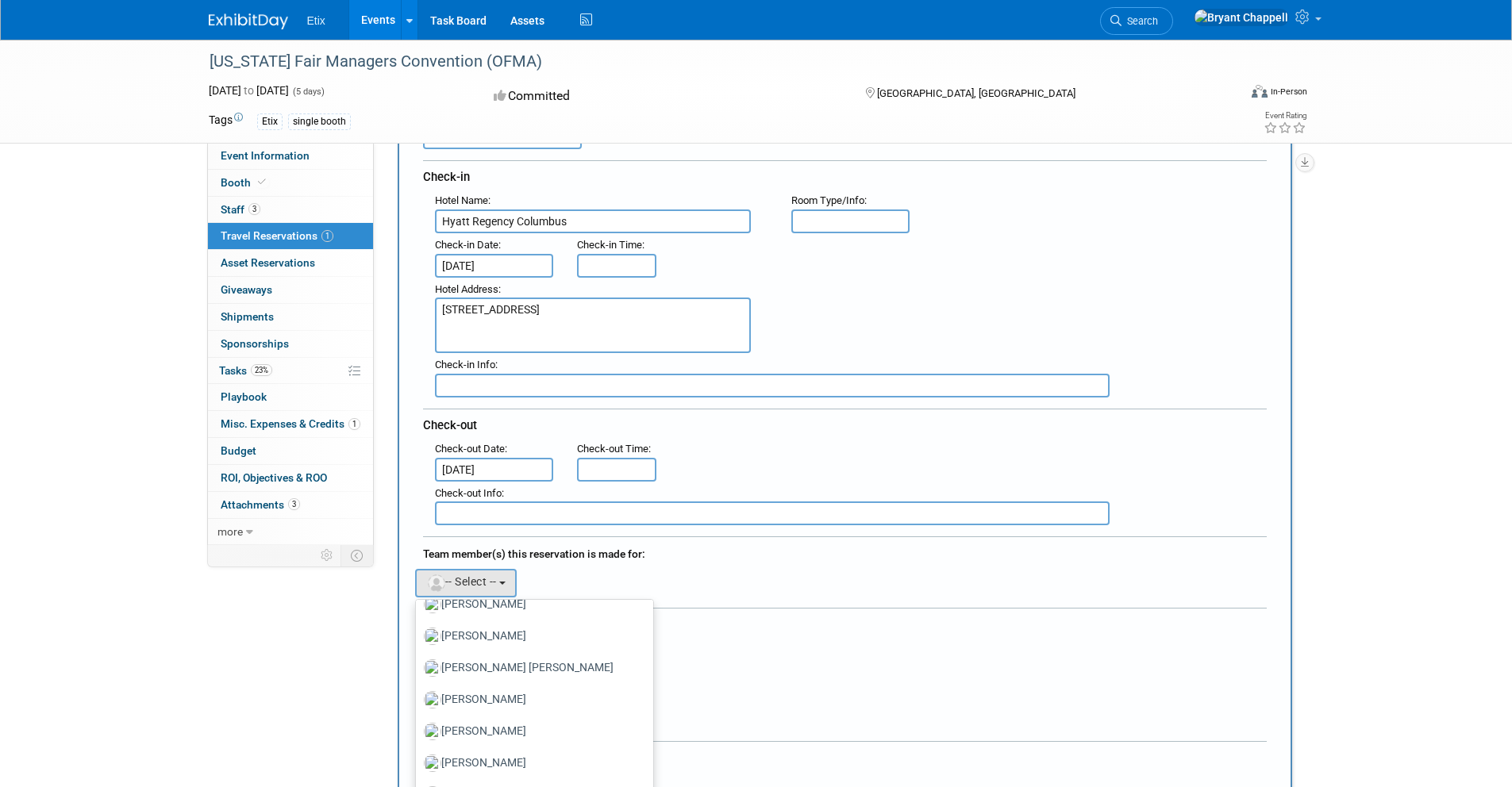
scroll to position [341, 0]
click at [481, 694] on label "Bryant Chappell (me)" at bounding box center [531, 695] width 213 height 25
click at [418, 694] on input "Bryant Chappell (me)" at bounding box center [413, 693] width 11 height 11
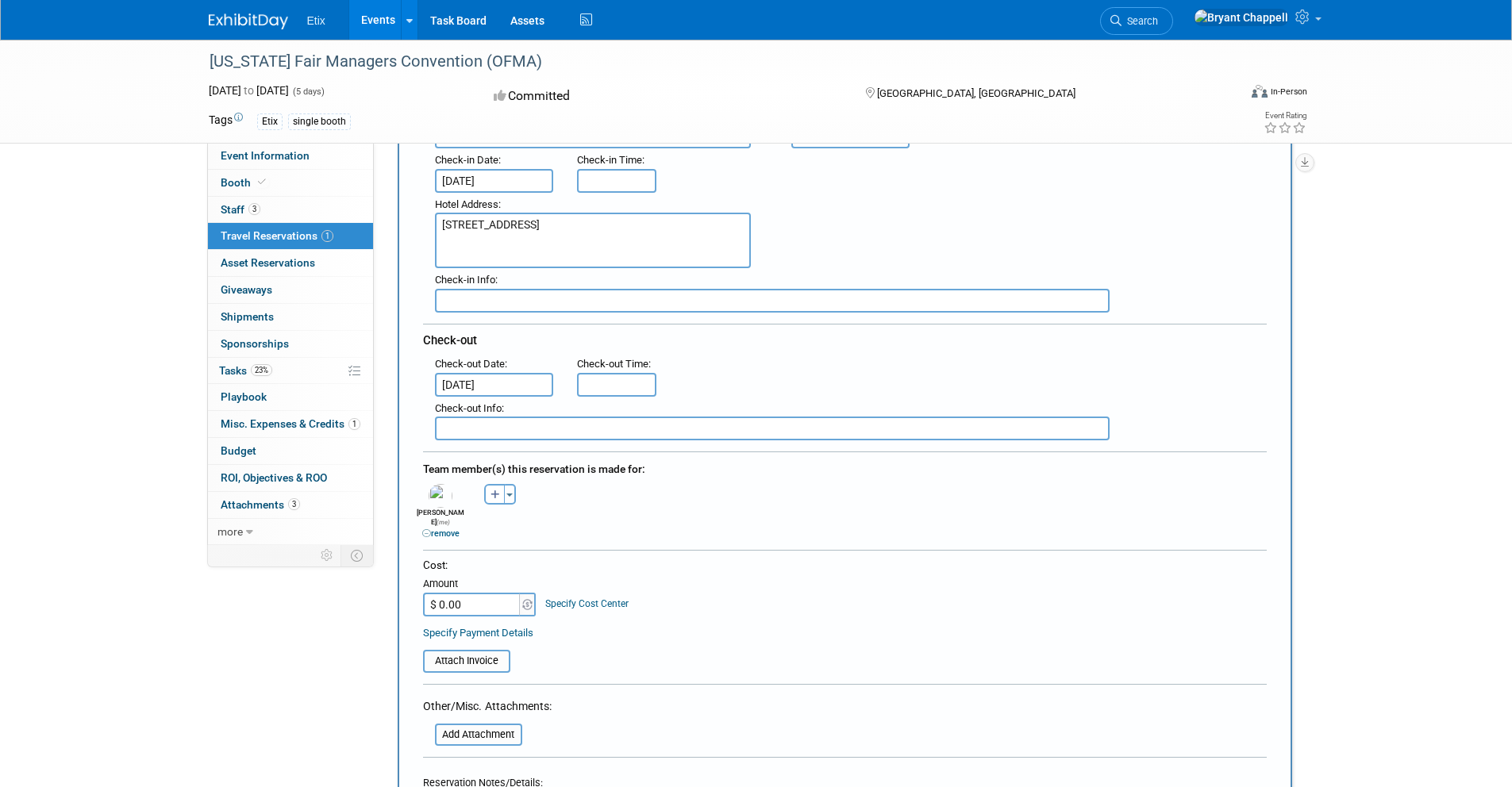
scroll to position [469, 0]
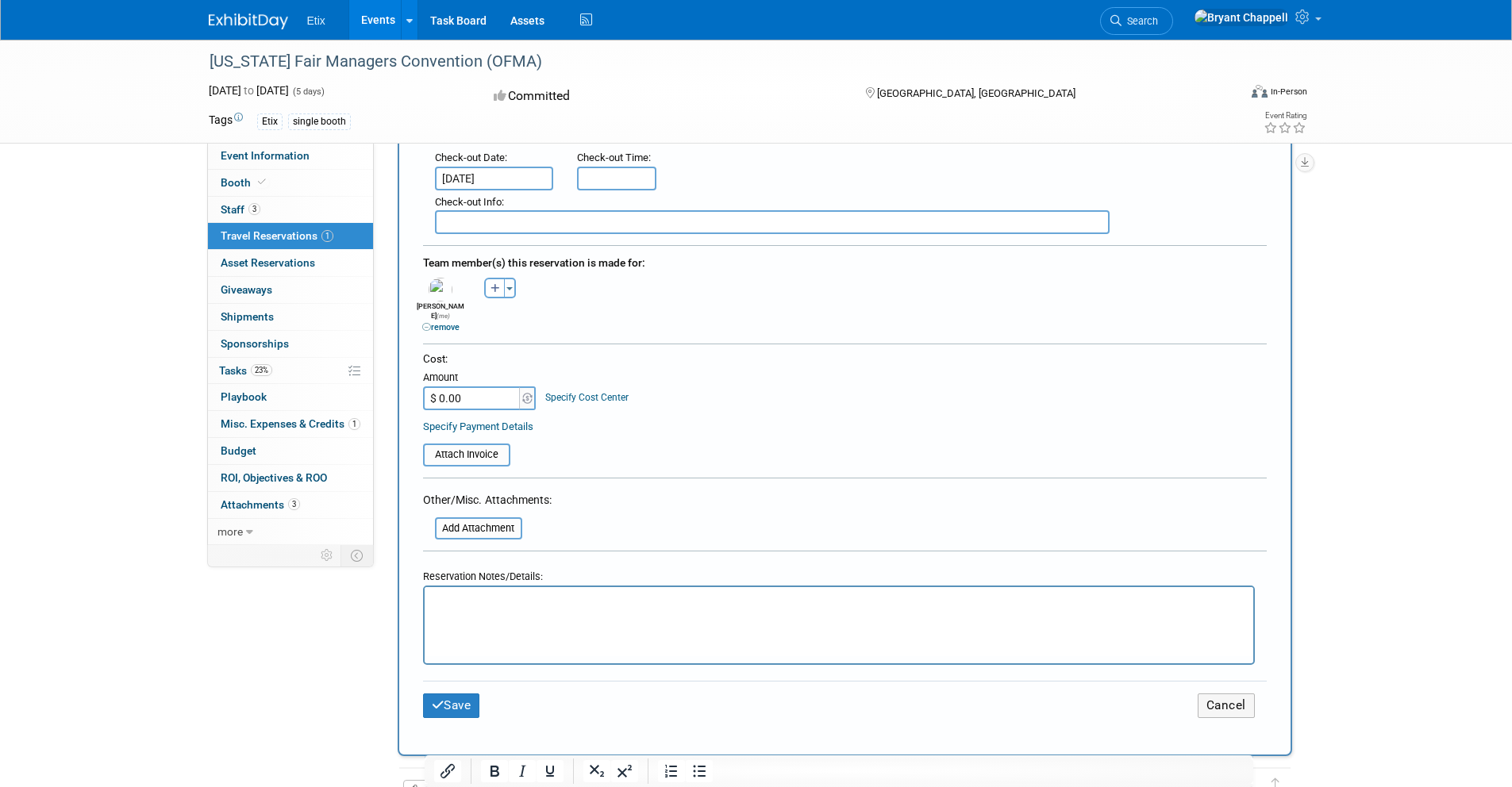
click at [472, 387] on input "$ 0.00" at bounding box center [472, 398] width 99 height 23
type input "$ 520.30"
click at [483, 446] on input "file" at bounding box center [414, 454] width 189 height 19
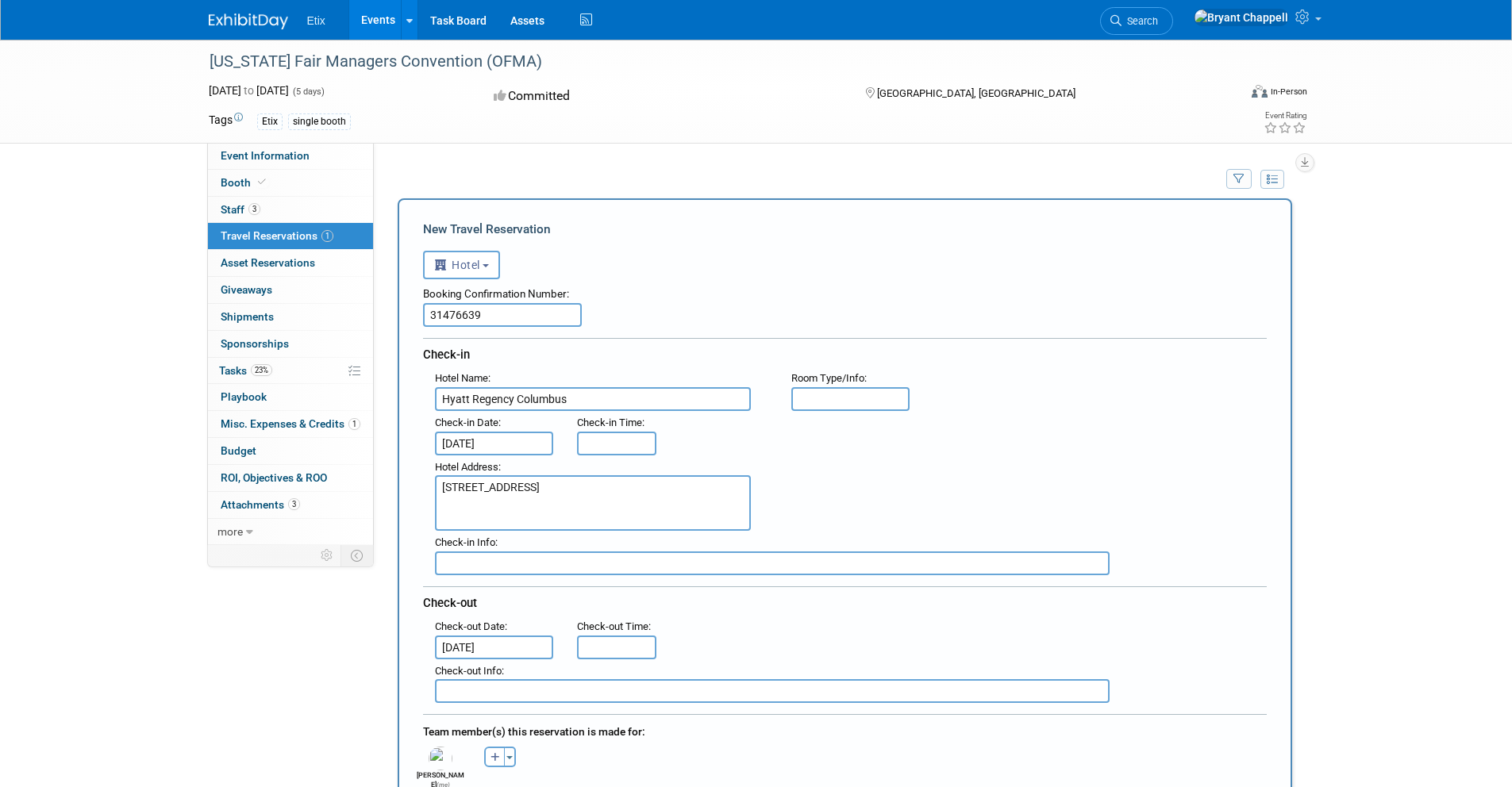
scroll to position [734, 0]
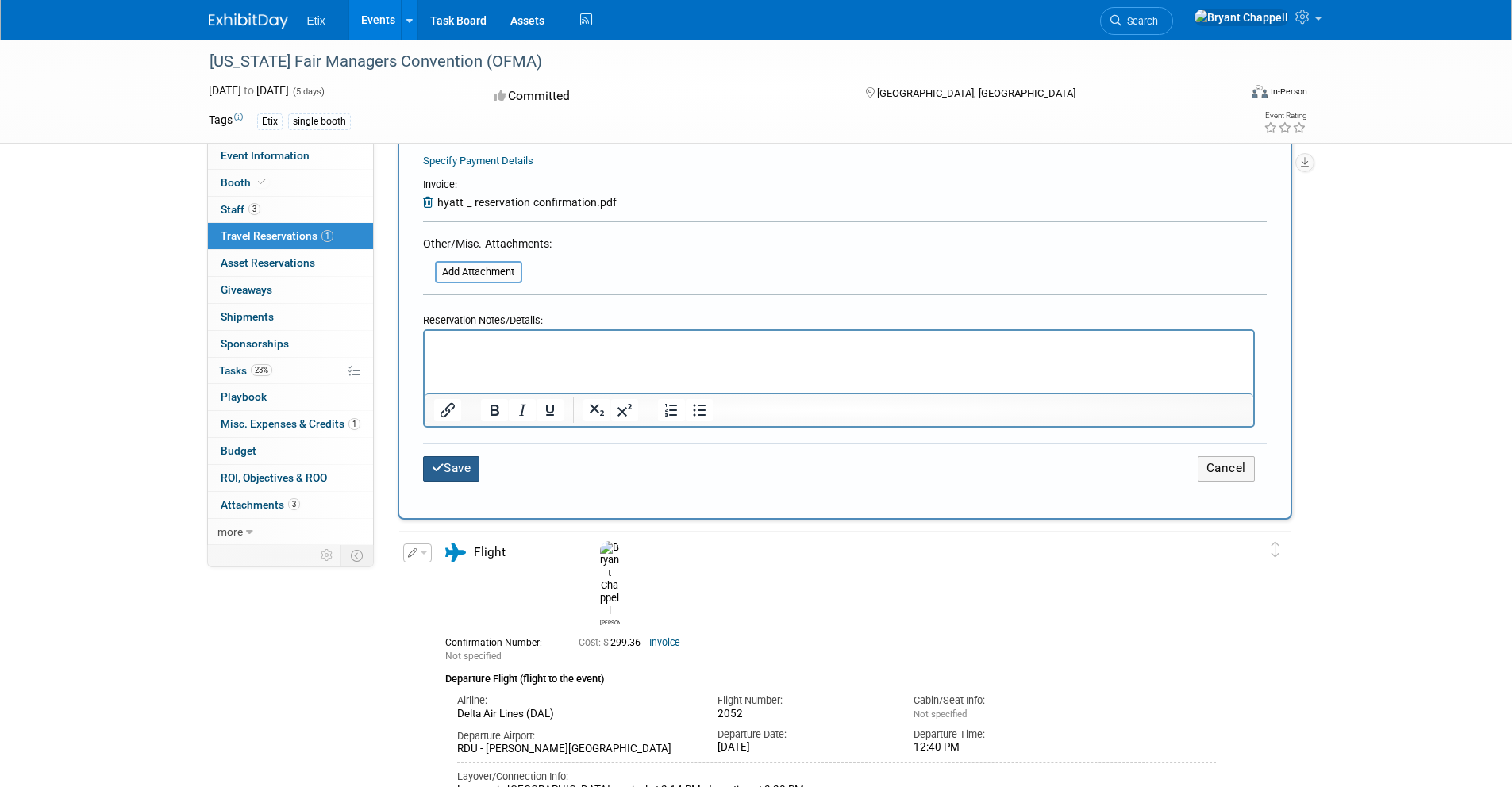
click at [462, 468] on button "Save" at bounding box center [451, 468] width 57 height 24
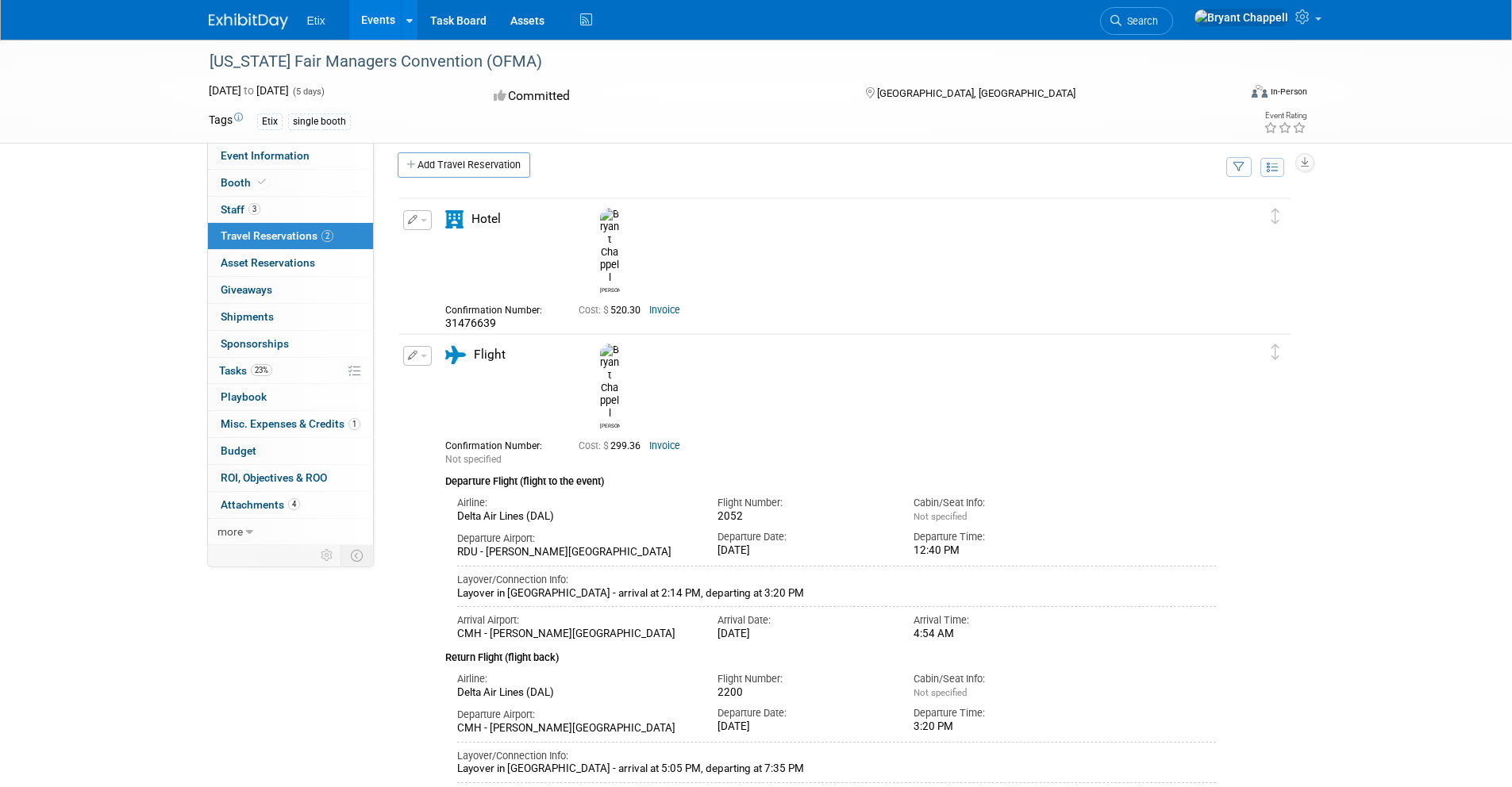
scroll to position [0, 0]
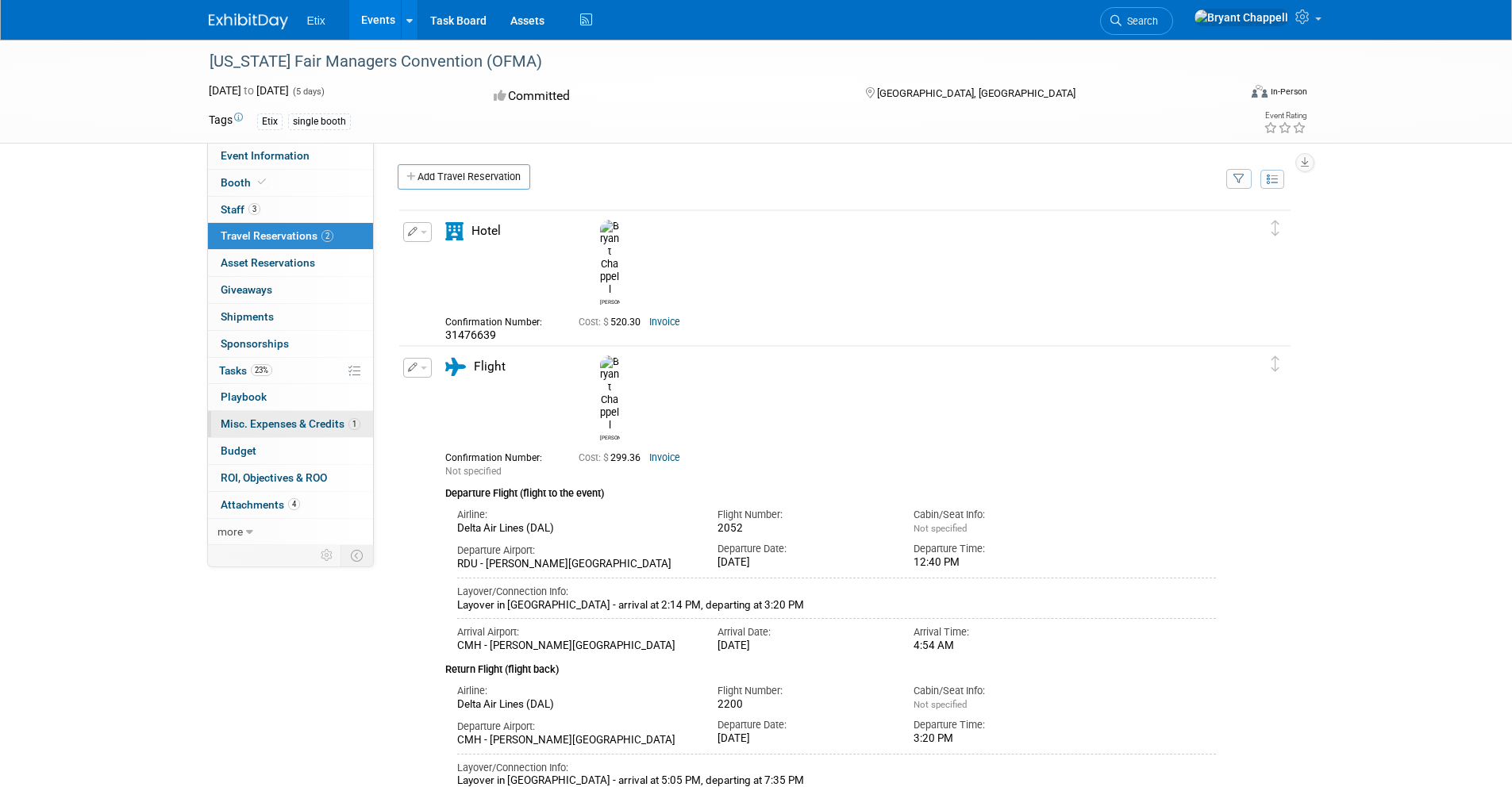
click at [285, 431] on link "1 Misc. Expenses & Credits 1" at bounding box center [290, 424] width 165 height 26
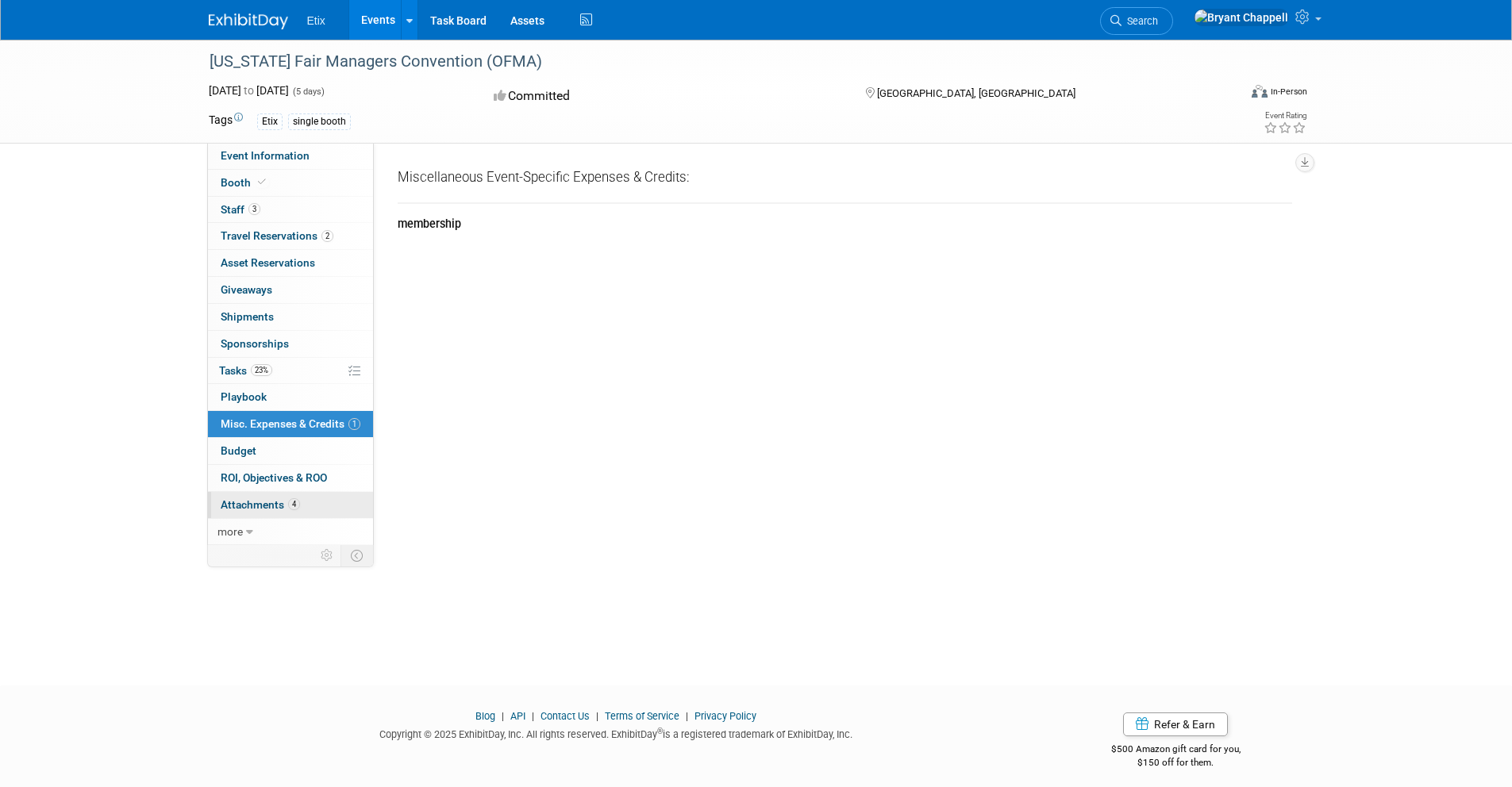
click at [260, 496] on link "4 Attachments 4" at bounding box center [290, 504] width 165 height 26
